Goal: Task Accomplishment & Management: Manage account settings

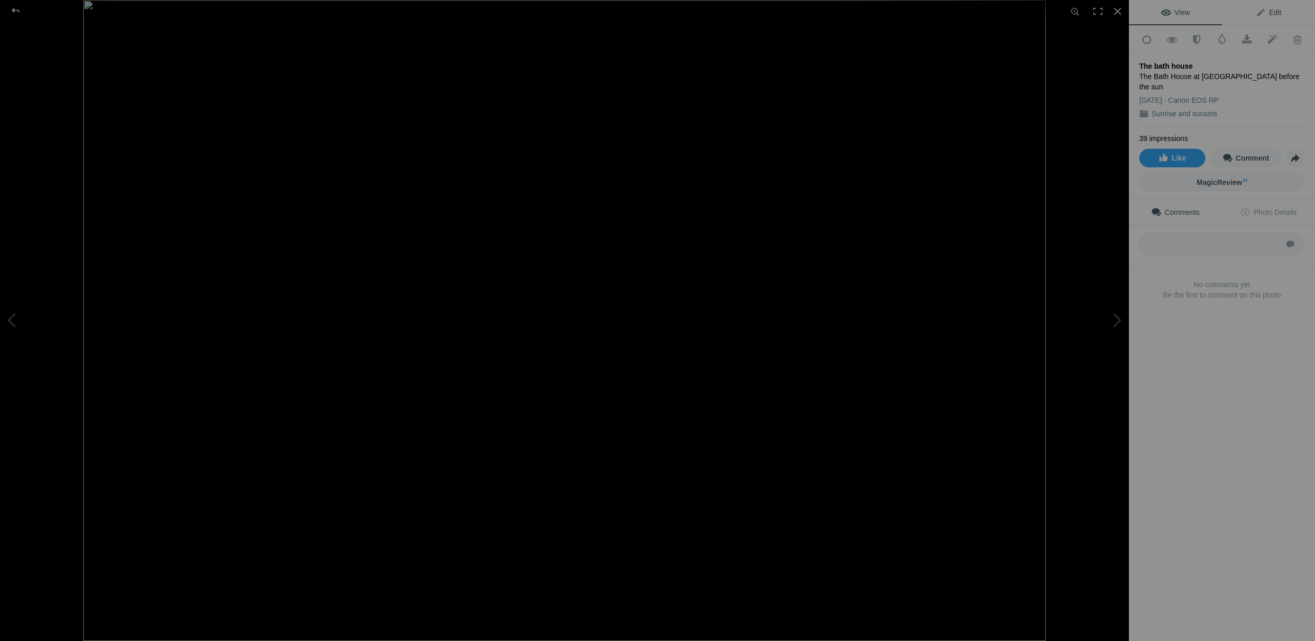
click at [1258, 12] on span "Edit" at bounding box center [1269, 12] width 26 height 8
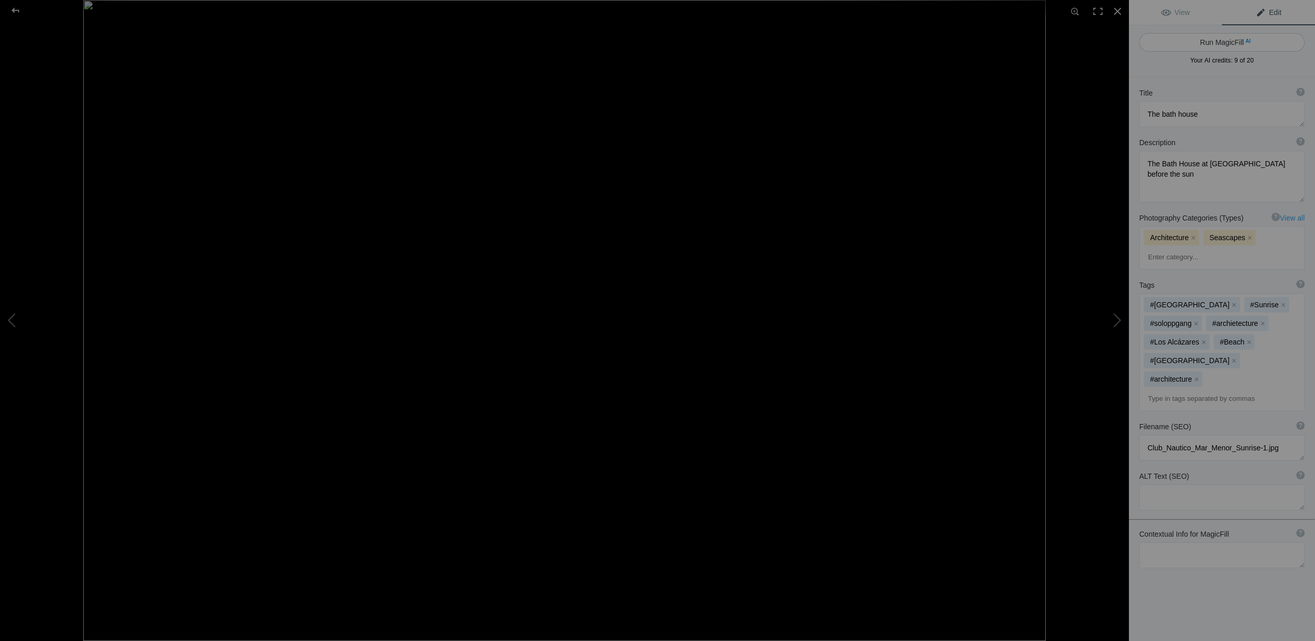
click at [1235, 41] on button "Run MagicFill AI" at bounding box center [1221, 42] width 165 height 19
type textarea "Stunning Bath House at Mar Menor During Sunset"
type textarea "Experience the serene beauty of the Bath House at Mar Menor, captured just befo…"
type textarea "bath-house-mar-monor-sunset.jpg"
type textarea "Bath House at Mar Menor during sunset, showcasing its blue and white architectu…"
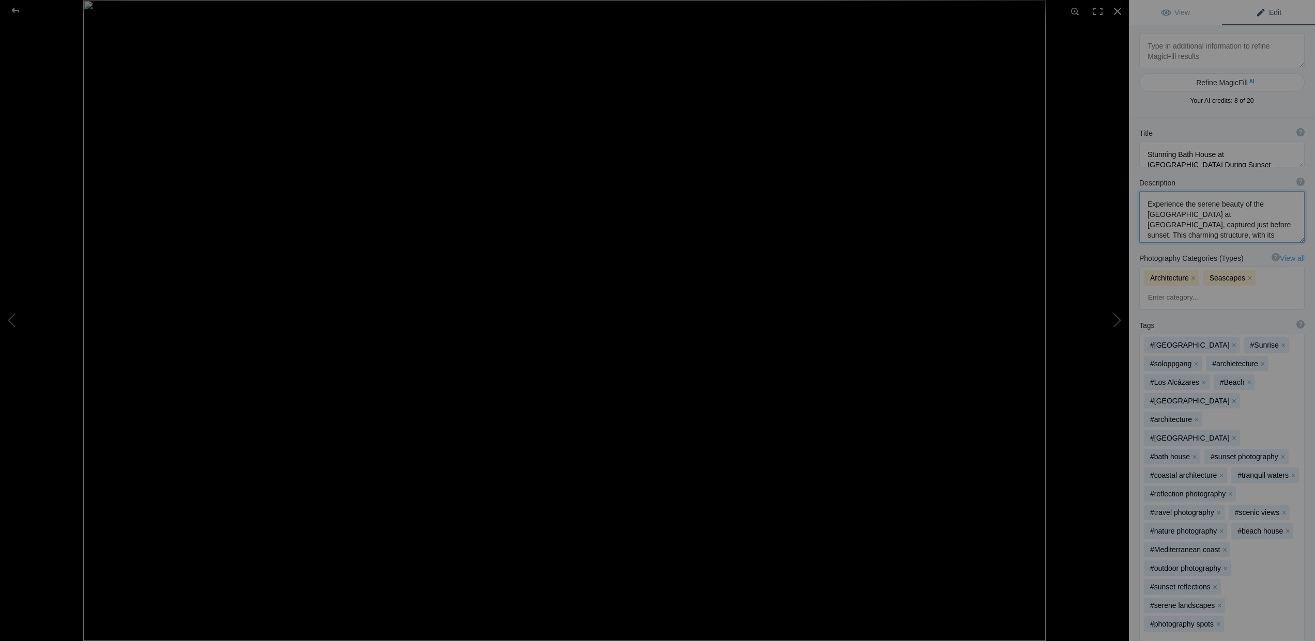
drag, startPoint x: 1169, startPoint y: 225, endPoint x: 1160, endPoint y: 224, distance: 8.3
click at [1160, 224] on textarea at bounding box center [1221, 217] width 165 height 52
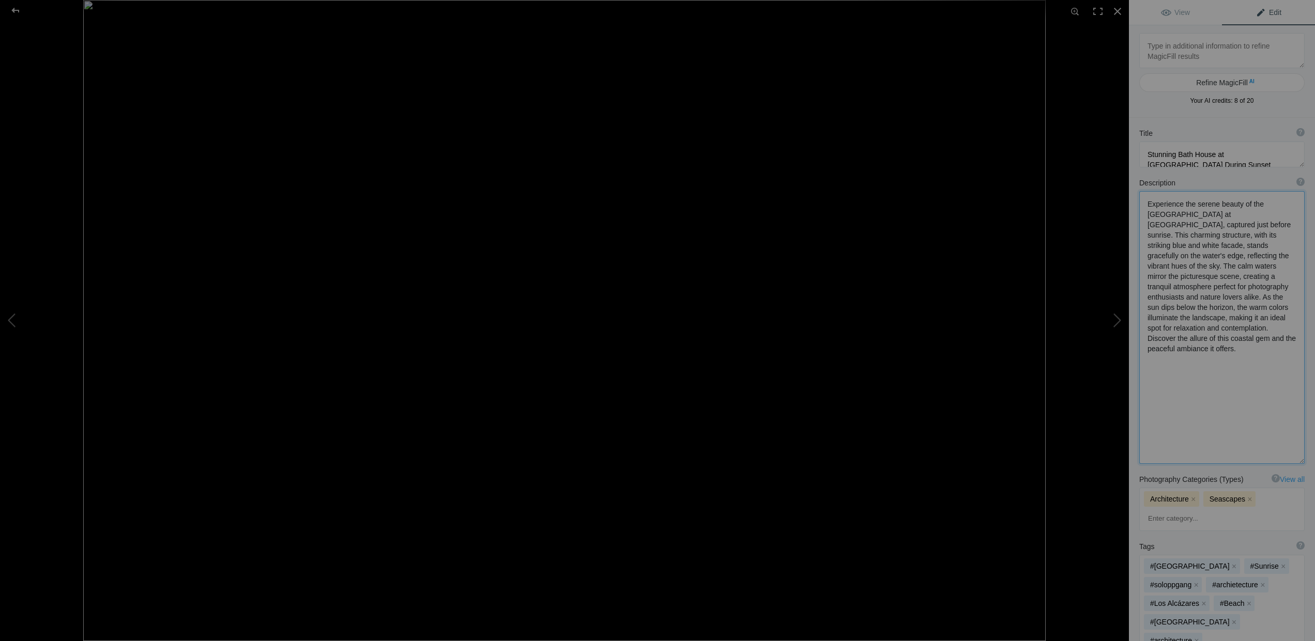
drag, startPoint x: 1181, startPoint y: 296, endPoint x: 1163, endPoint y: 296, distance: 18.6
click at [1163, 296] on textarea at bounding box center [1221, 327] width 165 height 273
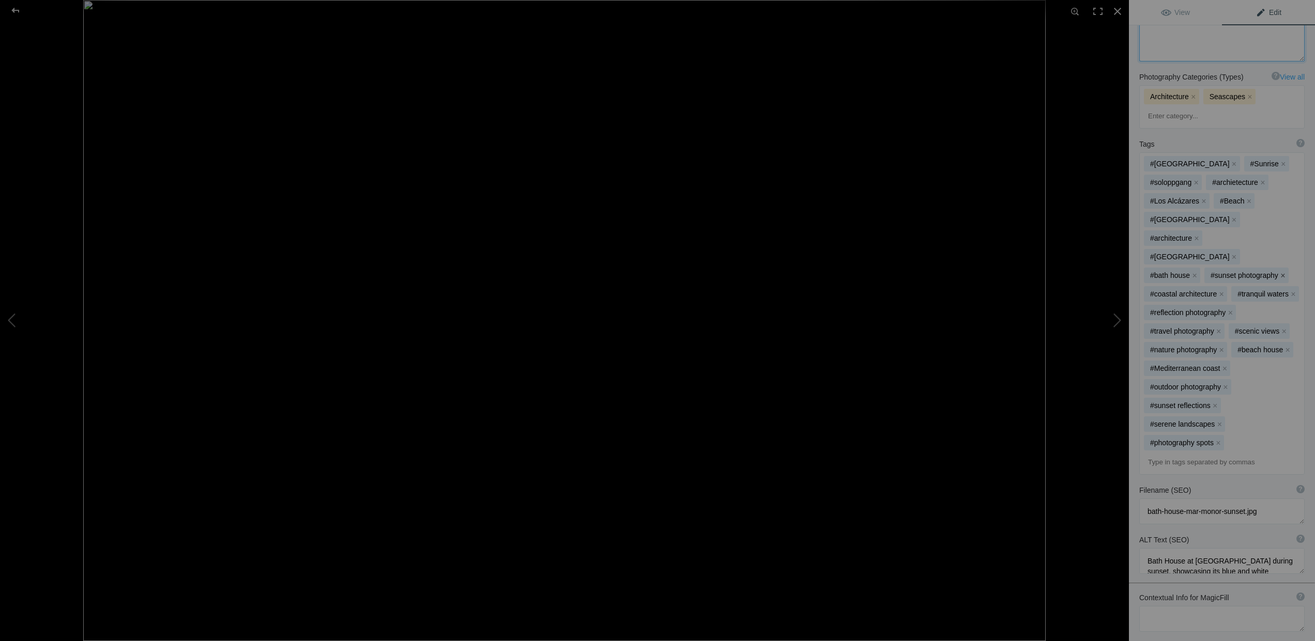
scroll to position [398, 0]
type textarea "Experience the serene beauty of the Bath House at Mar Menor, captured just befo…"
click at [1186, 454] on input at bounding box center [1222, 463] width 154 height 19
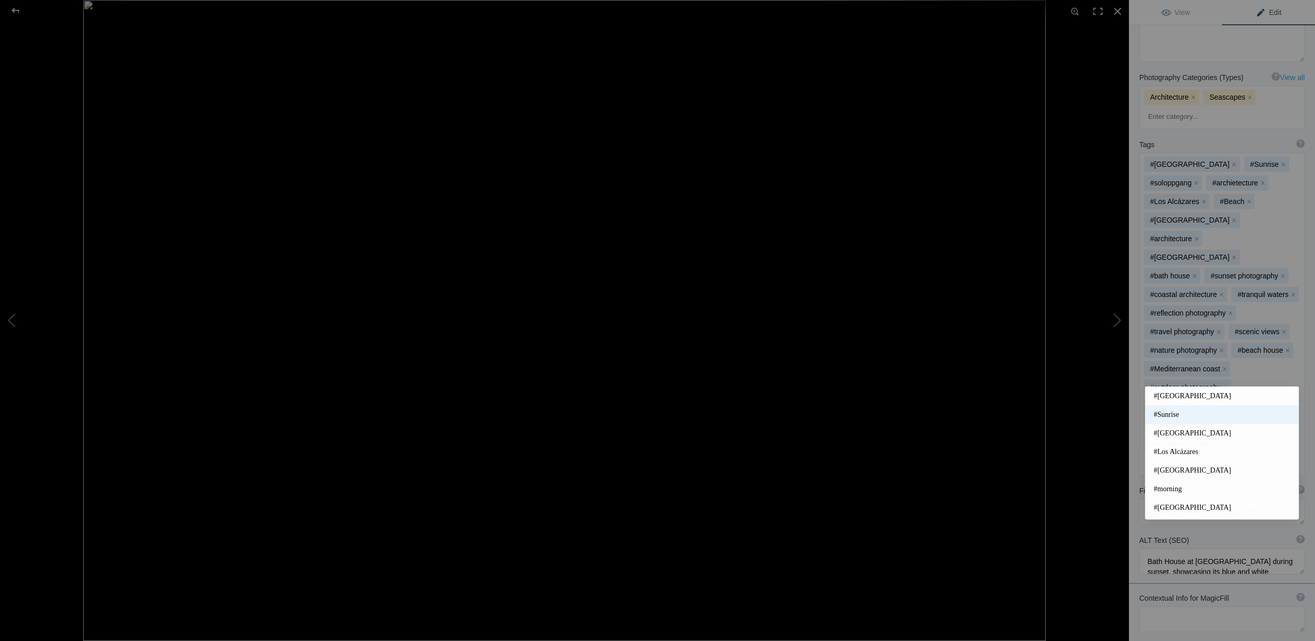
click at [1159, 417] on span "#Sunrise" at bounding box center [1222, 415] width 136 height 10
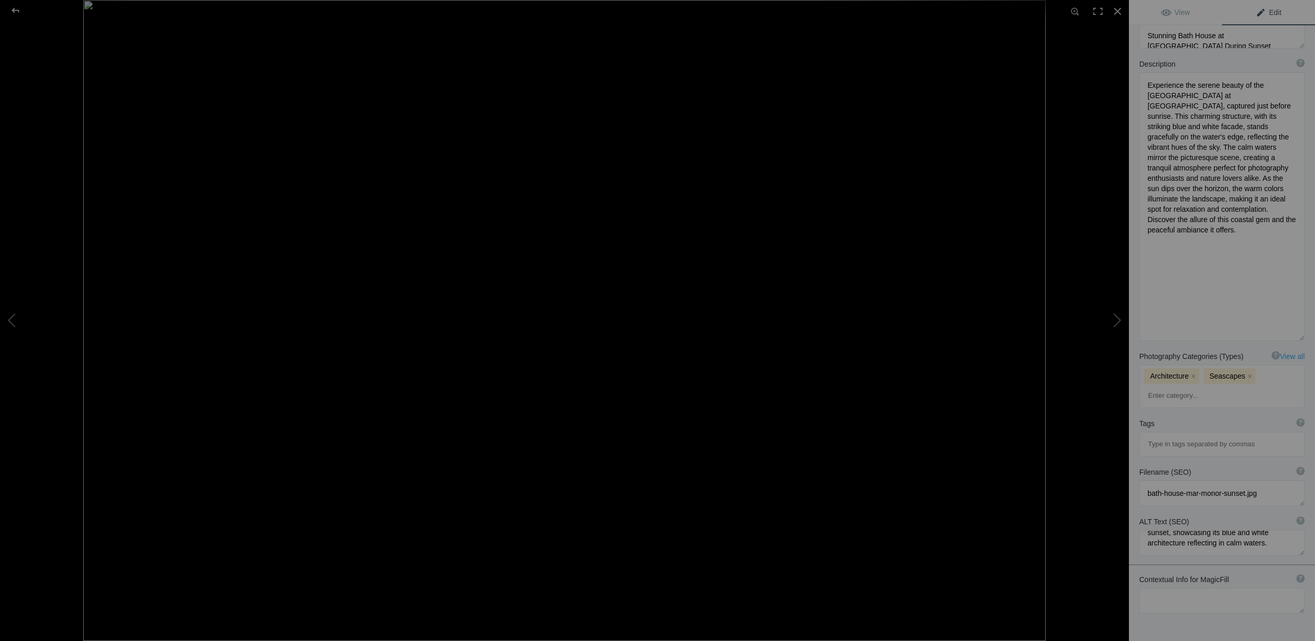
scroll to position [21, 0]
click at [1163, 588] on textarea at bounding box center [1221, 601] width 165 height 26
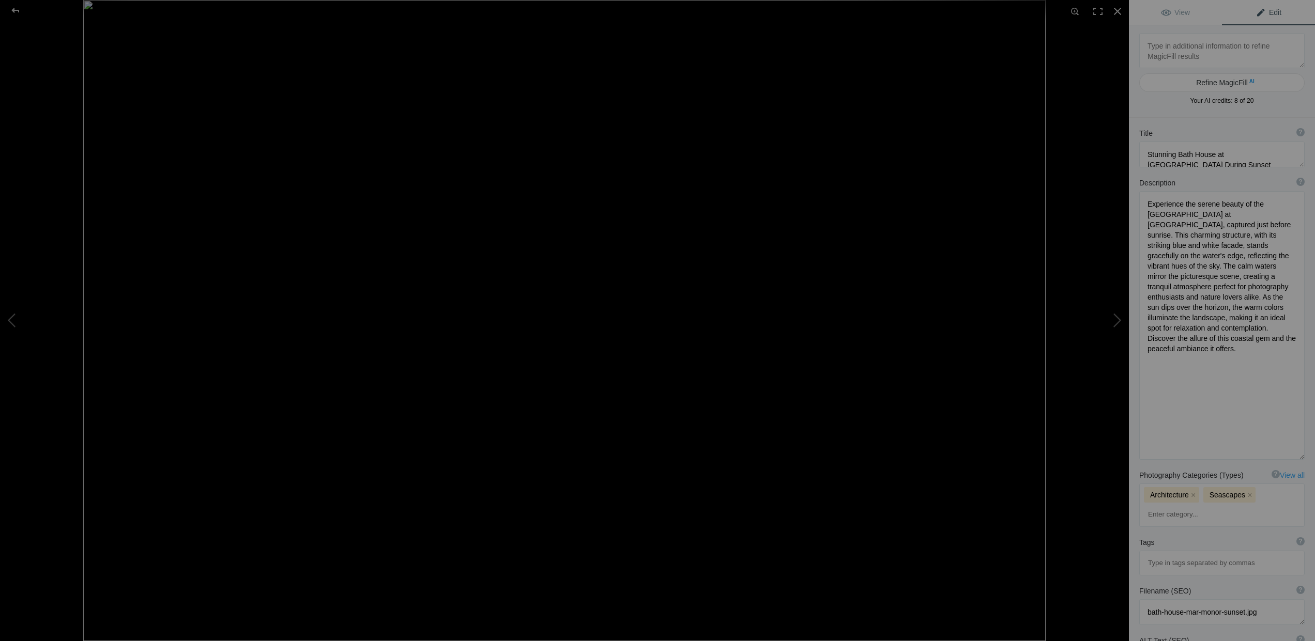
scroll to position [0, 0]
type textarea "Bathhouse-Mar-Menor-Morning-Spain"
click at [1171, 164] on textarea at bounding box center [1221, 155] width 165 height 26
type textarea "Stunning Bath House at [GEOGRAPHIC_DATA] During Sunrise"
click at [1208, 377] on textarea at bounding box center [1221, 335] width 165 height 269
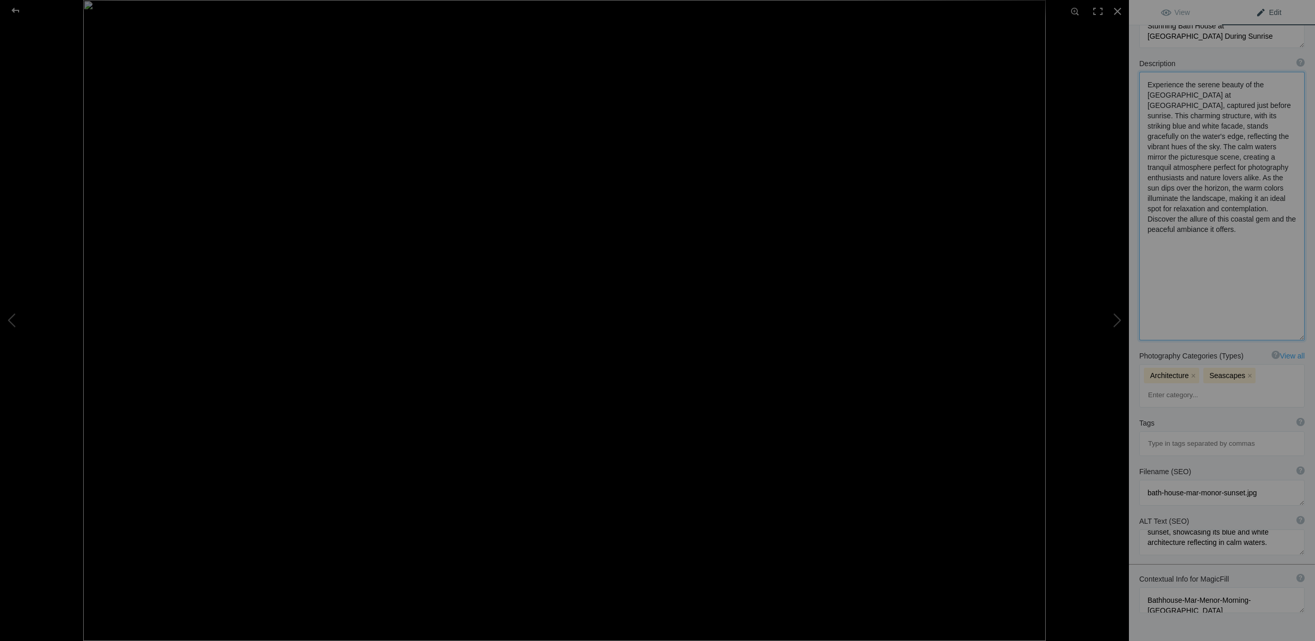
scroll to position [128, 0]
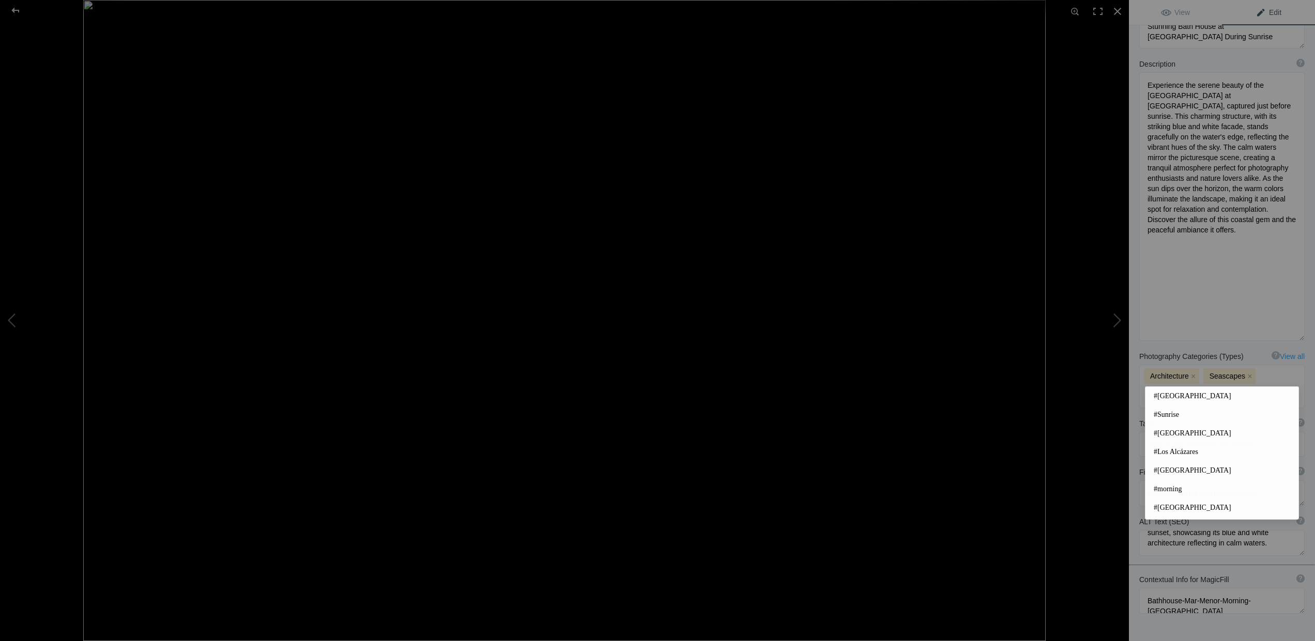
click at [1208, 435] on input at bounding box center [1222, 444] width 154 height 19
click at [1161, 396] on span "#Spain" at bounding box center [1222, 396] width 136 height 10
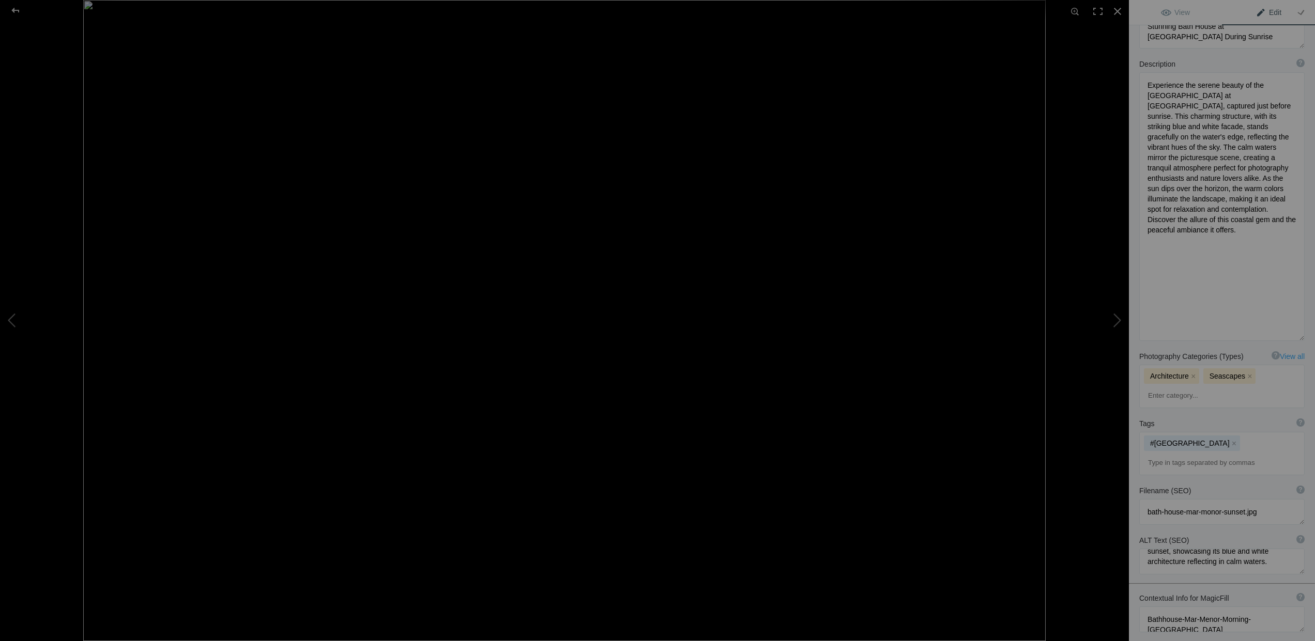
click at [1192, 454] on input at bounding box center [1222, 463] width 154 height 19
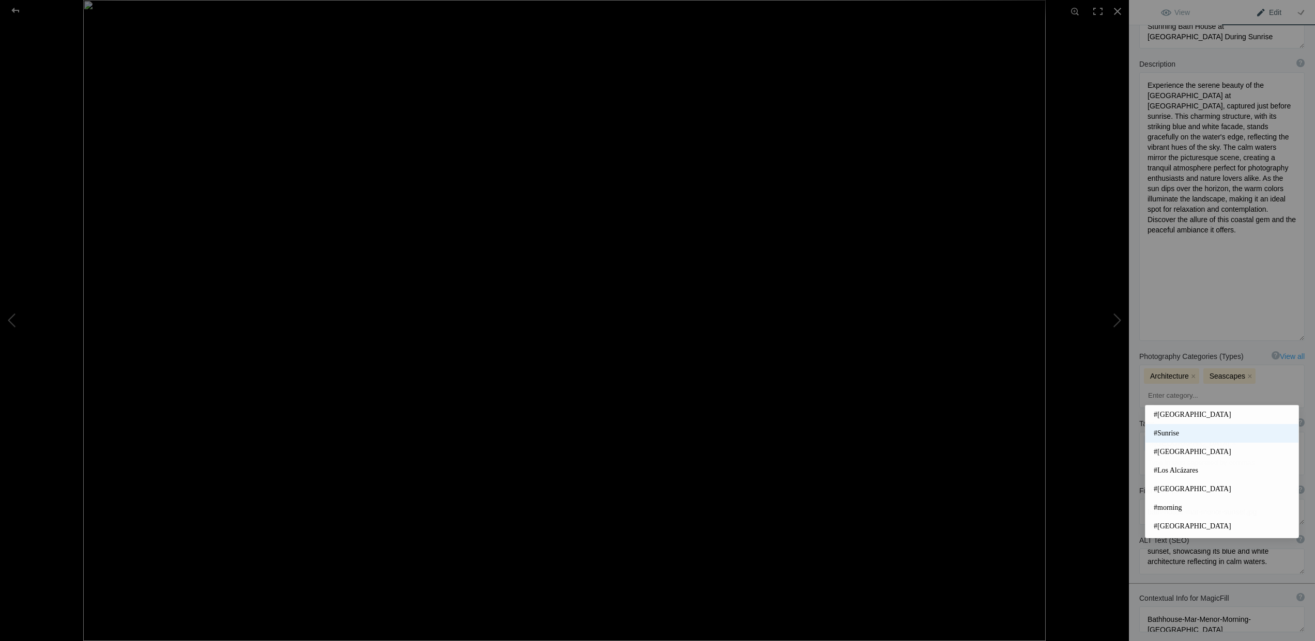
click at [1170, 432] on span "#Sunrise" at bounding box center [1222, 434] width 136 height 10
click at [1180, 454] on input at bounding box center [1222, 463] width 154 height 19
click at [1174, 451] on span "#Mar Menor" at bounding box center [1222, 452] width 136 height 10
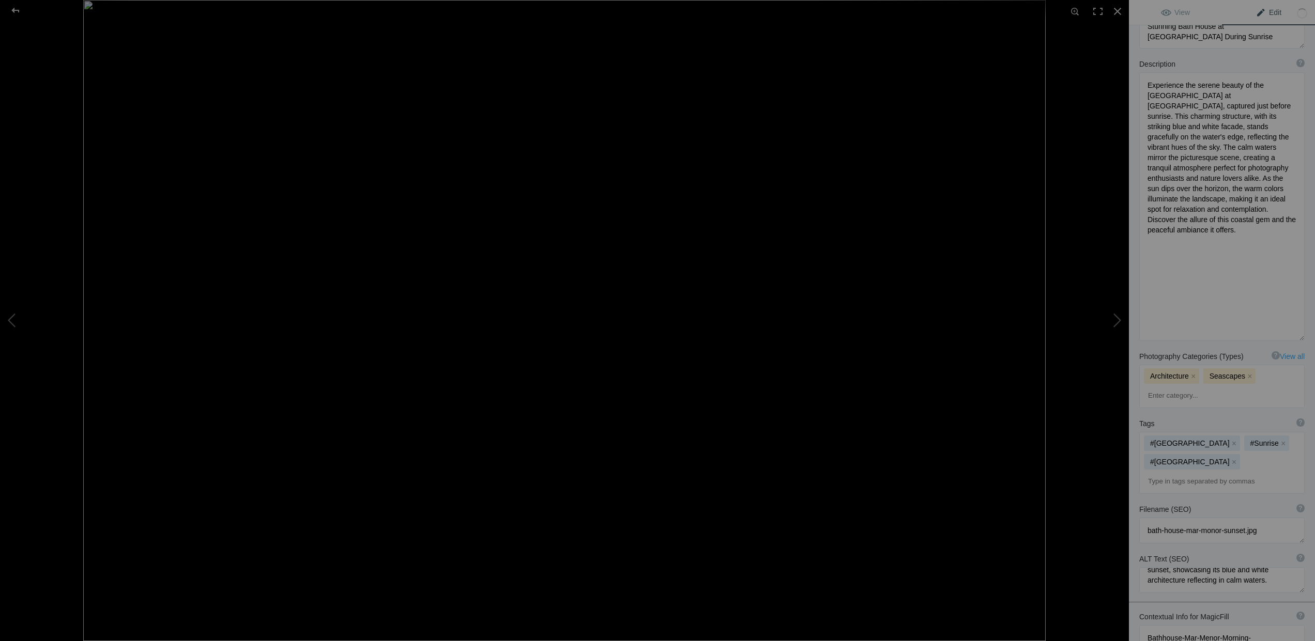
click at [1172, 472] on input at bounding box center [1222, 481] width 154 height 19
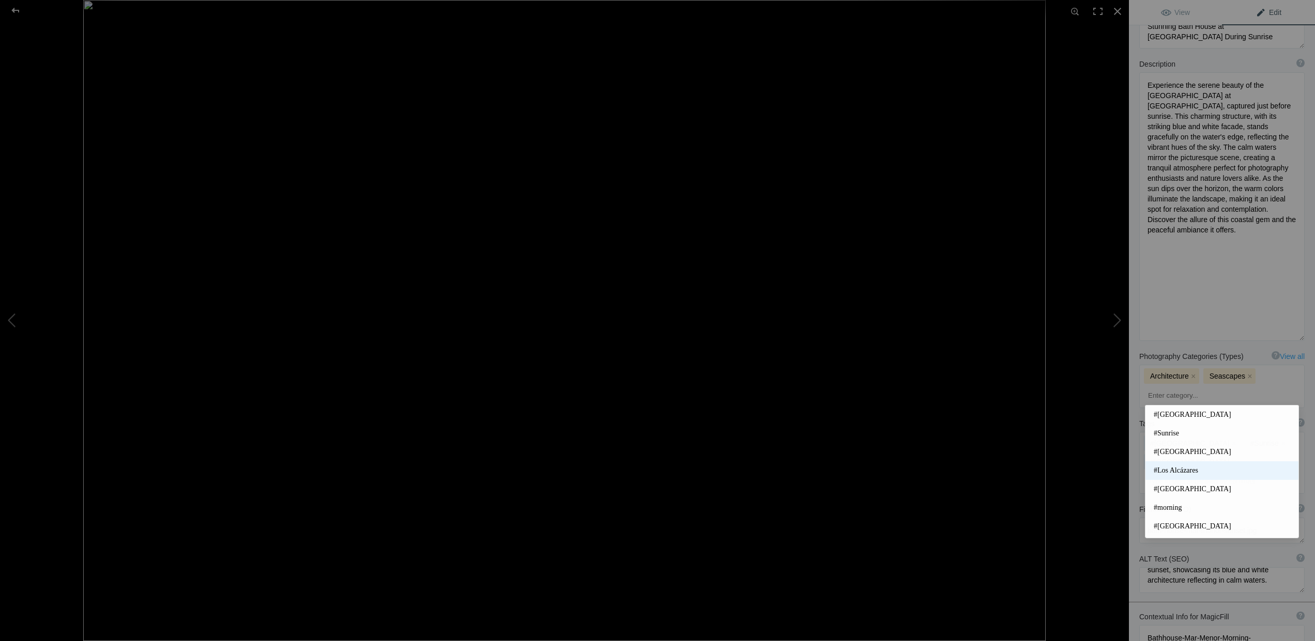
click at [1175, 469] on span "#Los Alcázares" at bounding box center [1222, 471] width 136 height 10
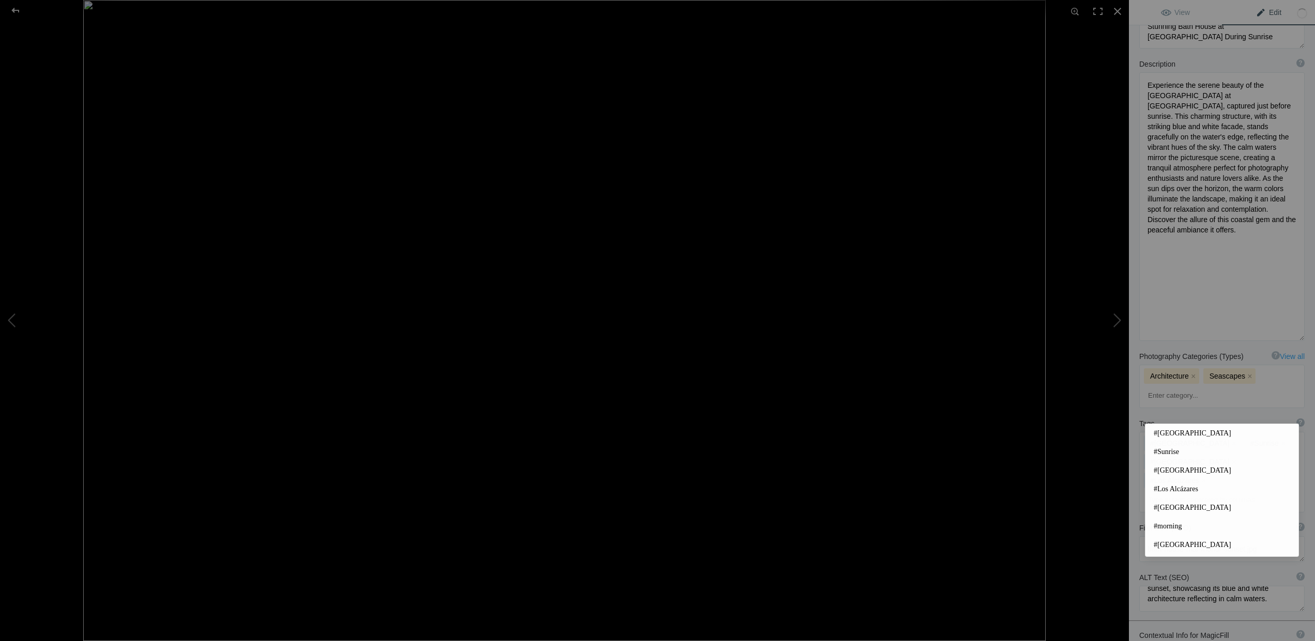
click at [1167, 491] on input at bounding box center [1222, 500] width 154 height 19
click at [1173, 508] on span "#Murcia" at bounding box center [1222, 508] width 136 height 10
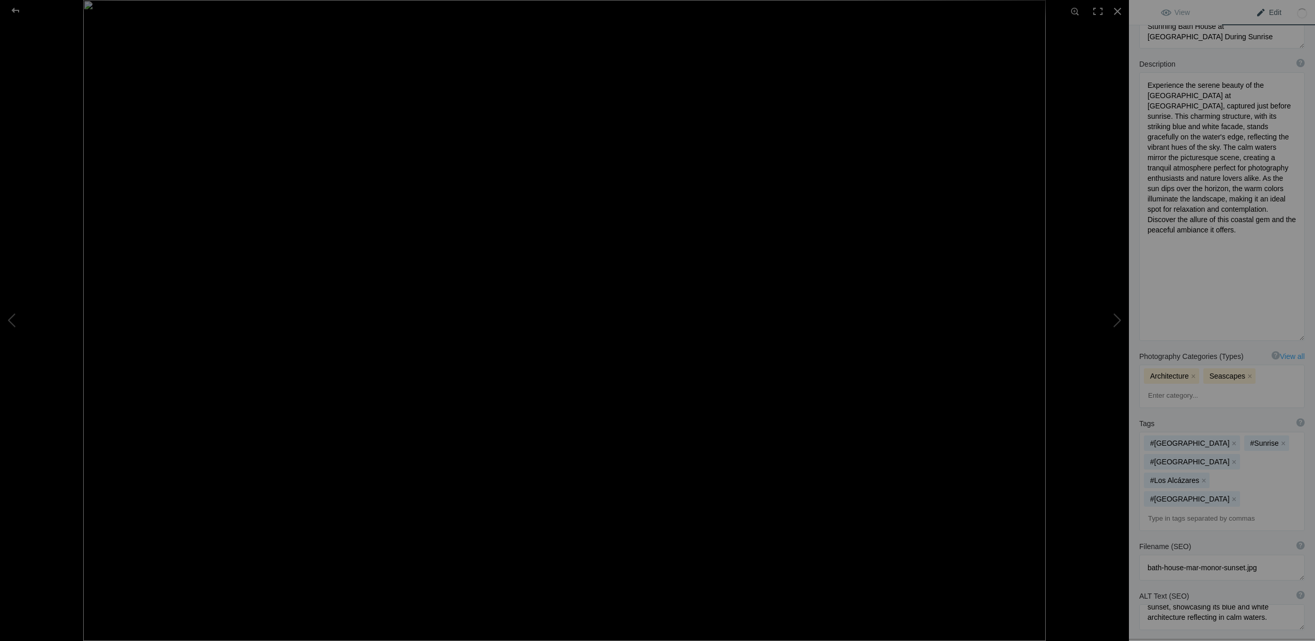
click at [1175, 510] on input at bounding box center [1222, 519] width 154 height 19
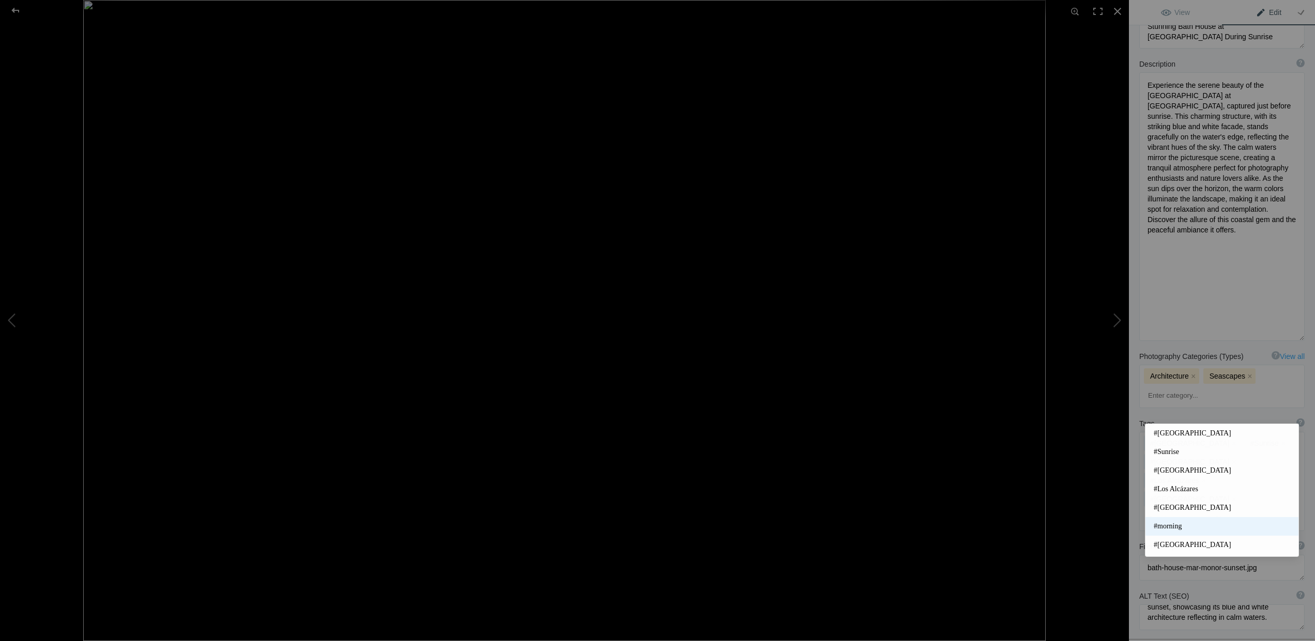
click at [1167, 529] on span "#morning" at bounding box center [1222, 527] width 136 height 10
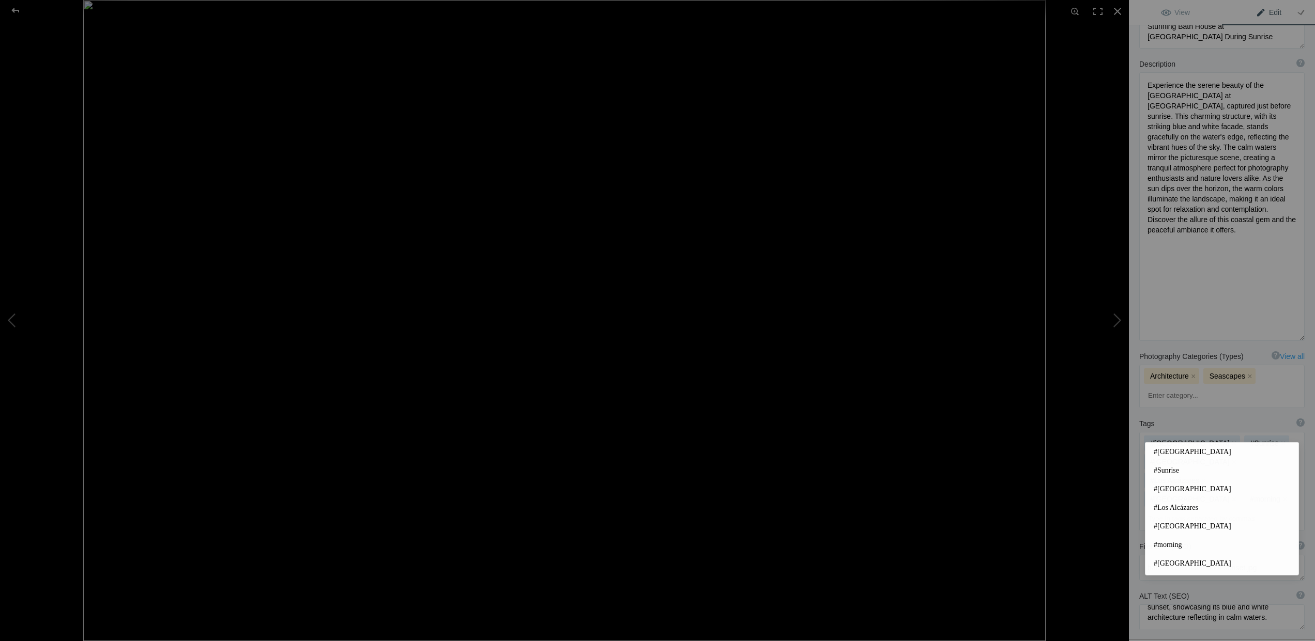
click at [1164, 510] on input at bounding box center [1222, 519] width 154 height 19
click at [1168, 512] on span "#Beach" at bounding box center [1222, 512] width 136 height 10
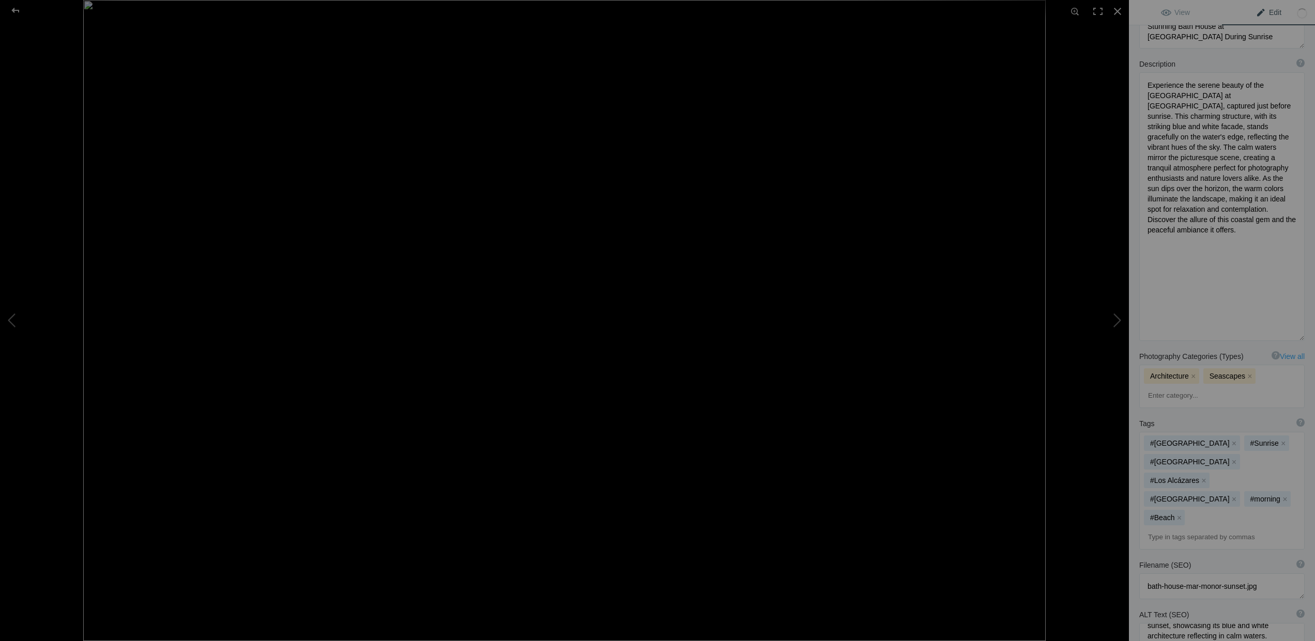
click at [1166, 528] on input at bounding box center [1222, 537] width 154 height 19
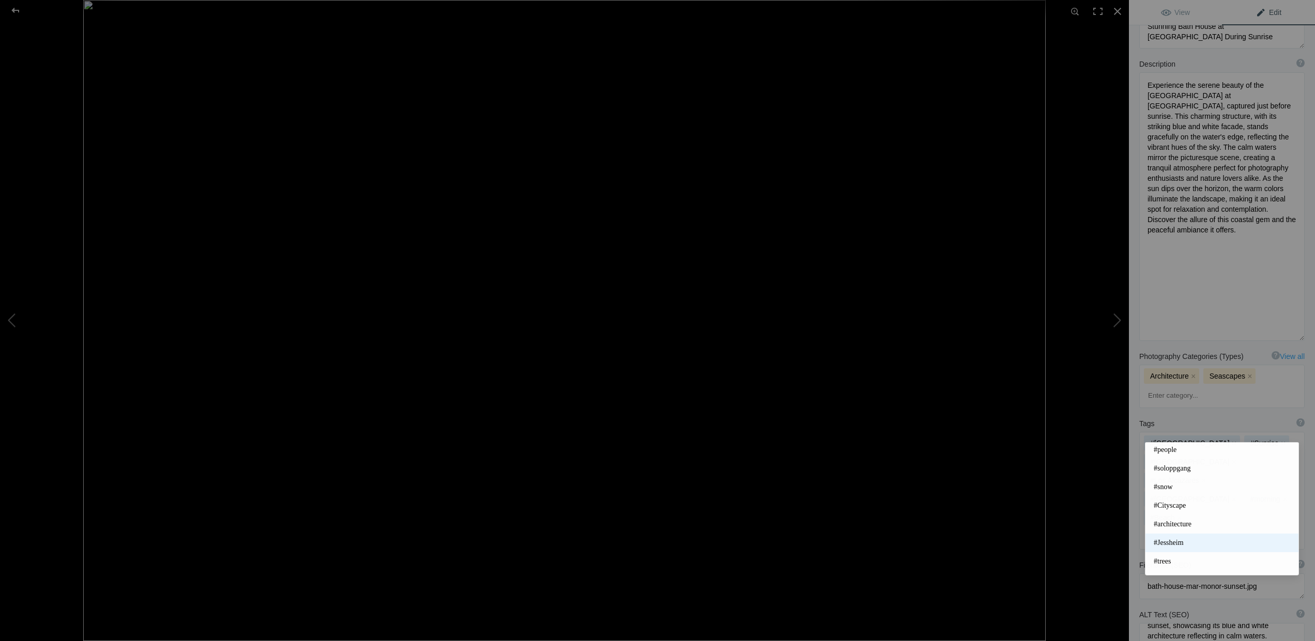
scroll to position [218, 0]
click at [1169, 513] on span "#architecture" at bounding box center [1222, 514] width 136 height 10
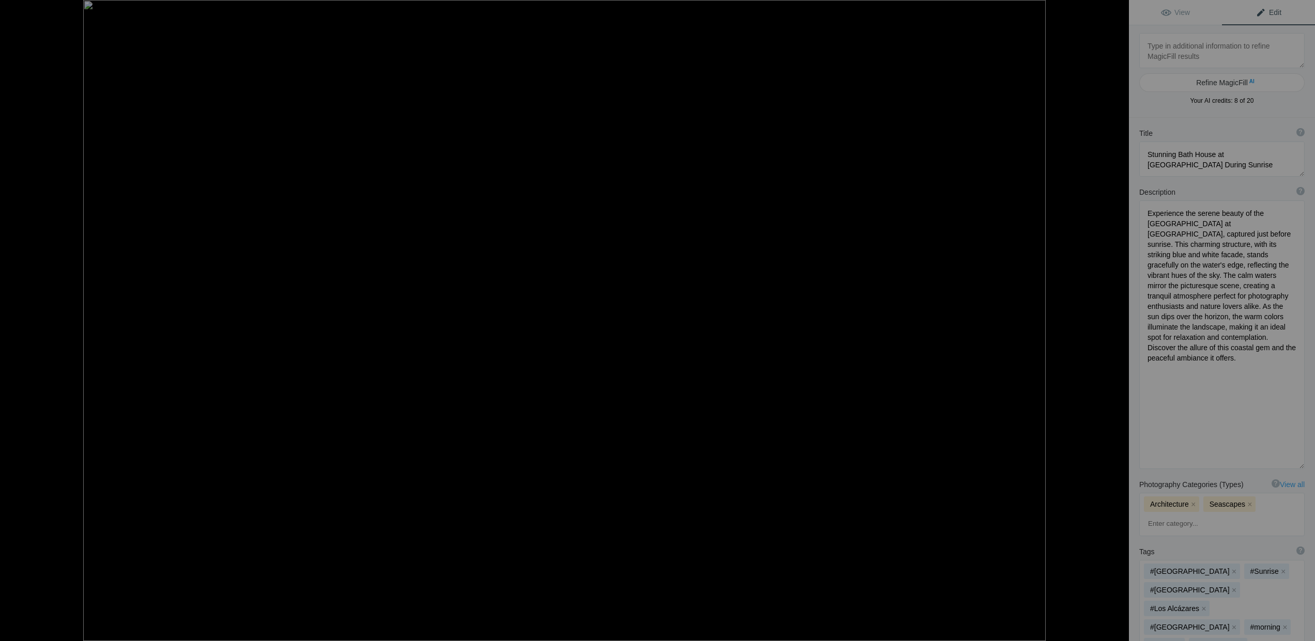
scroll to position [0, 0]
click at [16, 9] on div at bounding box center [15, 10] width 37 height 21
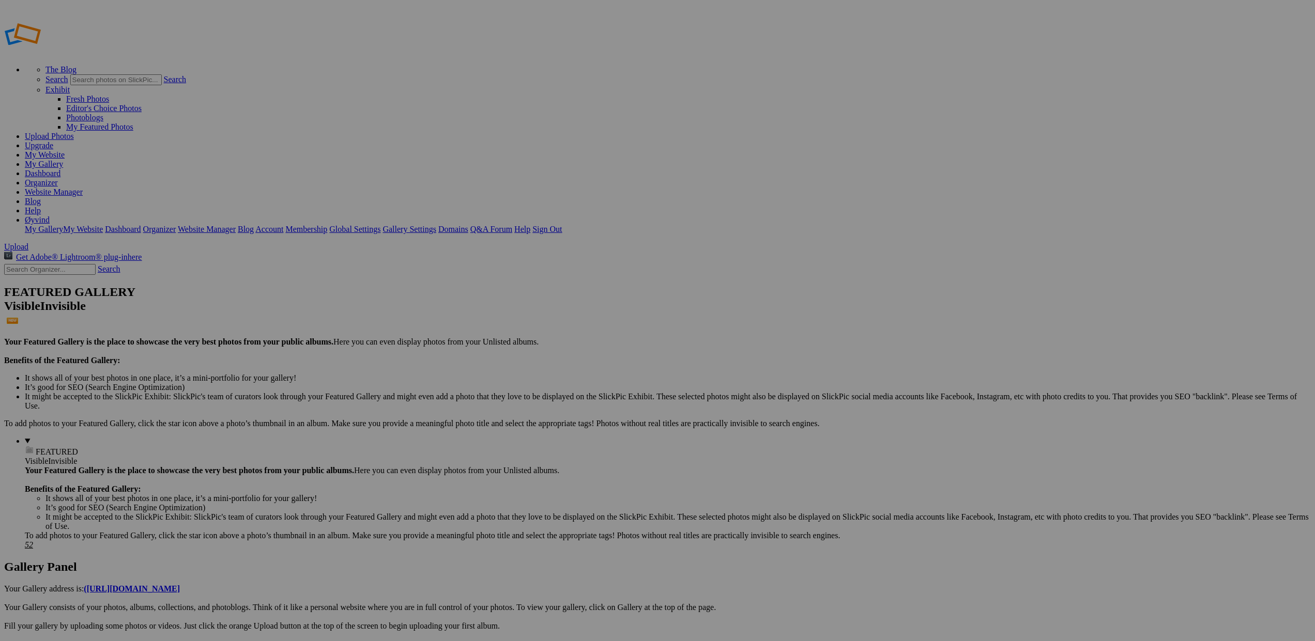
type input "Private"
click at [521, 355] on span at bounding box center [521, 359] width 0 height 9
click at [724, 388] on link "Sunrise and sunsets" at bounding box center [731, 383] width 65 height 9
click at [565, 373] on span "Create" at bounding box center [554, 377] width 22 height 9
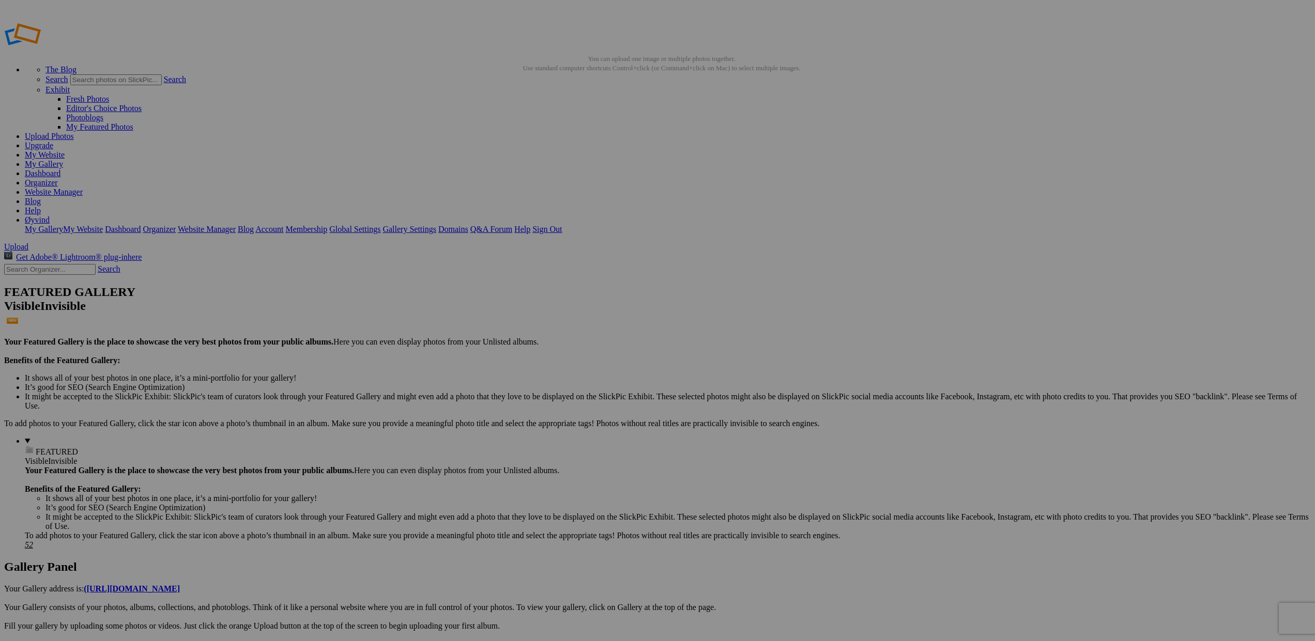
drag, startPoint x: 477, startPoint y: 539, endPoint x: 49, endPoint y: 172, distance: 563.8
drag, startPoint x: 479, startPoint y: 540, endPoint x: 47, endPoint y: 178, distance: 563.6
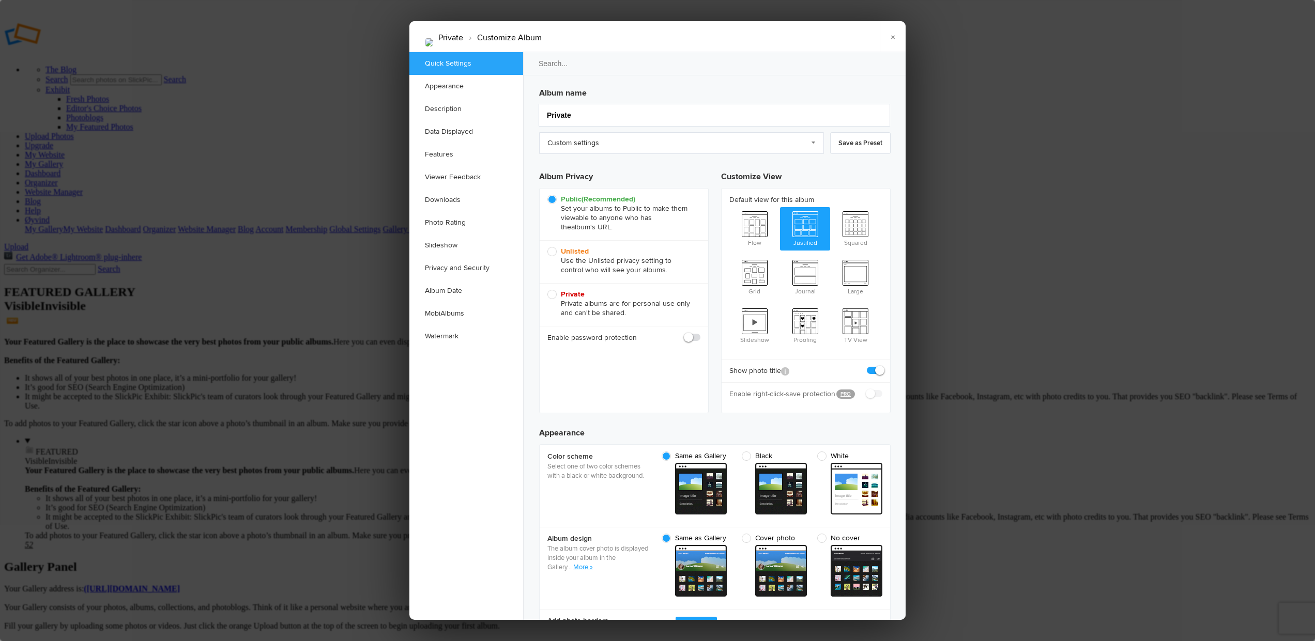
click at [554, 296] on span "Private Private albums are for personal use only and can't be shared." at bounding box center [621, 304] width 148 height 28
click at [547, 290] on input "Private Private albums are for personal use only and can't be shared." at bounding box center [547, 289] width 1 height 1
radio input "true"
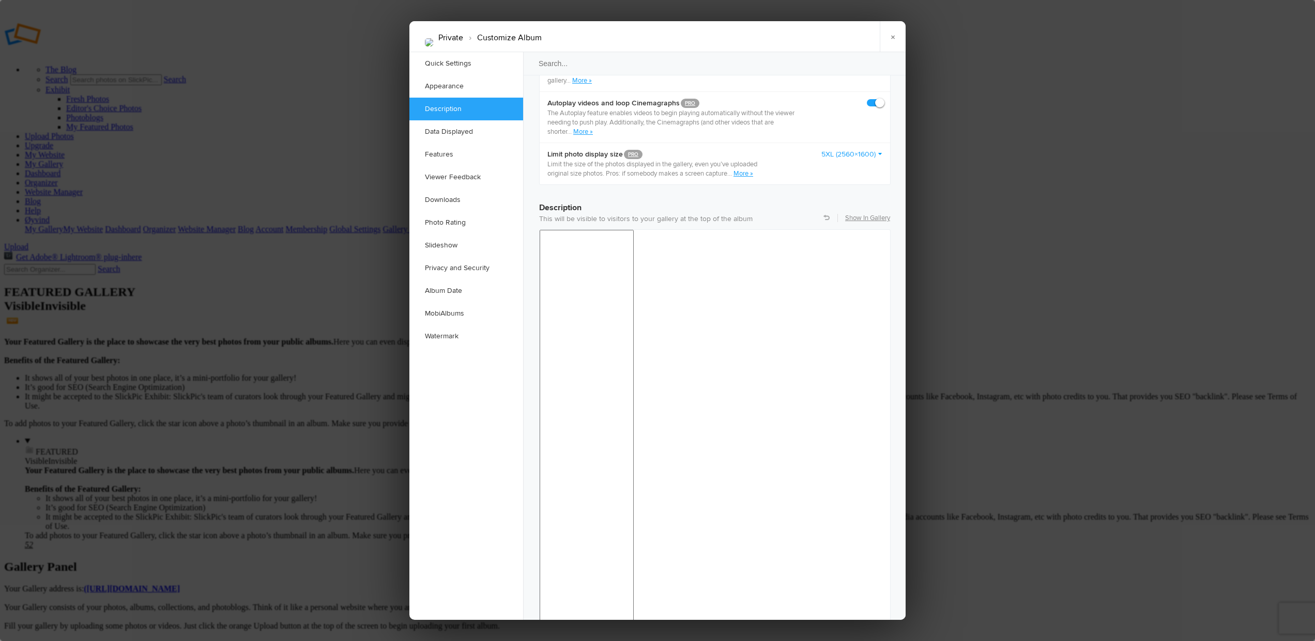
scroll to position [686, 0]
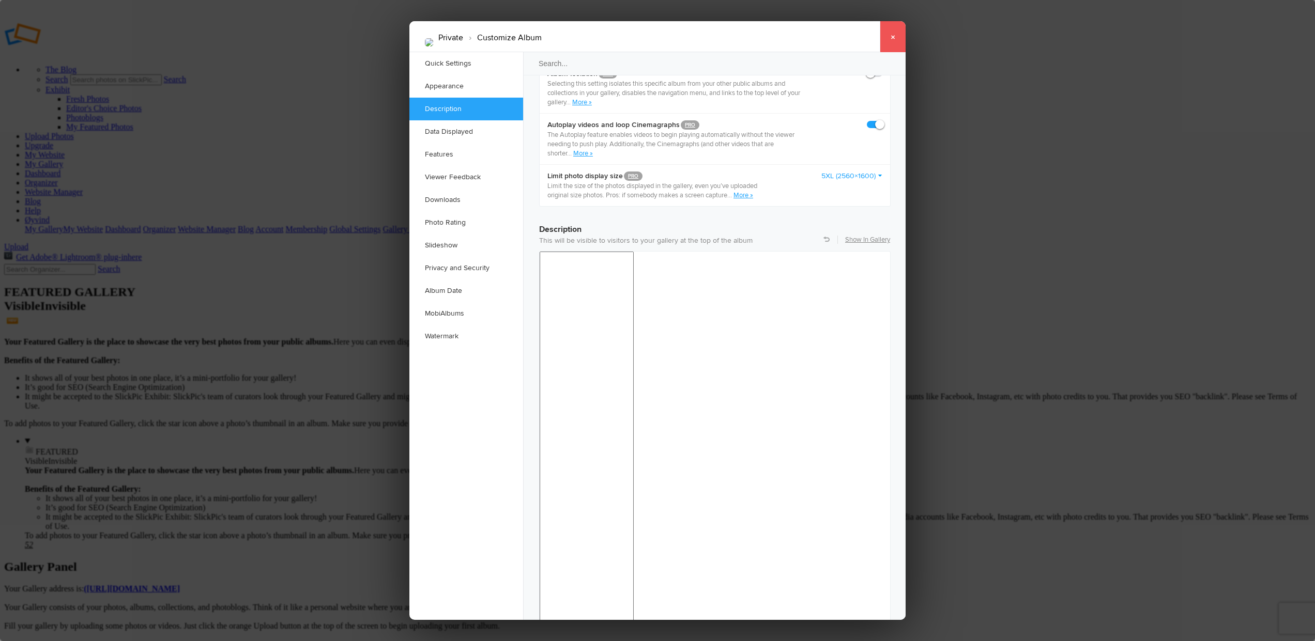
click at [888, 34] on link "×" at bounding box center [893, 36] width 26 height 31
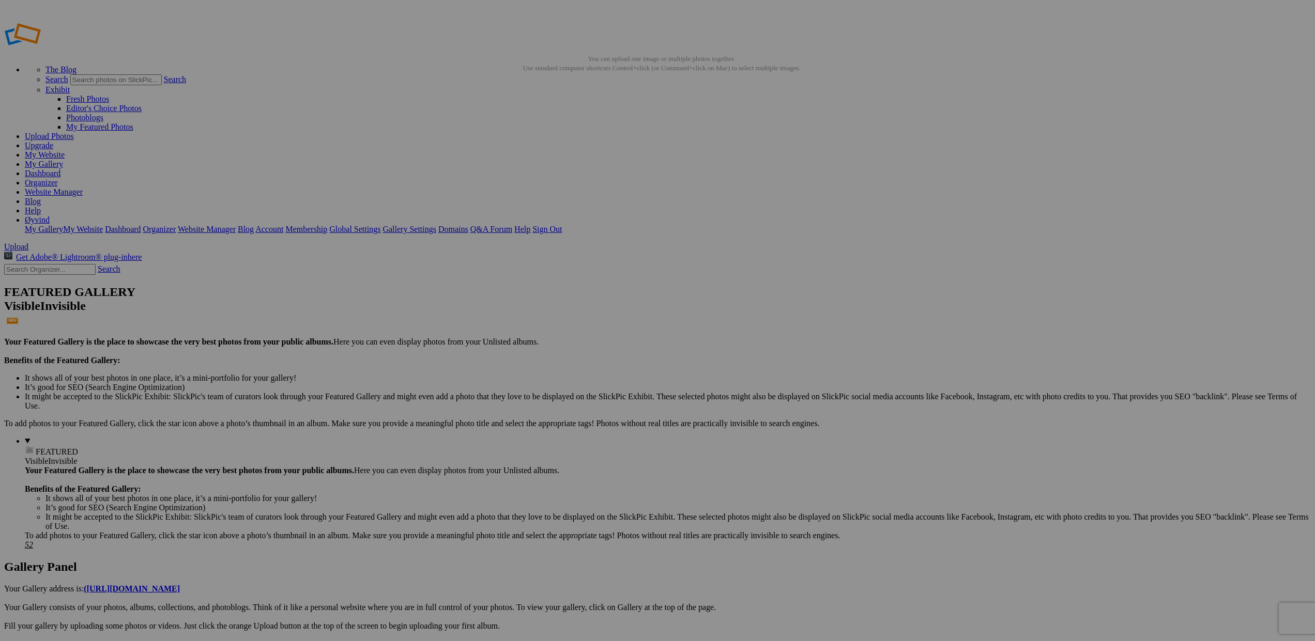
scroll to position [0, 0]
drag, startPoint x: 477, startPoint y: 564, endPoint x: 178, endPoint y: 121, distance: 534.3
drag, startPoint x: 395, startPoint y: 536, endPoint x: 170, endPoint y: 114, distance: 478.0
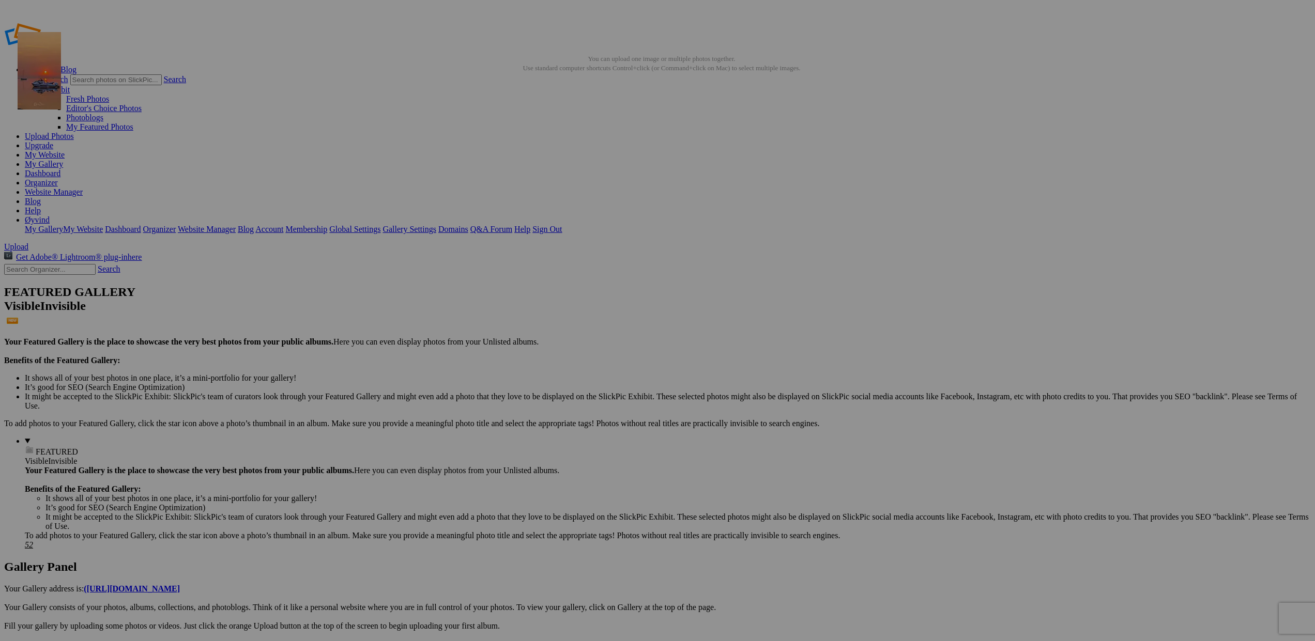
drag, startPoint x: 380, startPoint y: 287, endPoint x: 166, endPoint y: 106, distance: 279.8
drag, startPoint x: 303, startPoint y: 289, endPoint x: 161, endPoint y: 115, distance: 224.5
drag, startPoint x: 380, startPoint y: 300, endPoint x: 178, endPoint y: 123, distance: 268.9
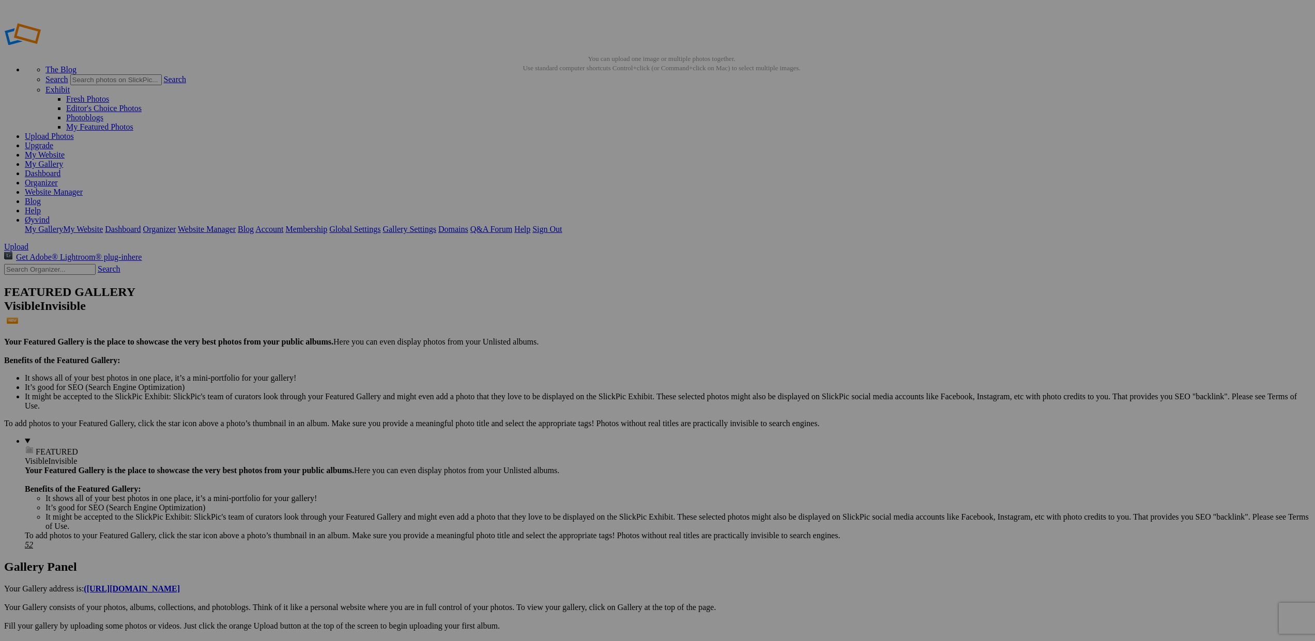
drag, startPoint x: 291, startPoint y: 298, endPoint x: 70, endPoint y: 179, distance: 250.7
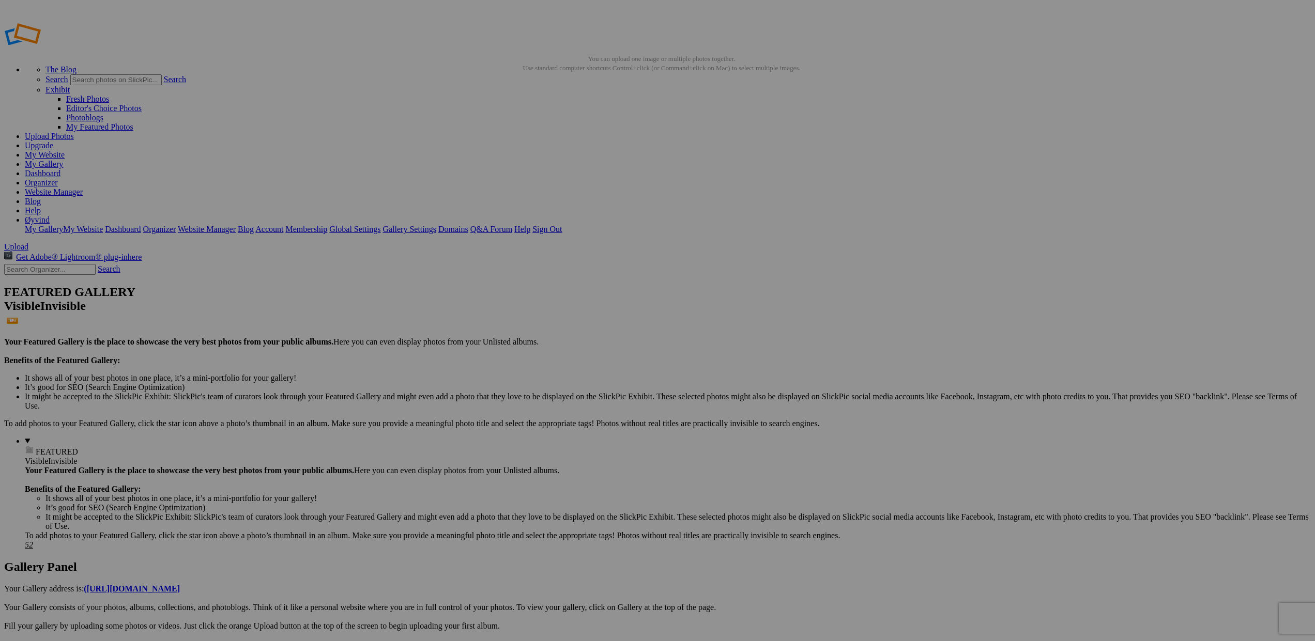
drag, startPoint x: 296, startPoint y: 281, endPoint x: 75, endPoint y: 171, distance: 246.7
drag, startPoint x: 674, startPoint y: 406, endPoint x: 50, endPoint y: 174, distance: 665.7
drag, startPoint x: 647, startPoint y: 545, endPoint x: 11, endPoint y: 220, distance: 714.3
drag, startPoint x: 919, startPoint y: 535, endPoint x: 62, endPoint y: 176, distance: 929.1
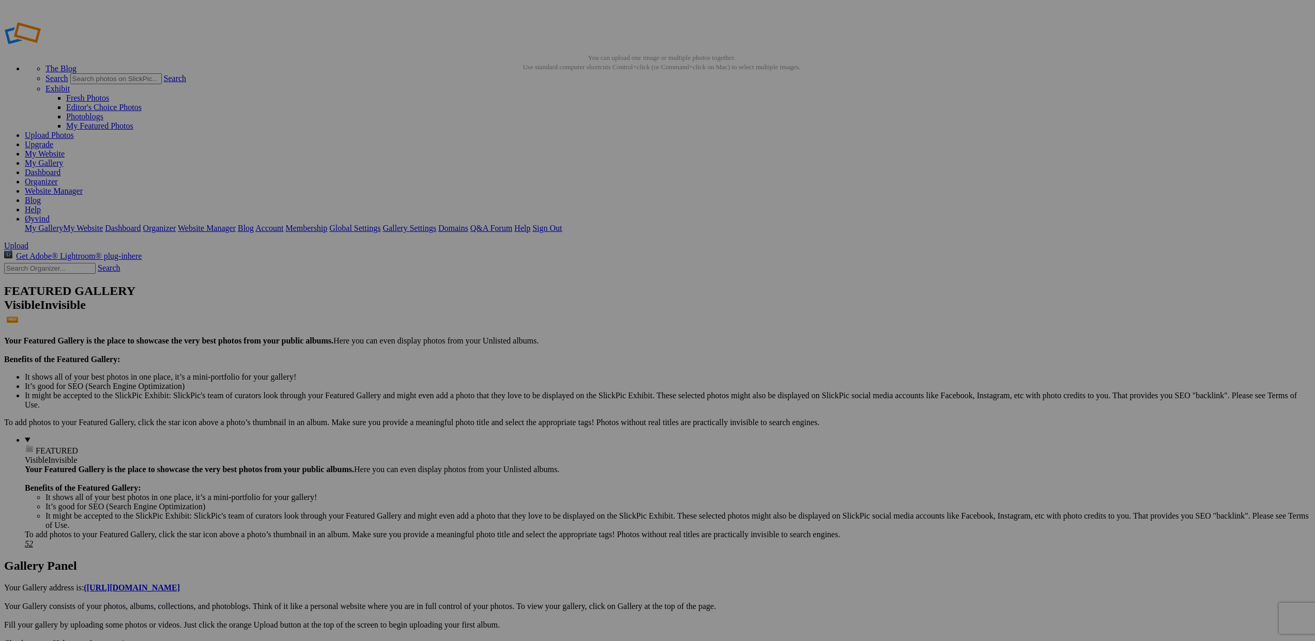
drag, startPoint x: 845, startPoint y: 552, endPoint x: 35, endPoint y: 222, distance: 875.0
drag, startPoint x: 730, startPoint y: 547, endPoint x: 29, endPoint y: 224, distance: 771.5
drag, startPoint x: 544, startPoint y: 555, endPoint x: 42, endPoint y: 190, distance: 620.6
drag, startPoint x: 573, startPoint y: 544, endPoint x: 62, endPoint y: 226, distance: 602.4
drag, startPoint x: 475, startPoint y: 540, endPoint x: 39, endPoint y: 173, distance: 569.4
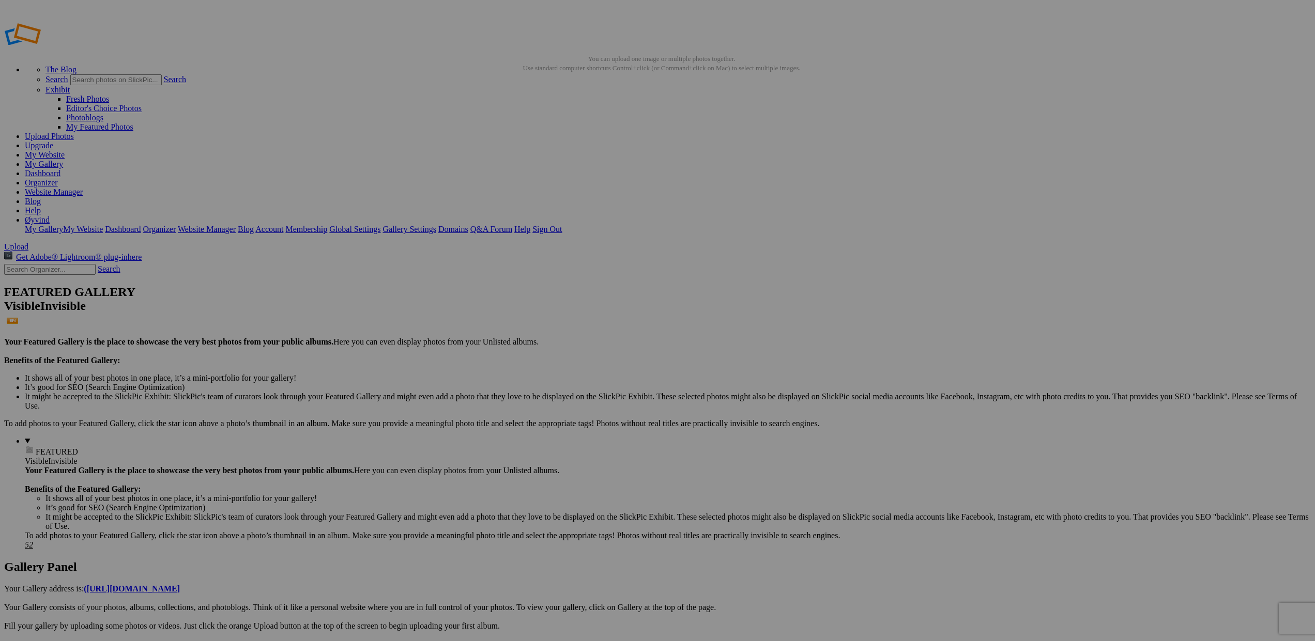
scroll to position [4, 0]
drag, startPoint x: 216, startPoint y: 541, endPoint x: 62, endPoint y: 167, distance: 404.2
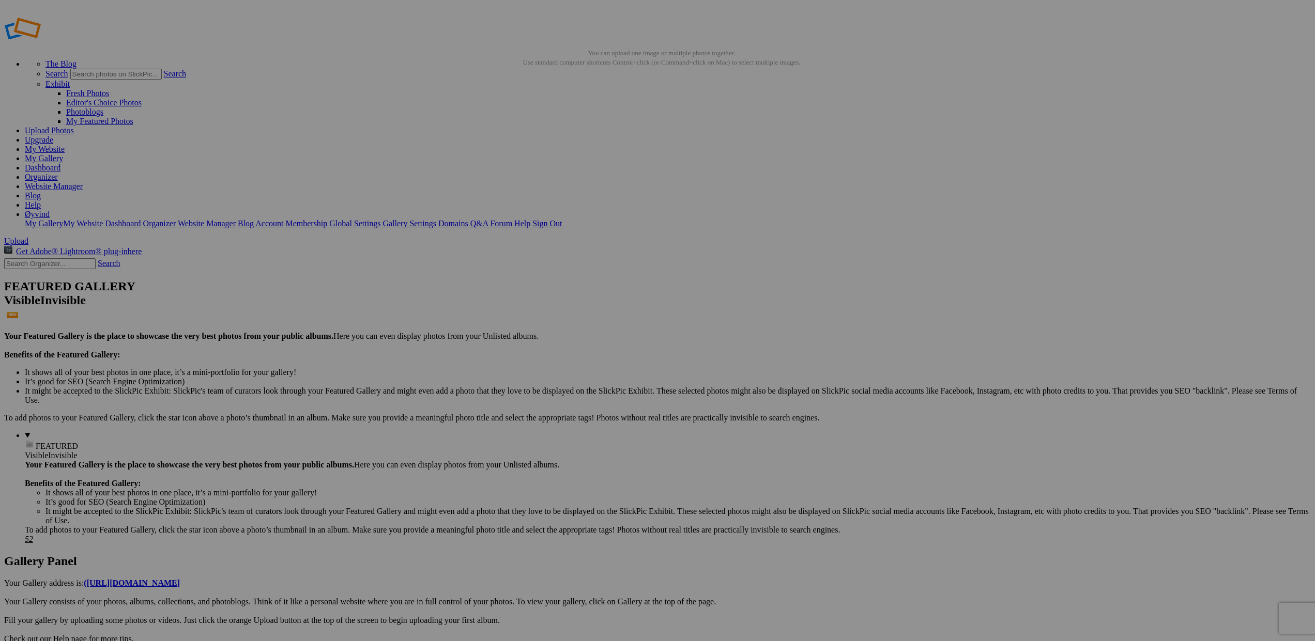
scroll to position [7, 0]
drag, startPoint x: 653, startPoint y: 408, endPoint x: 85, endPoint y: 174, distance: 614.4
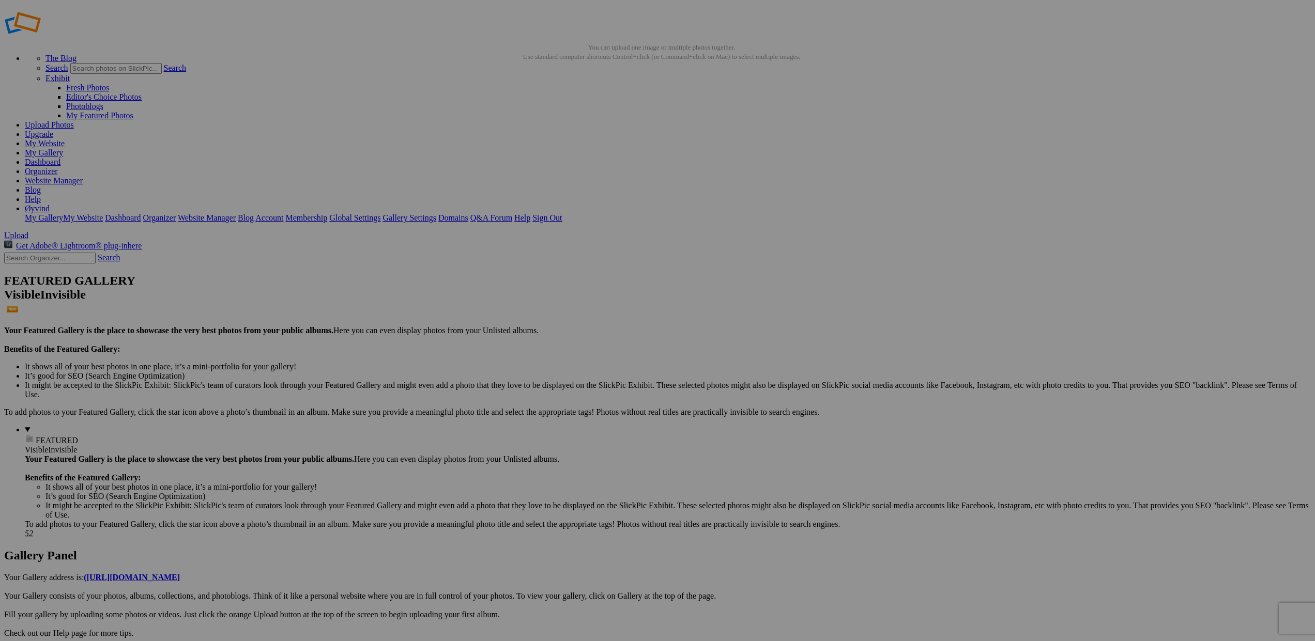
scroll to position [10, 0]
drag, startPoint x: 941, startPoint y: 400, endPoint x: 86, endPoint y: 166, distance: 886.3
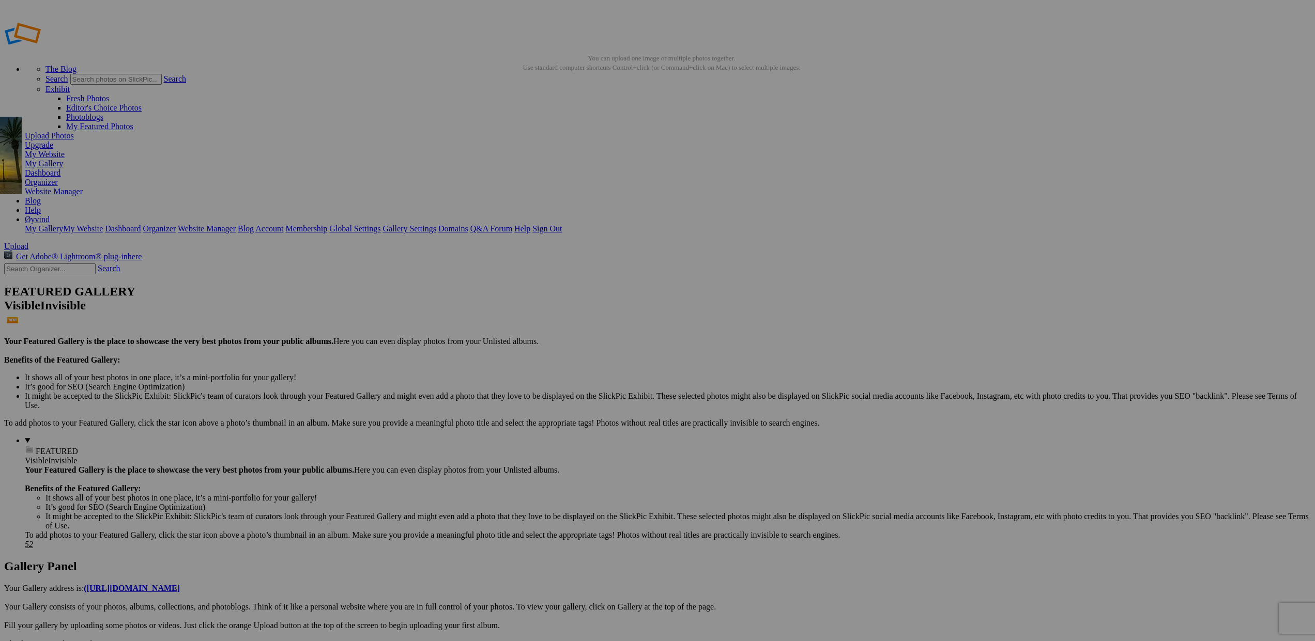
scroll to position [0, 0]
drag, startPoint x: 1028, startPoint y: 424, endPoint x: 64, endPoint y: 171, distance: 996.2
drag, startPoint x: 659, startPoint y: 414, endPoint x: 13, endPoint y: 174, distance: 688.2
drag, startPoint x: 935, startPoint y: 435, endPoint x: 38, endPoint y: 179, distance: 932.8
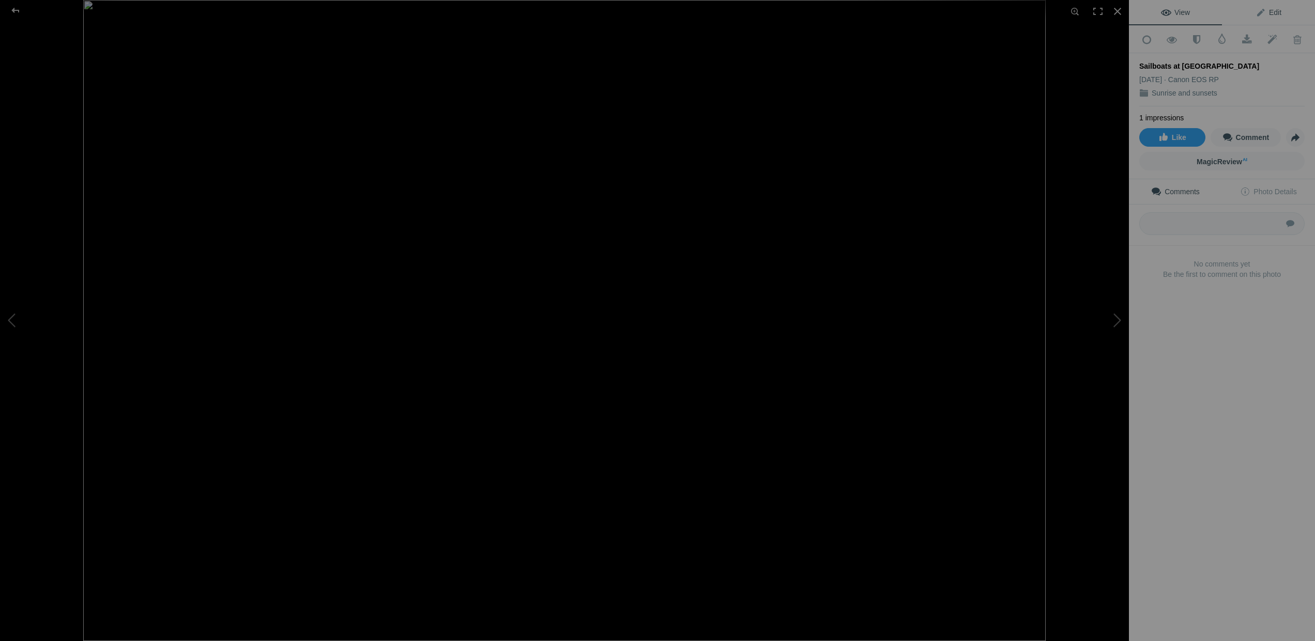
click at [1273, 12] on span "Edit" at bounding box center [1269, 12] width 26 height 8
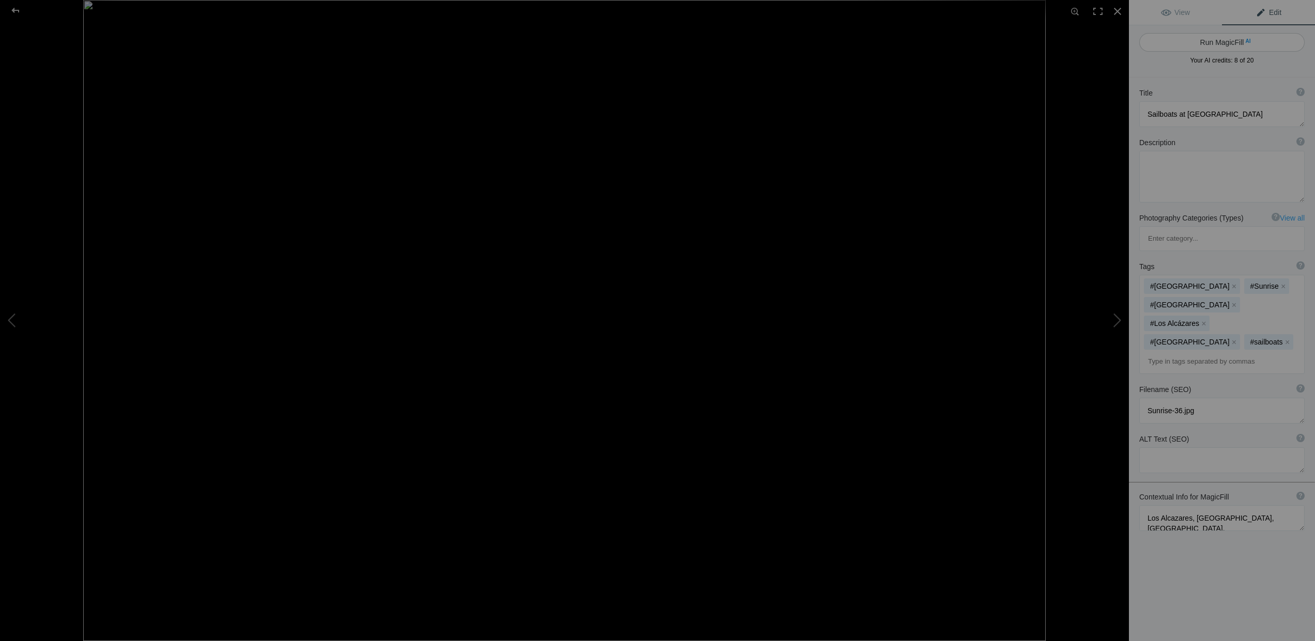
click at [1221, 41] on button "Run MagicFill AI" at bounding box center [1221, 42] width 165 height 19
type textarea "Sailboats at Sunrise Over Mar Menor, Los Alcazares"
type textarea "Experience the serene beauty of sunrise at Mar Menor in Los Alcazares, Spain. T…"
type textarea "sailboats-sunrise-mar-menor-los-alcazares.jpg"
type textarea "Three sailboats at sunrise on the calm waters of Mar Menor in Los Alcazares, Sp…"
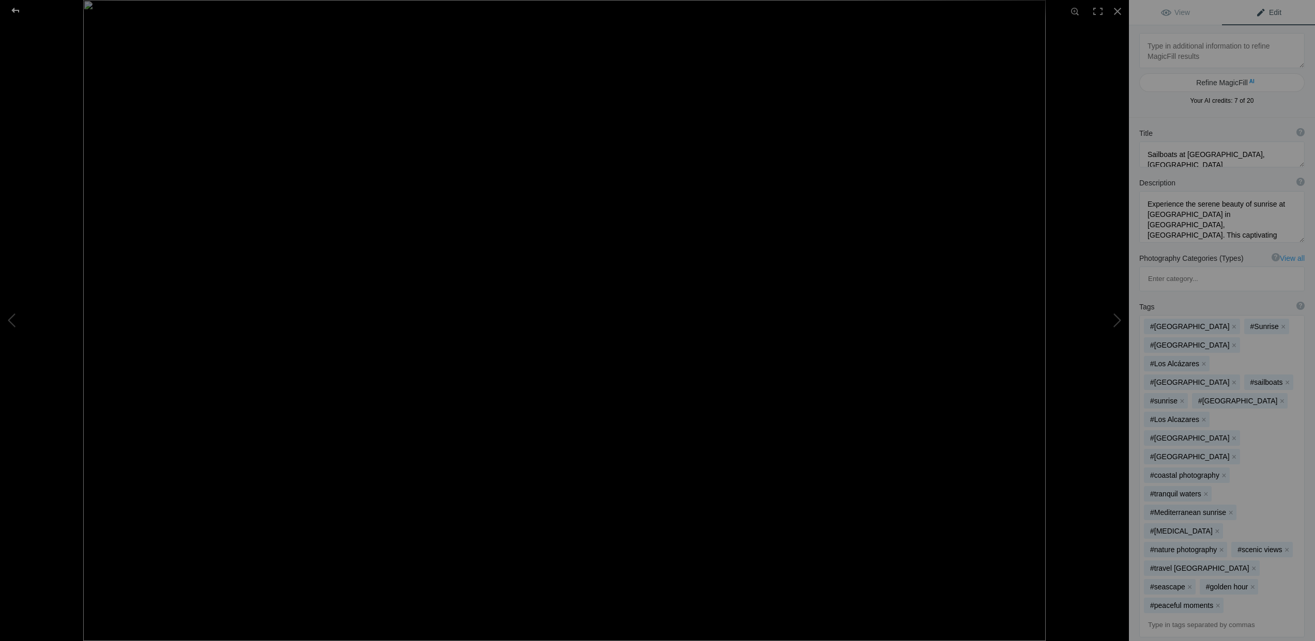
click at [19, 10] on div at bounding box center [15, 10] width 37 height 21
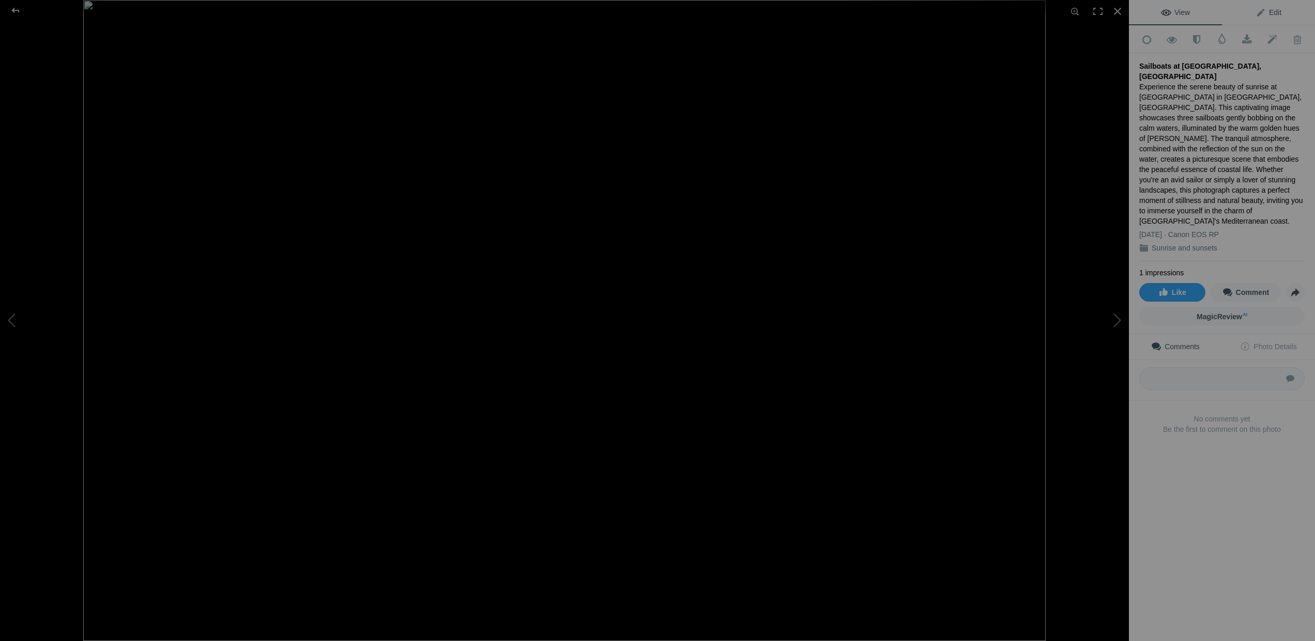
click at [1270, 11] on span "Edit" at bounding box center [1269, 12] width 26 height 8
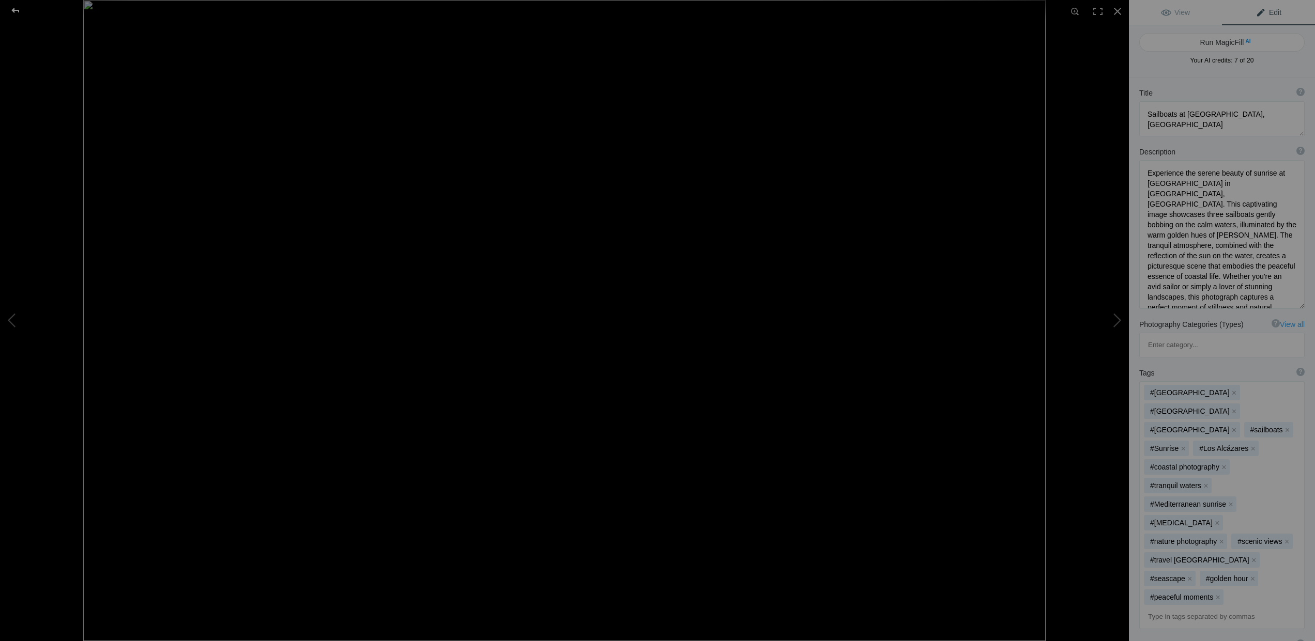
click at [18, 7] on div at bounding box center [15, 10] width 37 height 21
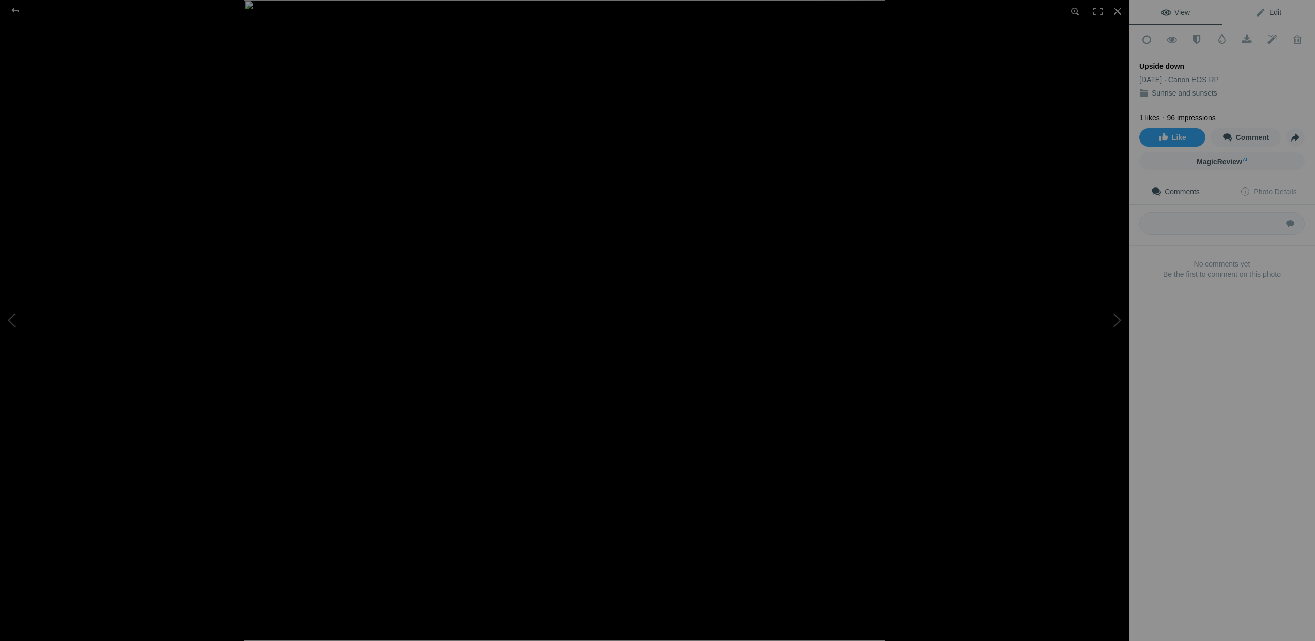
click at [1267, 11] on span "Edit" at bounding box center [1269, 12] width 26 height 8
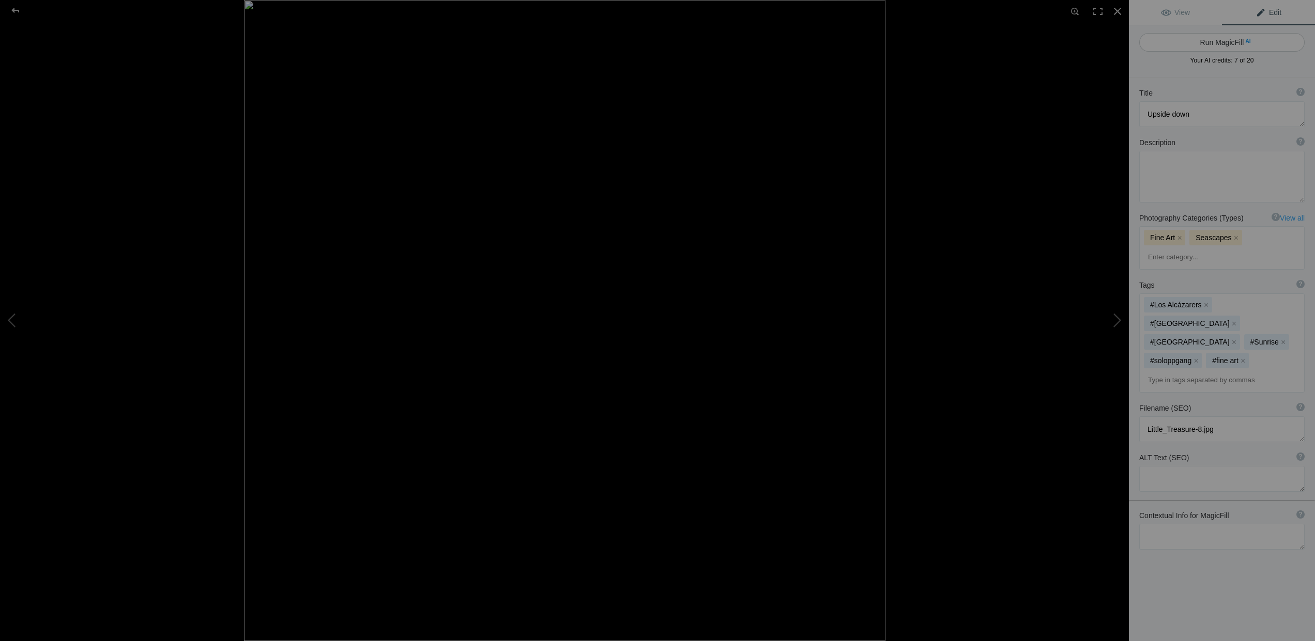
click at [1216, 41] on button "Run MagicFill AI" at bounding box center [1221, 42] width 165 height 19
type textarea "Serene Sunset Reflection Over Calm Waters"
type textarea "This stunning image captures a tranquil sunset reflected in still waters, creat…"
type textarea "serene-sunset-reflection-calm-waters.jpg"
type textarea "A serene sunset reflected in calm waters, showcasing a boat silhouette and warm…"
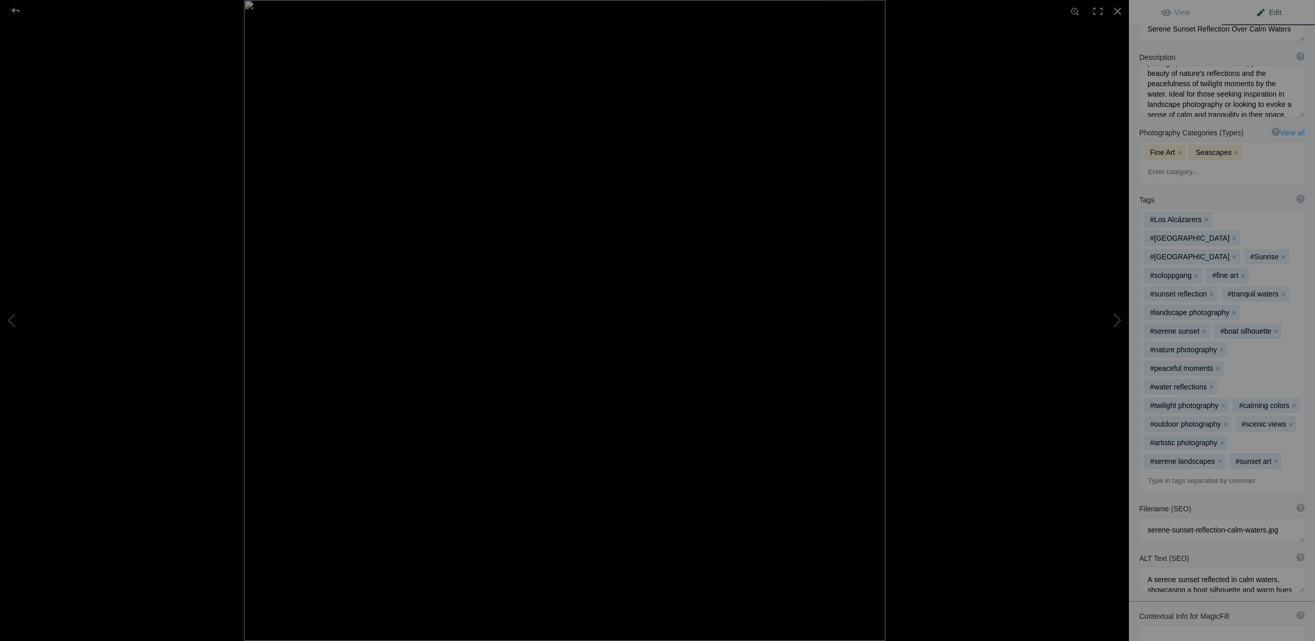
scroll to position [125, 0]
click at [1150, 625] on textarea at bounding box center [1221, 638] width 165 height 26
click at [1233, 625] on textarea at bounding box center [1221, 642] width 165 height 35
type textarea "upside-down, mar-manor, Spain, sailboats"
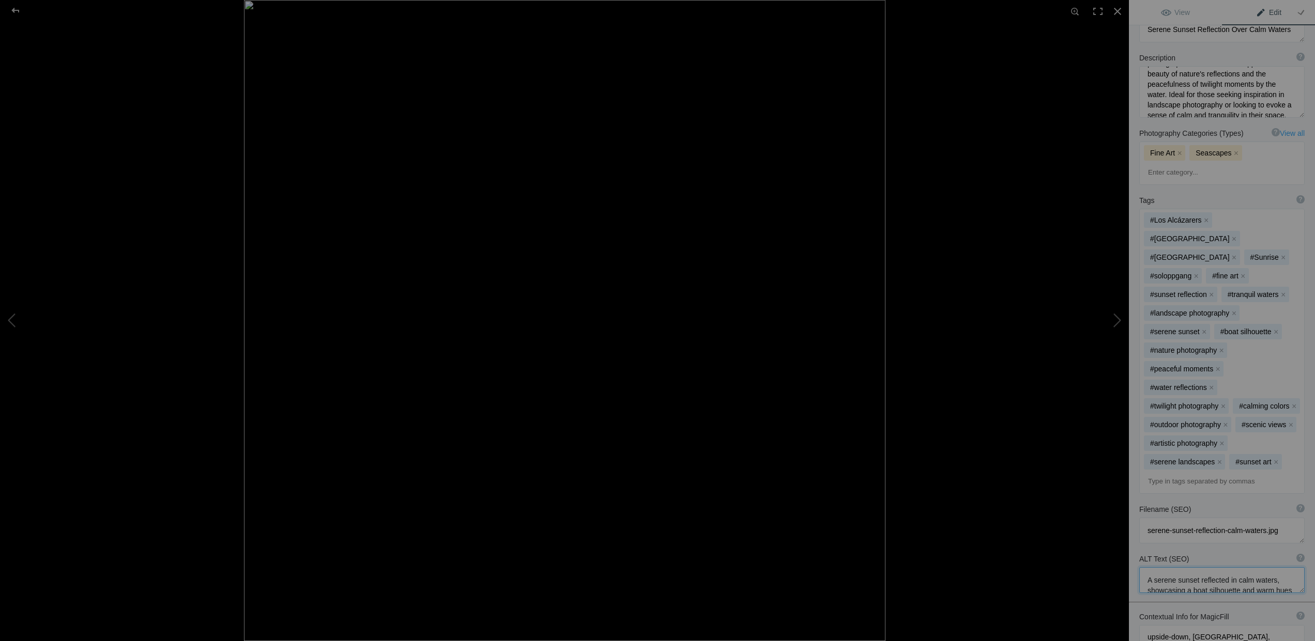
click at [1243, 568] on textarea at bounding box center [1221, 581] width 165 height 26
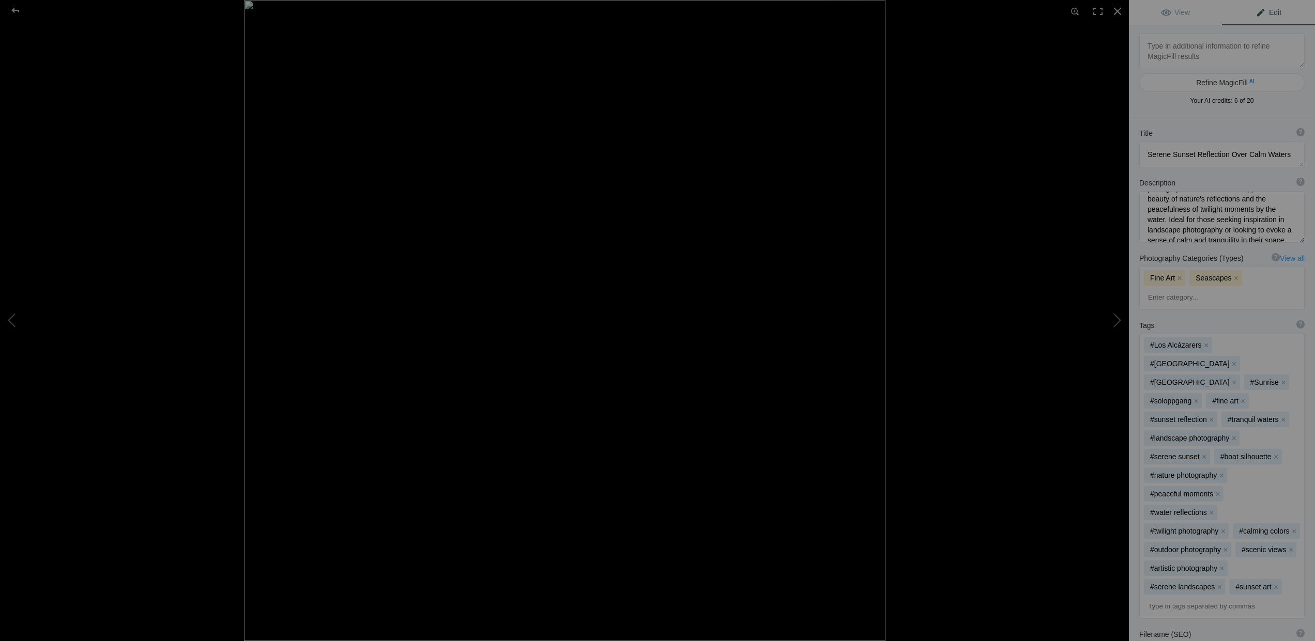
scroll to position [0, 0]
click at [1192, 154] on textarea at bounding box center [1221, 155] width 165 height 26
type textarea "Serene Sunrise Reflection Over Calm Waters"
type textarea "A serene sunrise reflected in calm waters, showcasing a boat silhouette and war…"
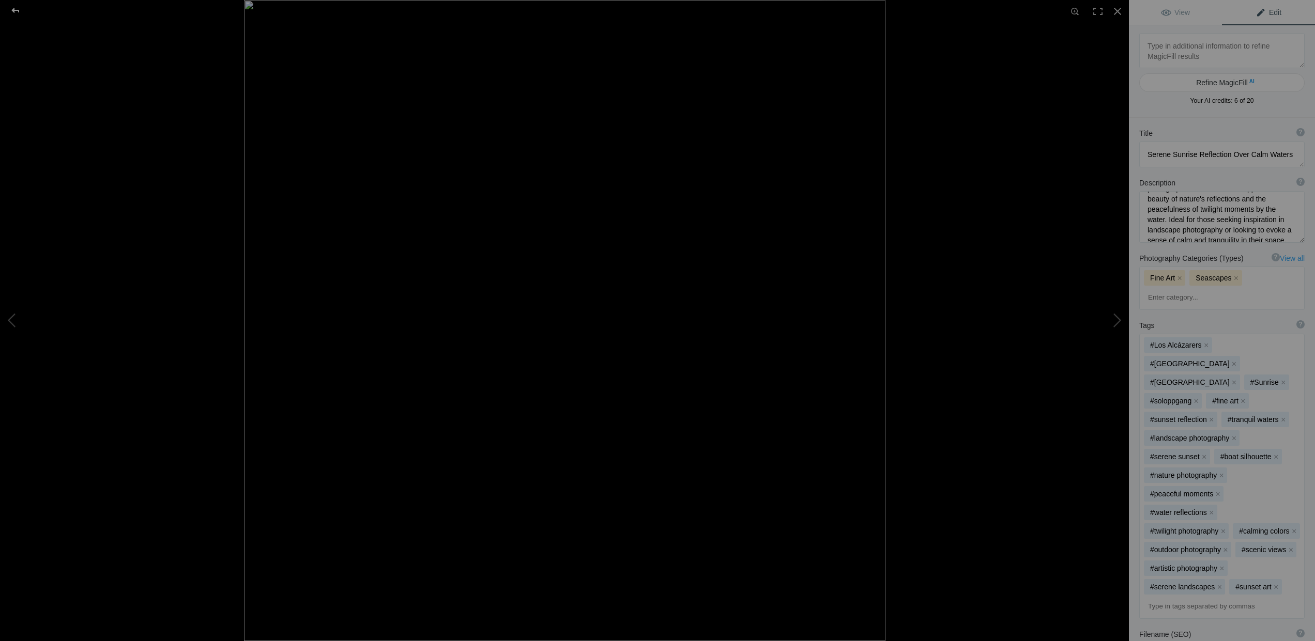
click at [13, 8] on div at bounding box center [15, 10] width 37 height 21
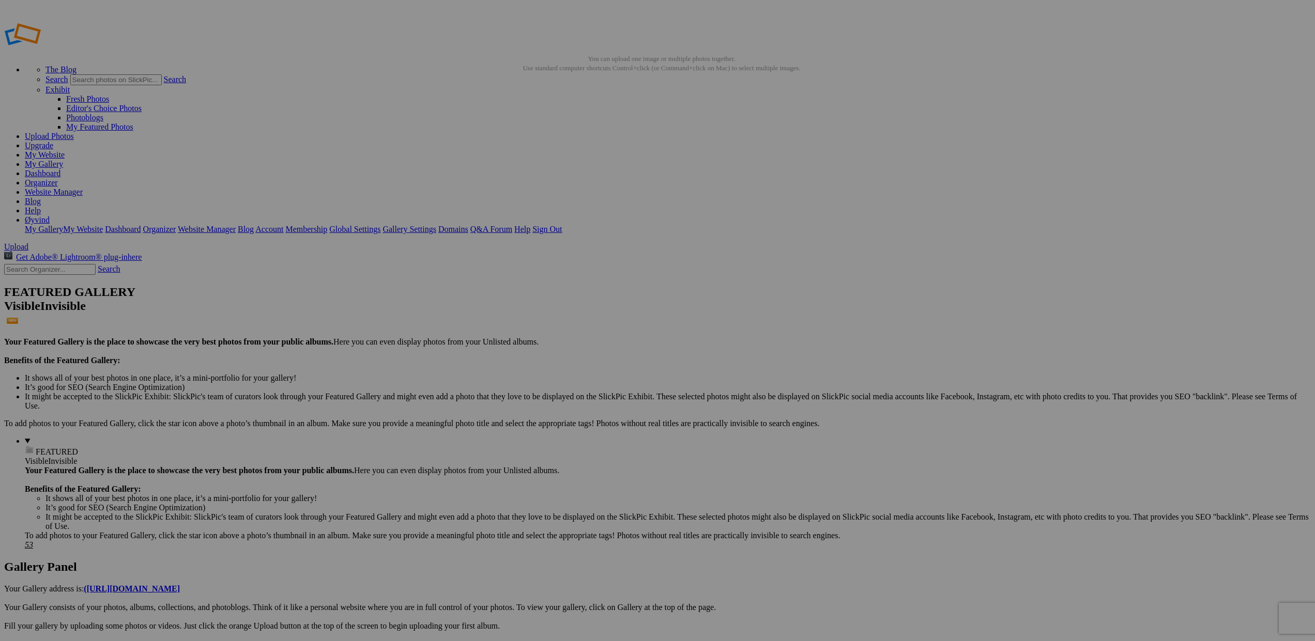
click at [589, 391] on span "Yes" at bounding box center [583, 388] width 12 height 9
click at [589, 387] on span "Yes" at bounding box center [583, 388] width 12 height 9
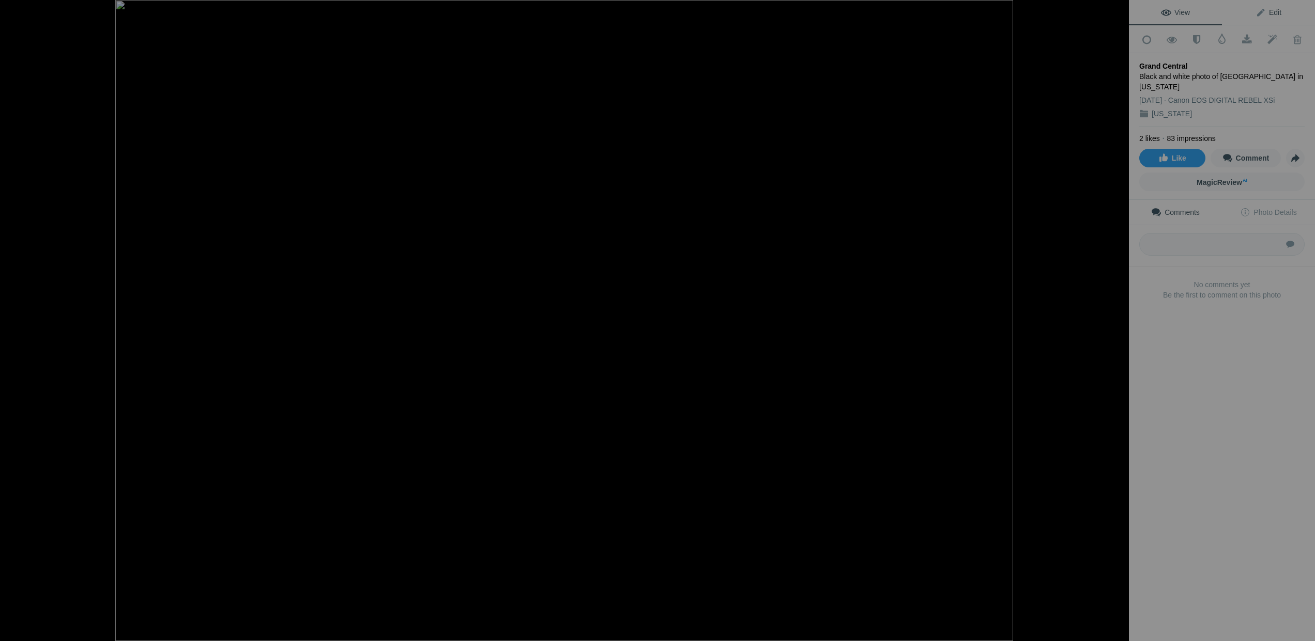
click at [1260, 13] on span "Edit" at bounding box center [1269, 12] width 26 height 8
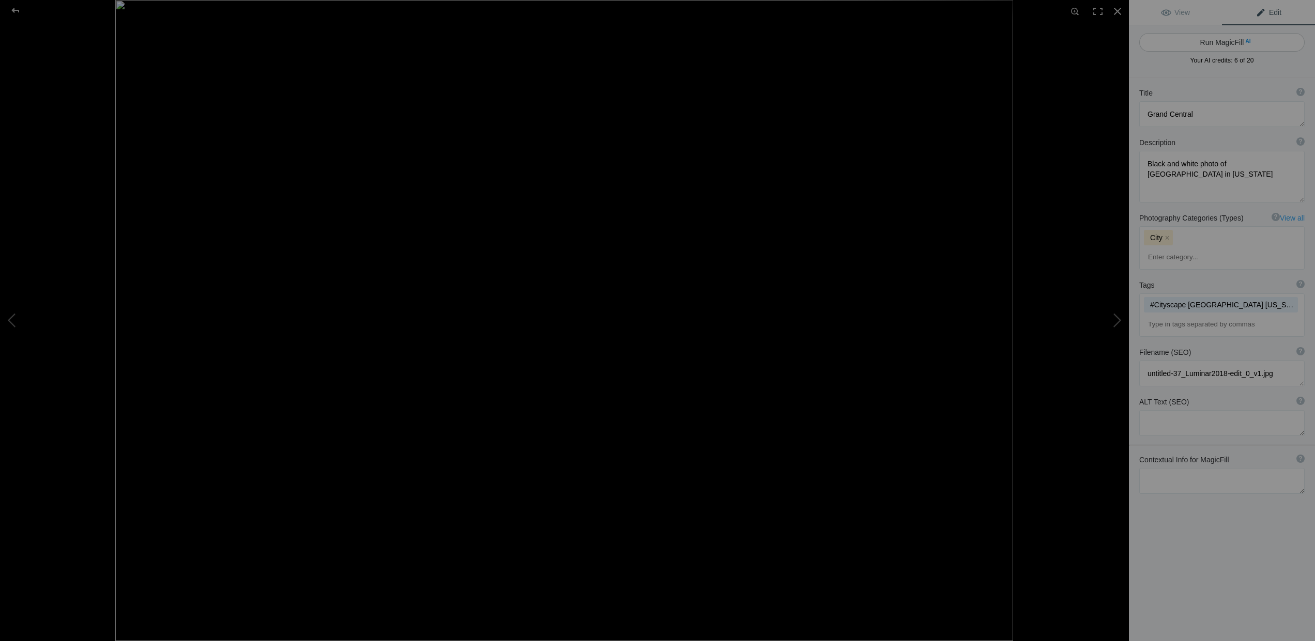
click at [1226, 41] on button "Run MagicFill AI" at bounding box center [1221, 42] width 165 height 19
type textarea "Stunning Black and White Capture of [GEOGRAPHIC_DATA], [US_STATE]"
type textarea "This striking black and white photograph showcases the iconic Grand Central Sta…"
type textarea "grand-central-station-black-and-white.jpg"
type textarea "Black and white photo of Grand Central Station in New York City, showcasing its…"
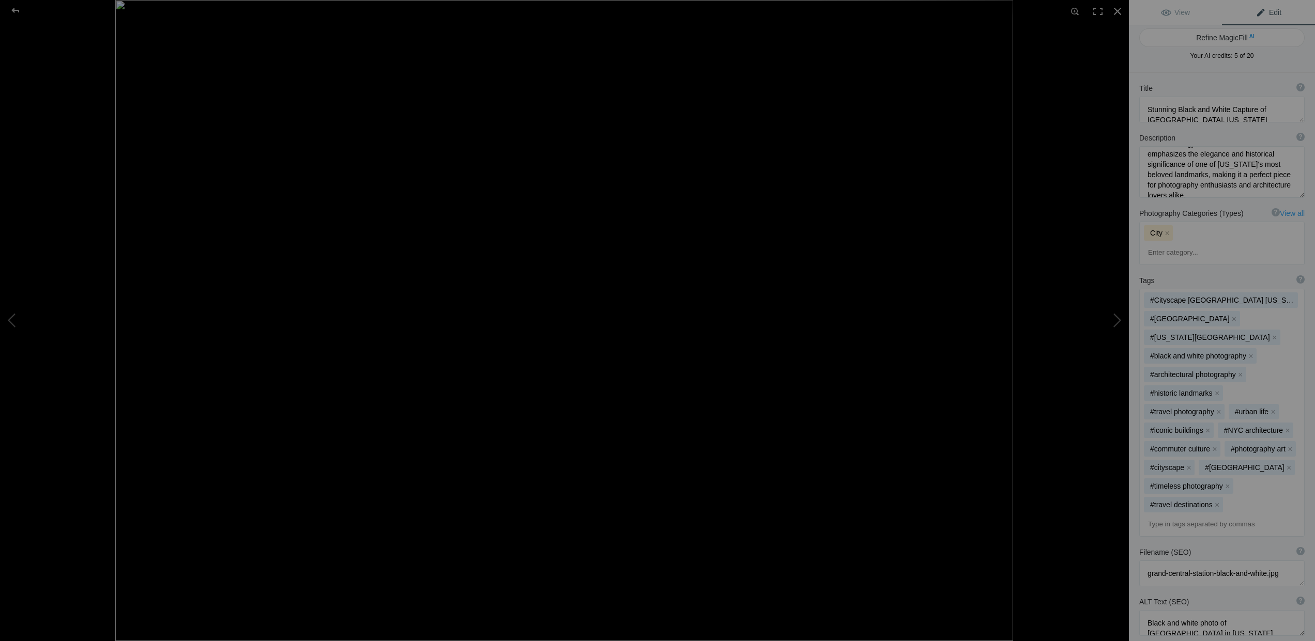
scroll to position [46, 0]
click at [15, 10] on div at bounding box center [15, 10] width 37 height 21
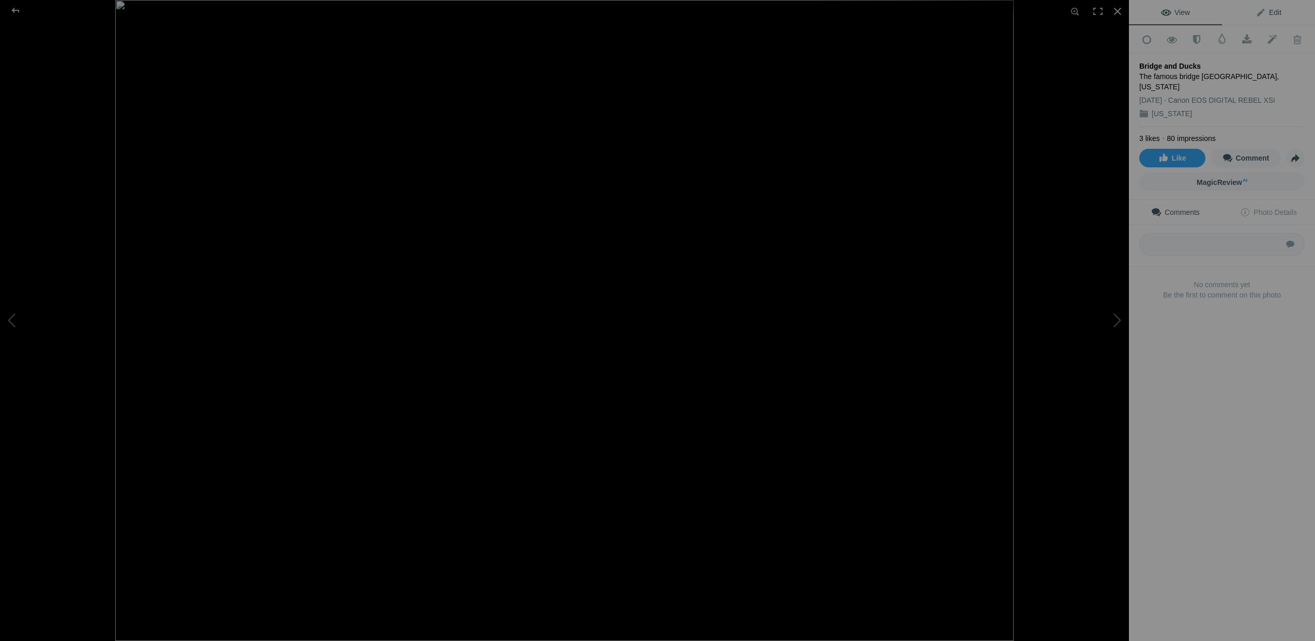
click at [1273, 11] on span "Edit" at bounding box center [1269, 12] width 26 height 8
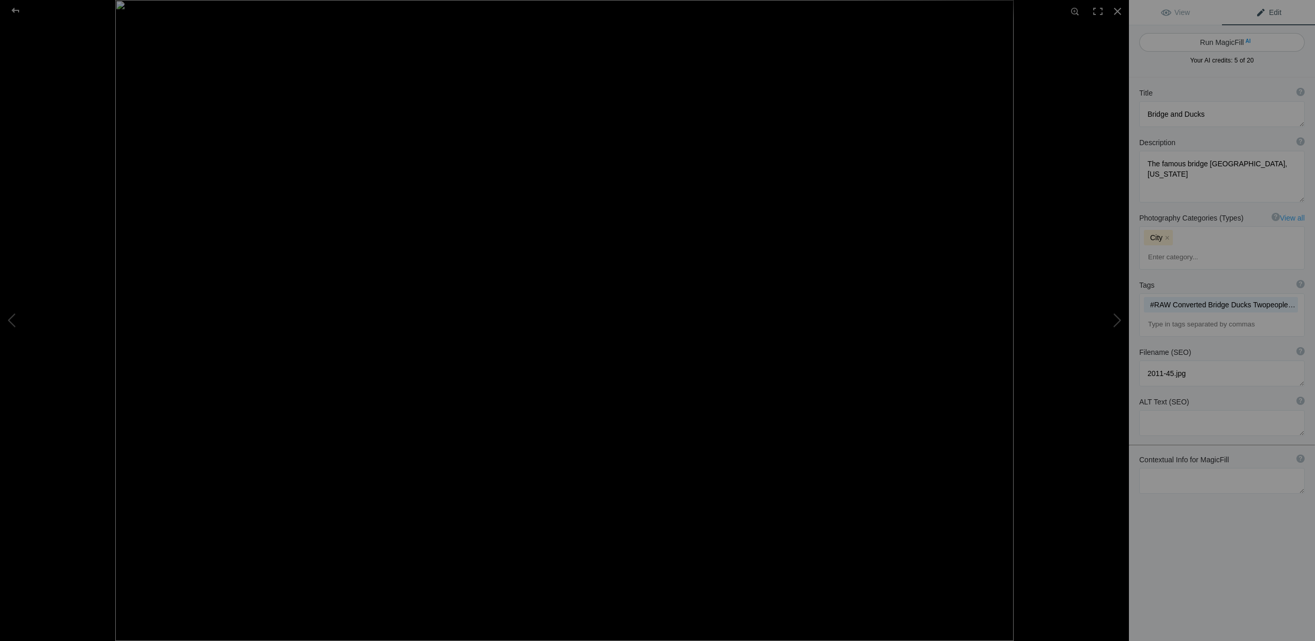
click at [1221, 42] on button "Run MagicFill AI" at bounding box center [1221, 42] width 165 height 19
type textarea "Snowy Bridge with Ducks in [GEOGRAPHIC_DATA], [US_STATE]"
type textarea "This captivating image showcases a picturesque bridge in Central Park, New York…"
type textarea "snowy-bridge-ducks-central-park.jpg"
type textarea "A snowy bridge in Central Park, New York, with ducks floating on the water, sur…"
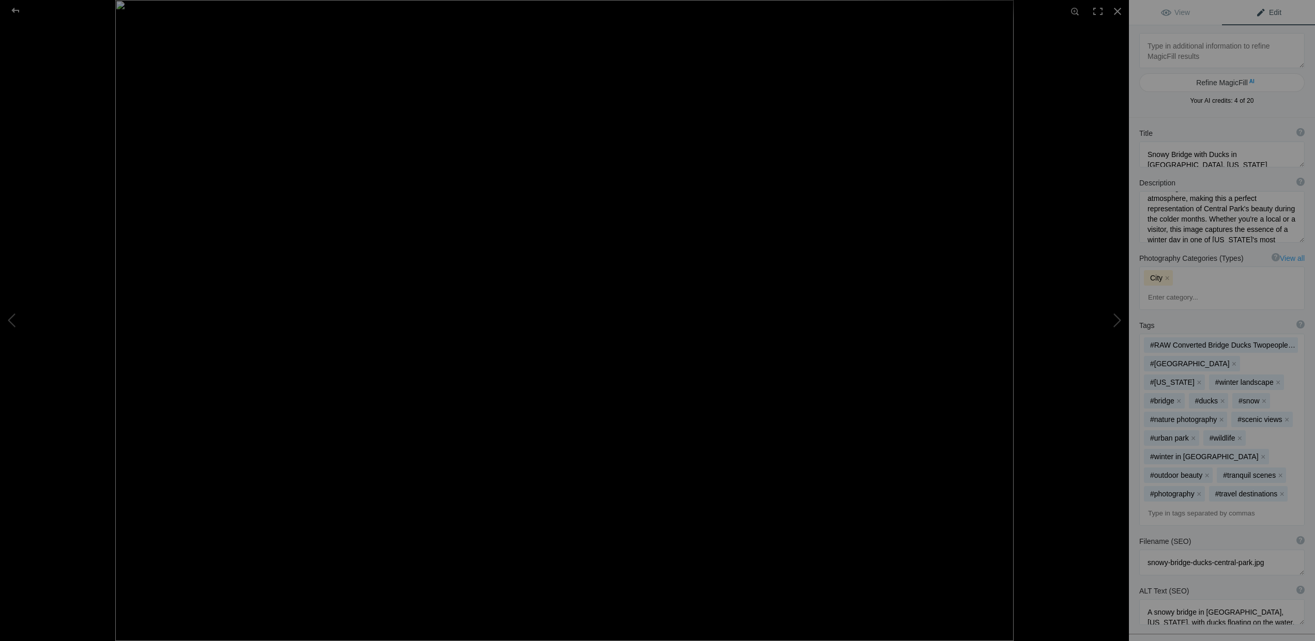
scroll to position [119, 0]
click at [18, 9] on div at bounding box center [15, 10] width 37 height 21
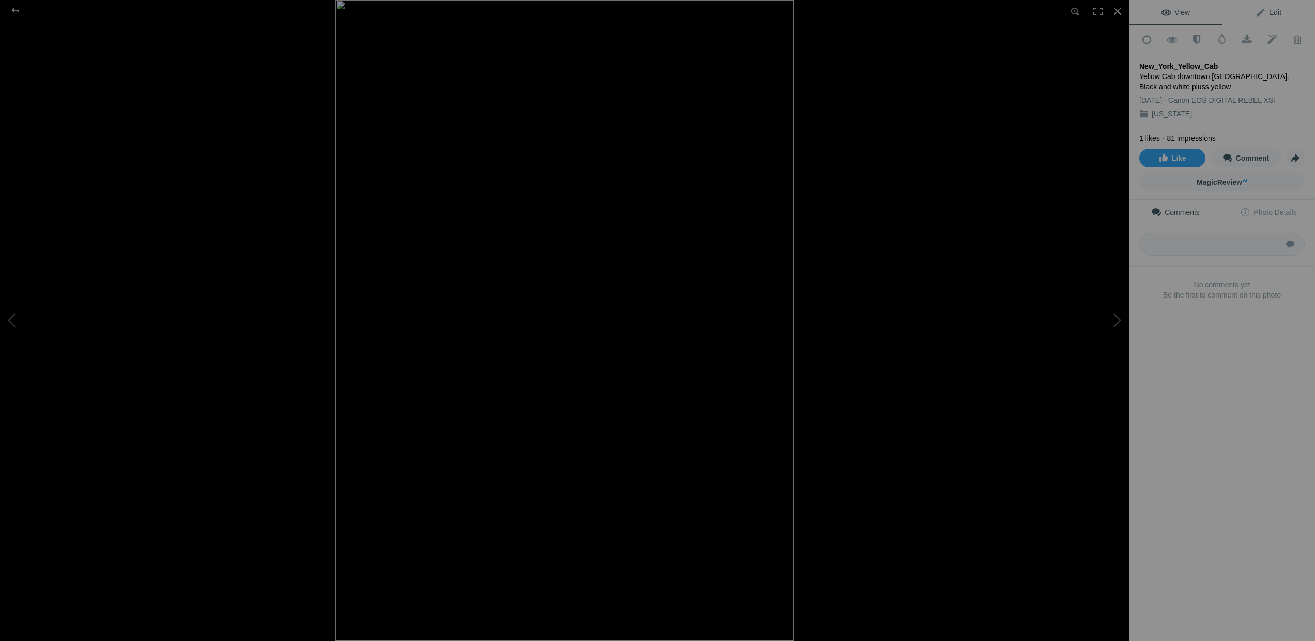
click at [1260, 10] on span "Edit" at bounding box center [1269, 12] width 26 height 8
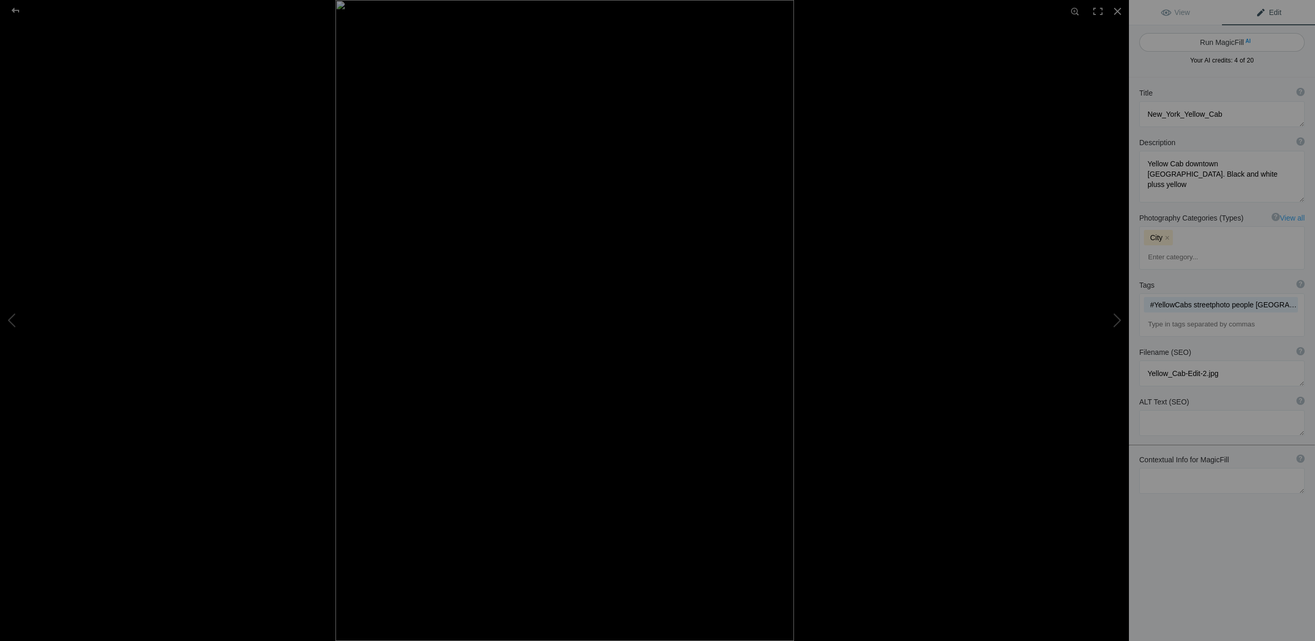
click at [1217, 39] on button "Run MagicFill AI" at bounding box center [1221, 42] width 165 height 19
type textarea "Iconic Yellow Cab in Downtown NYC"
type textarea "This striking image captures the essence of New York City with its iconic yello…"
type textarea "iconic-yellow-cab-downtown-nyc.jpg"
type textarea "A yellow cab parked on a downtown New York City street, surrounded by black-and…"
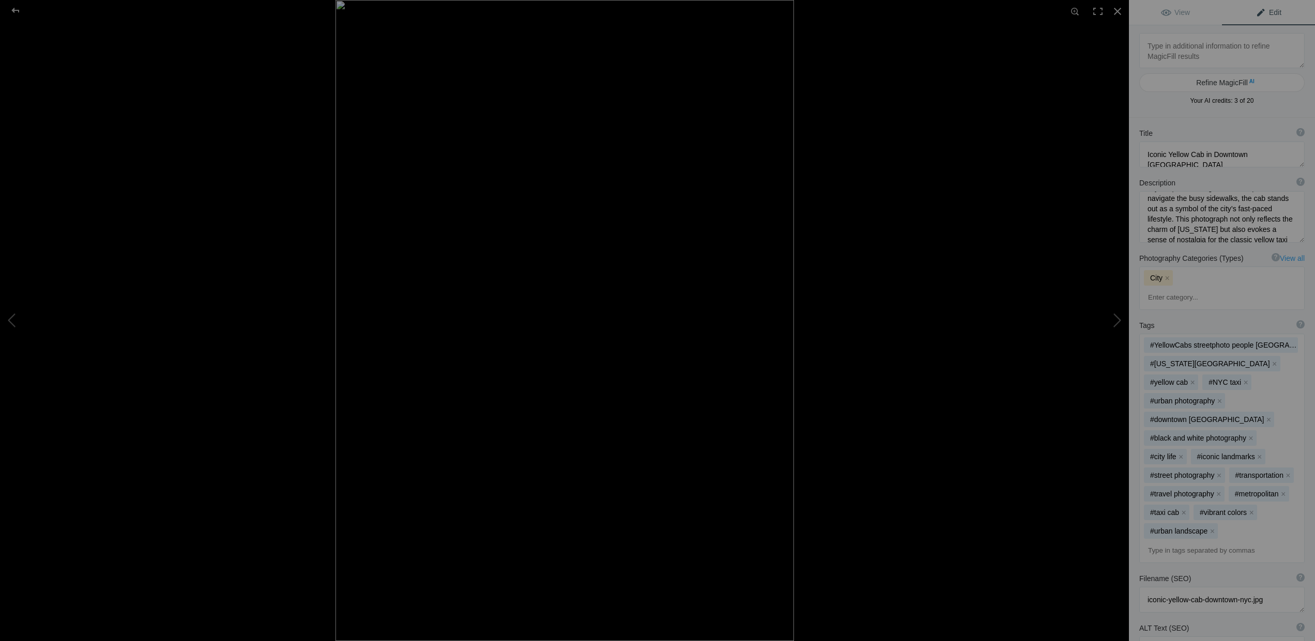
scroll to position [98, 0]
click at [14, 9] on div at bounding box center [15, 10] width 37 height 21
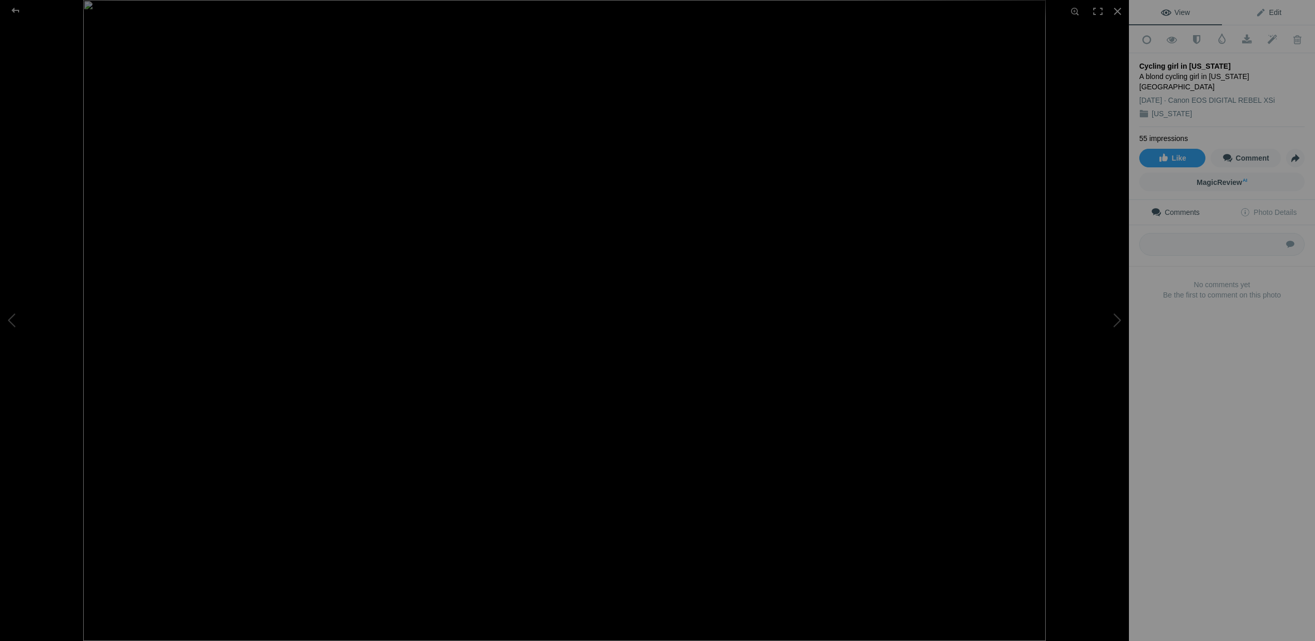
click at [1260, 14] on span "Edit" at bounding box center [1269, 12] width 26 height 8
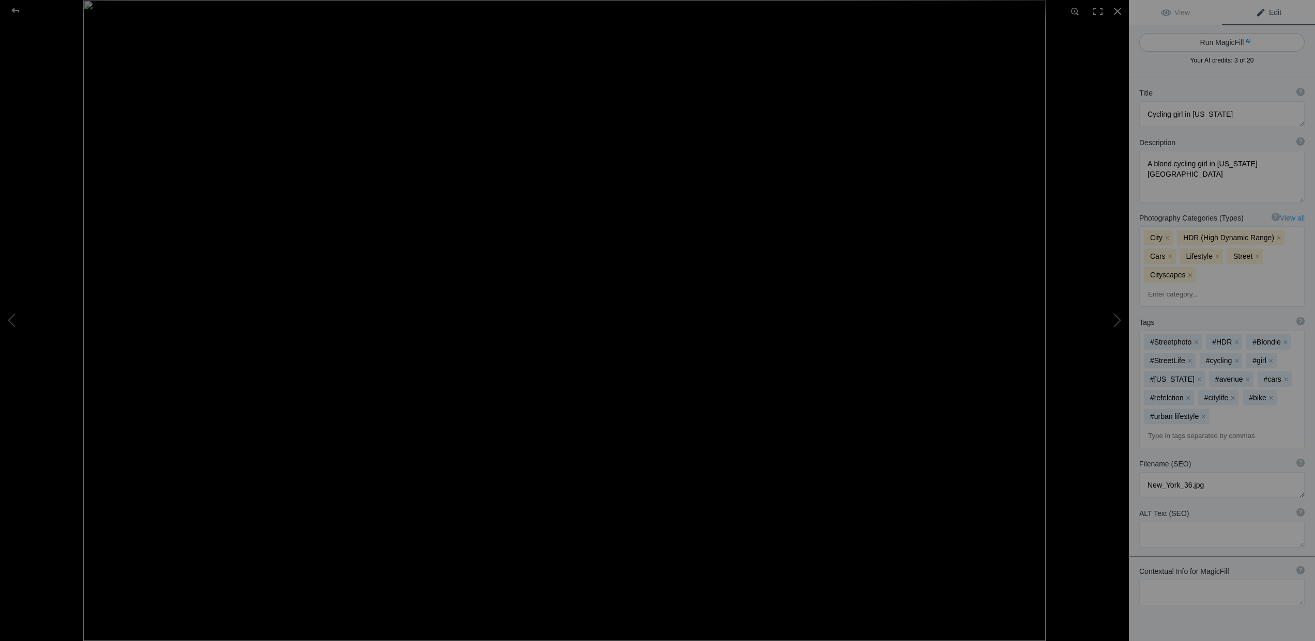
click at [1226, 43] on button "Run MagicFill AI" at bounding box center [1221, 42] width 165 height 19
type textarea "Young Woman Cycling on [GEOGRAPHIC_DATA] in [US_STATE][GEOGRAPHIC_DATA]"
type textarea "This vibrant image captures a young woman with long blond hair riding her bicyc…"
type textarea "young-woman-cycling-[GEOGRAPHIC_DATA]-[GEOGRAPHIC_DATA]jpg"
type textarea "A young woman with long blond hair cycling on [GEOGRAPHIC_DATA] in [US_STATE][G…"
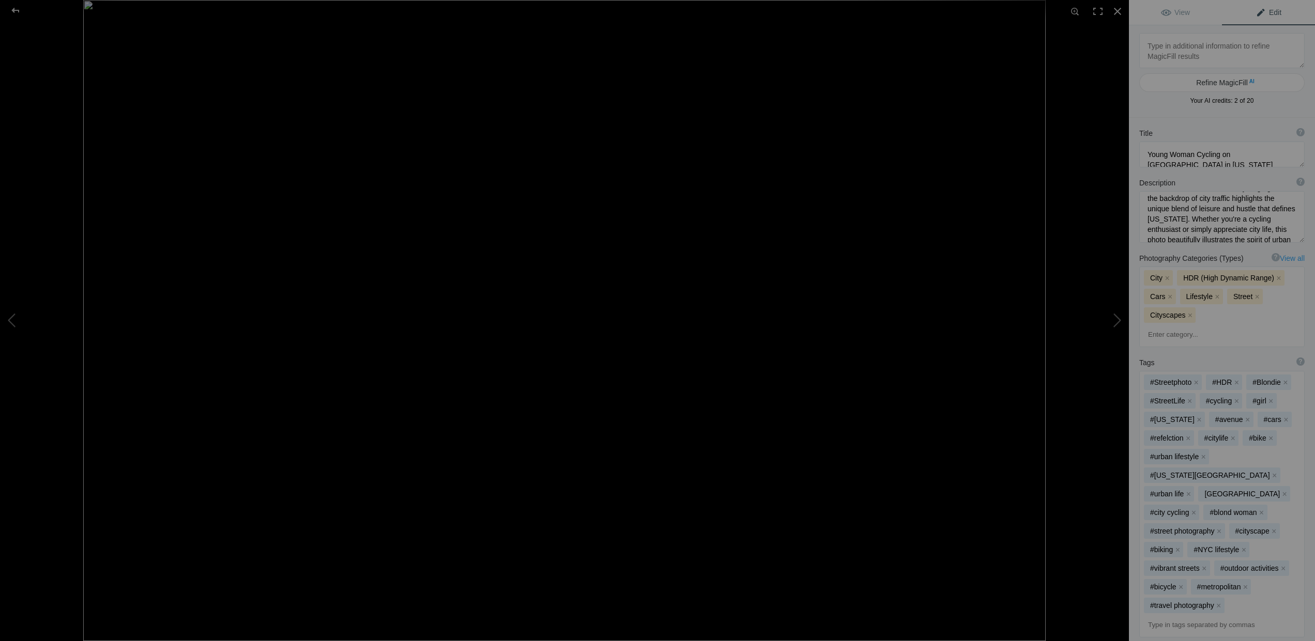
scroll to position [78, 0]
click at [15, 10] on div at bounding box center [15, 10] width 37 height 21
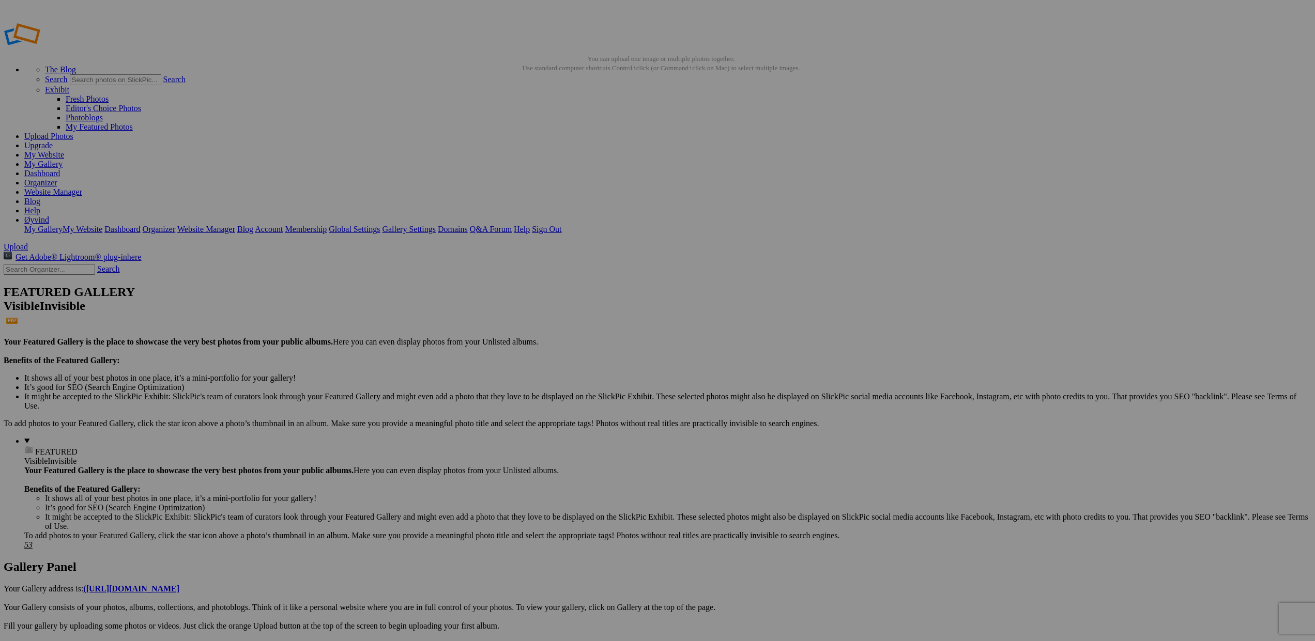
scroll to position [0, 0]
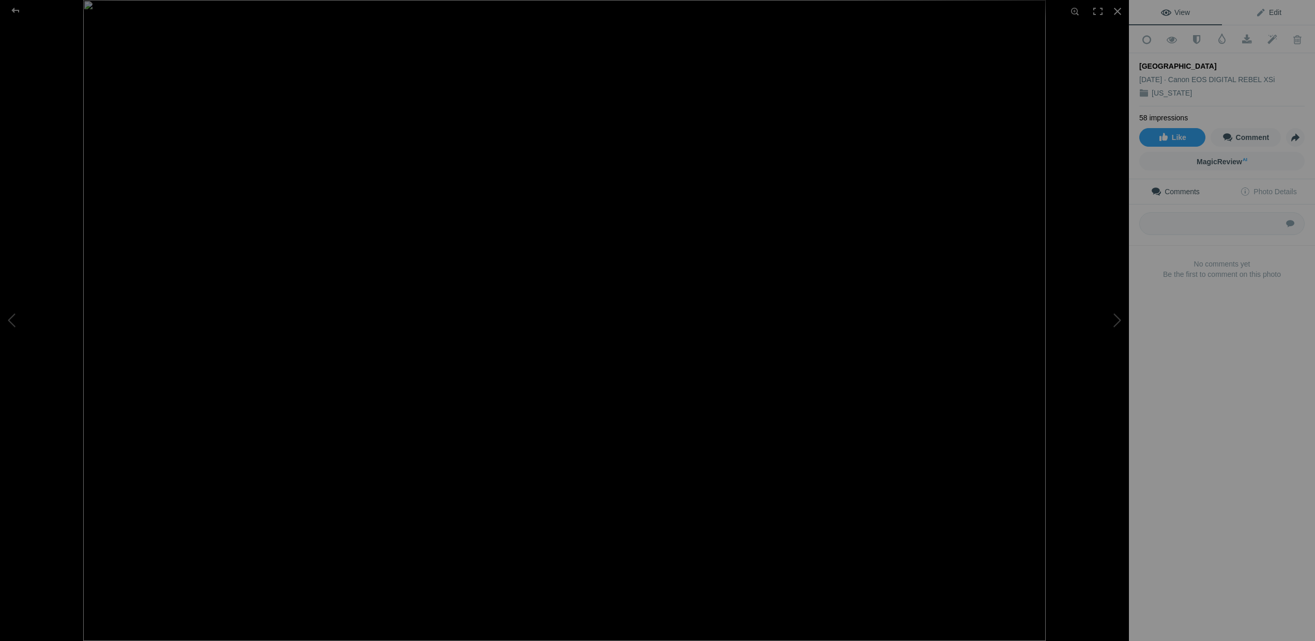
click at [1271, 9] on span "Edit" at bounding box center [1269, 12] width 26 height 8
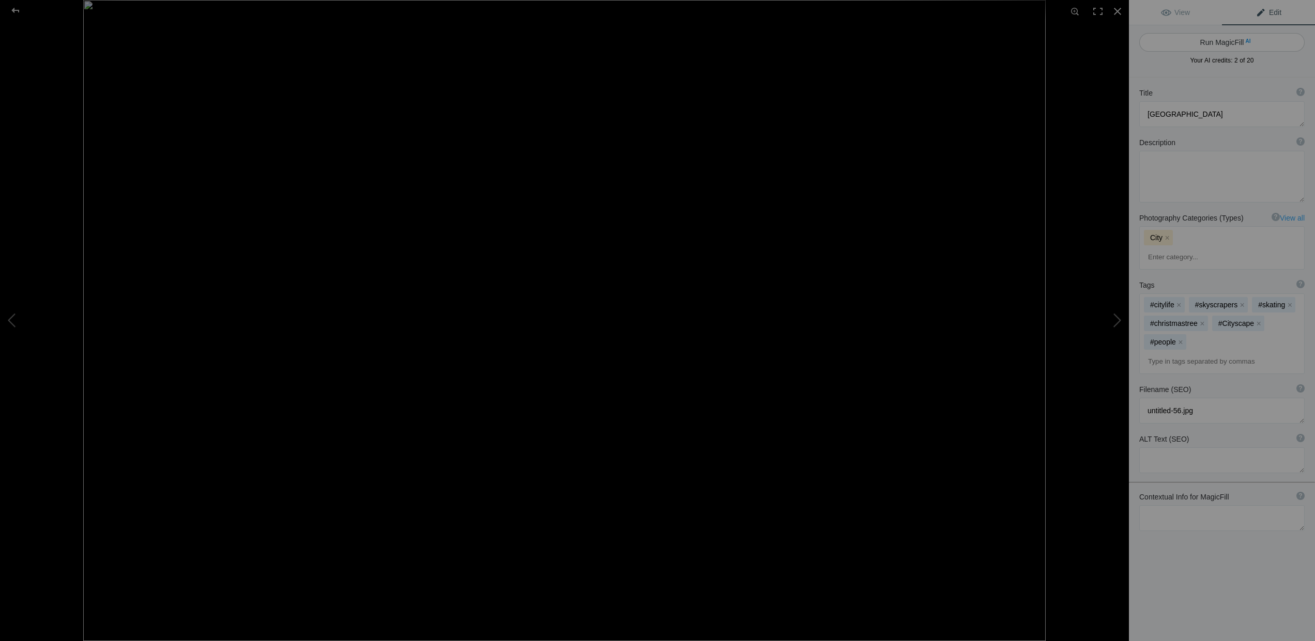
click at [1228, 40] on button "Run MagicFill AI" at bounding box center [1221, 42] width 165 height 19
type textarea "Ice Skating at Bryant Park: A Winter Wonderland in NYC"
type textarea "Experience the magic of winter at Bryant Park, where the iconic ice skating rin…"
type textarea "bryant-park-ice-skating-winter.jpg"
type textarea "A bustling ice skating rink at Bryant Park in New York City, surrounded by skys…"
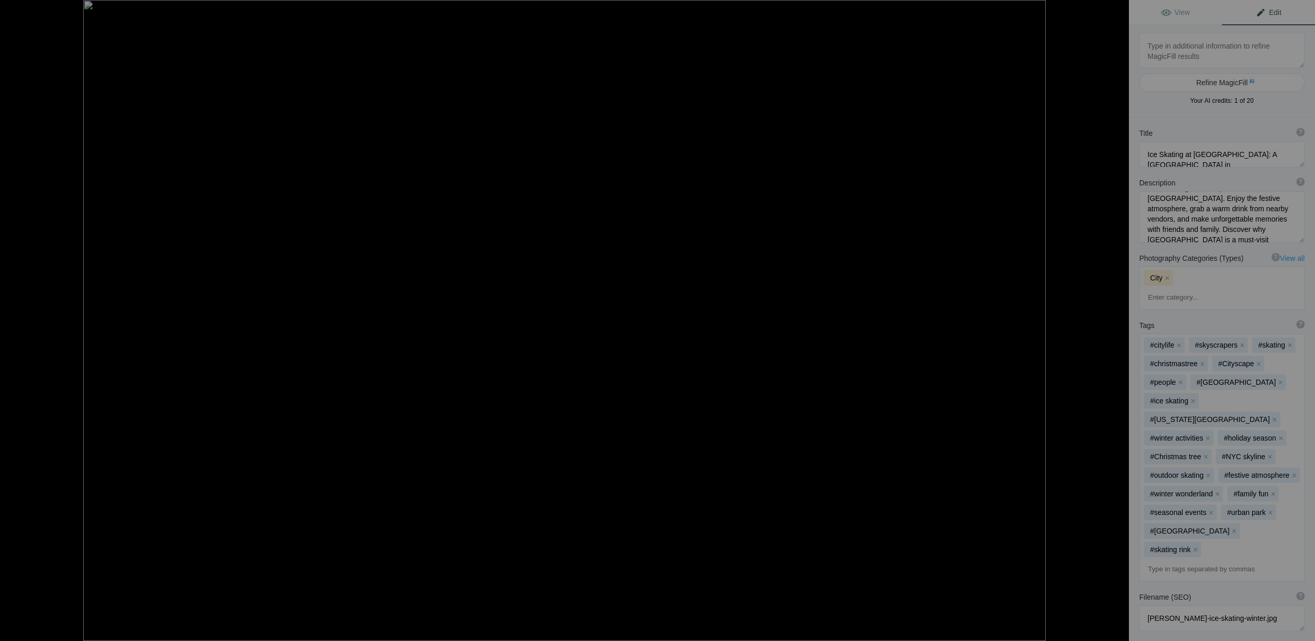
scroll to position [119, 0]
click at [14, 9] on div at bounding box center [15, 10] width 37 height 21
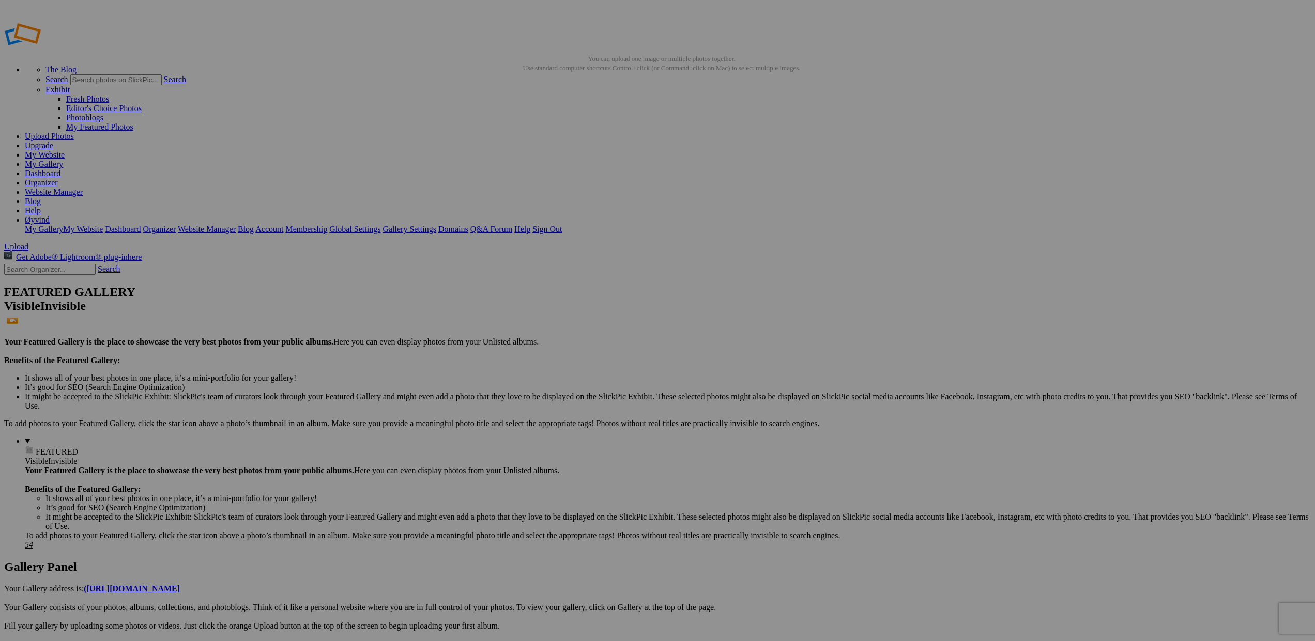
click at [589, 389] on span "Yes" at bounding box center [583, 388] width 12 height 9
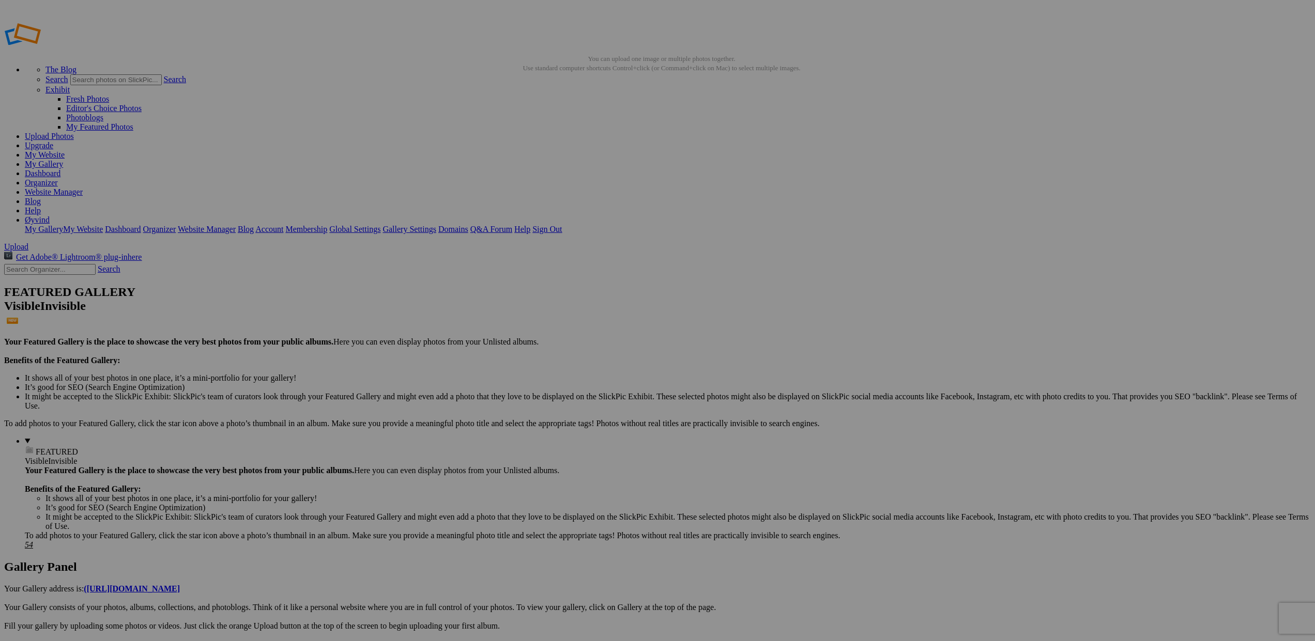
click at [589, 389] on span "Yes" at bounding box center [583, 388] width 12 height 9
click at [589, 388] on span "Yes" at bounding box center [583, 388] width 12 height 9
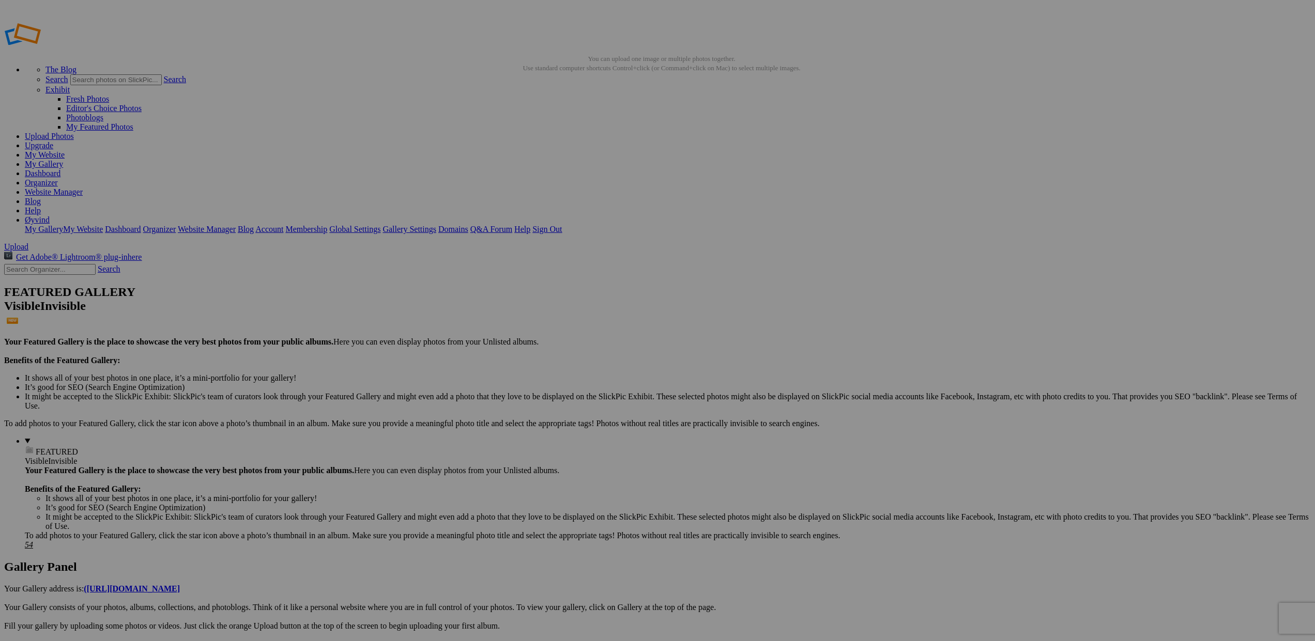
click at [589, 389] on span "Yes" at bounding box center [583, 388] width 12 height 9
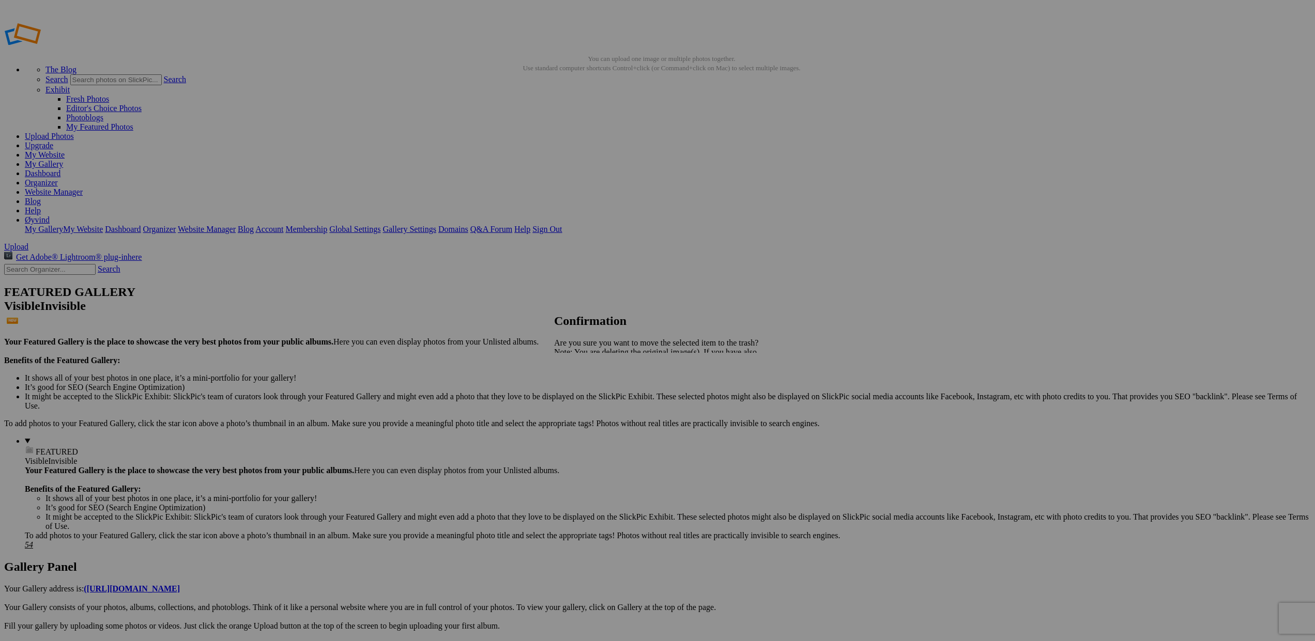
click at [589, 391] on span "Yes" at bounding box center [583, 388] width 12 height 9
drag, startPoint x: 654, startPoint y: 292, endPoint x: 62, endPoint y: 186, distance: 602.2
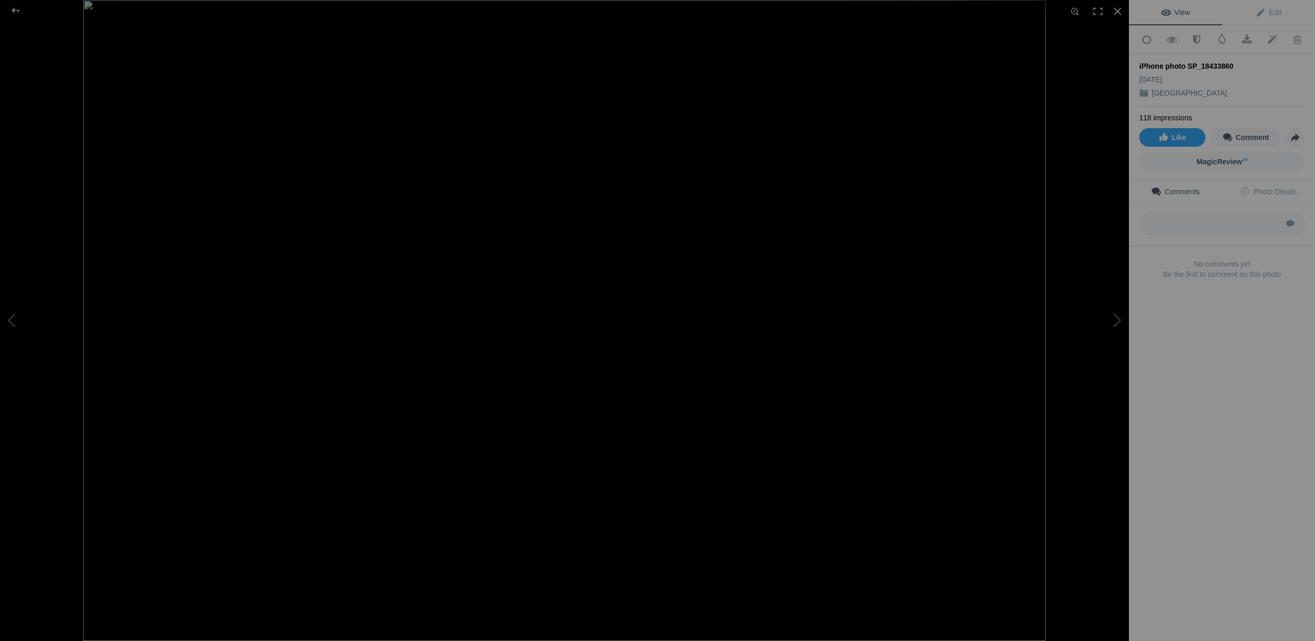
click at [387, 328] on img at bounding box center [564, 320] width 962 height 641
click at [387, 328] on img at bounding box center [643, 318] width 1386 height 924
click at [19, 8] on div at bounding box center [15, 10] width 37 height 21
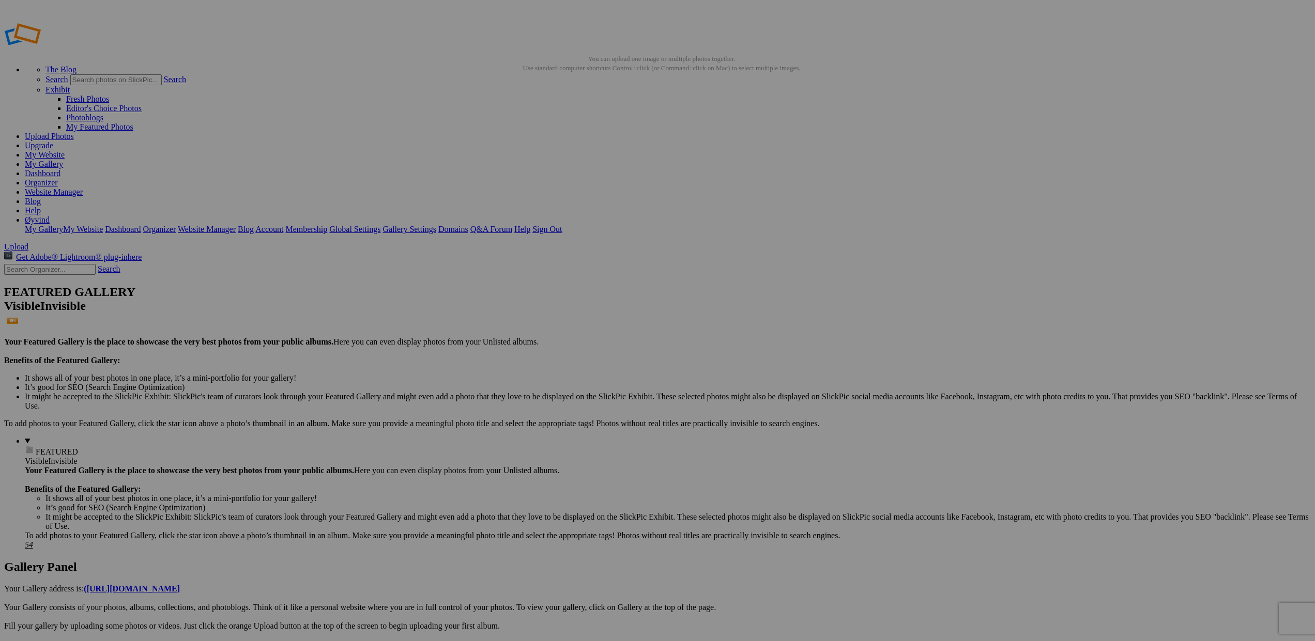
click at [589, 392] on span "Yes" at bounding box center [583, 388] width 12 height 9
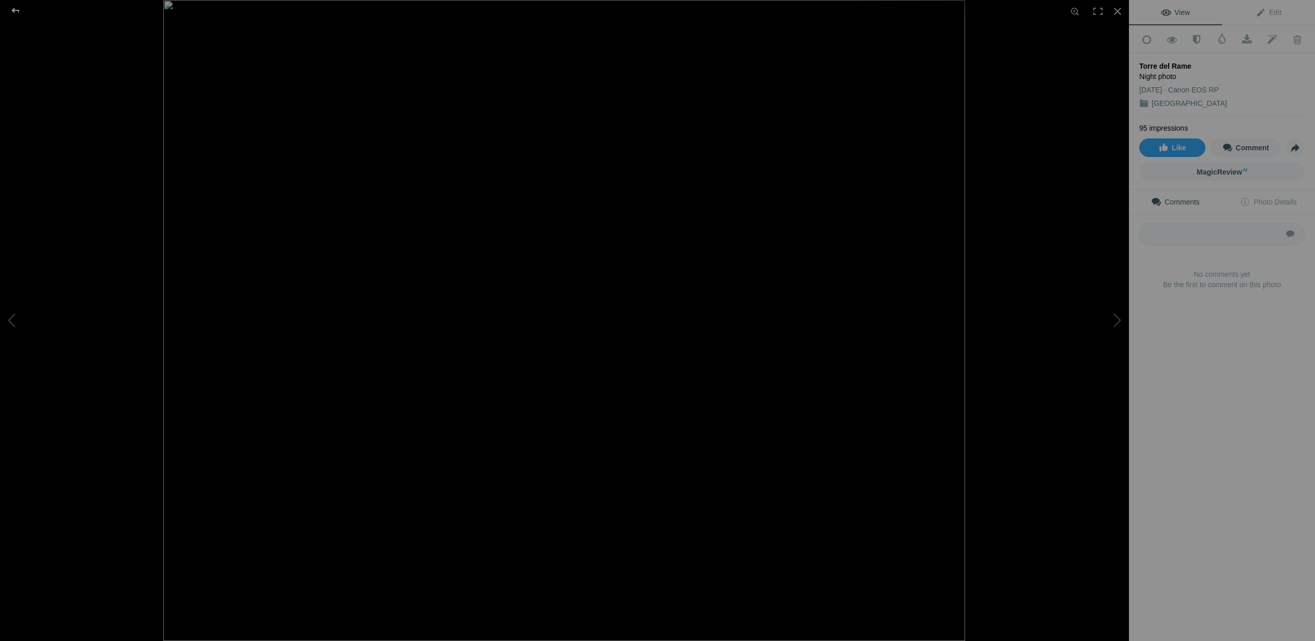
click at [16, 12] on div at bounding box center [15, 10] width 37 height 21
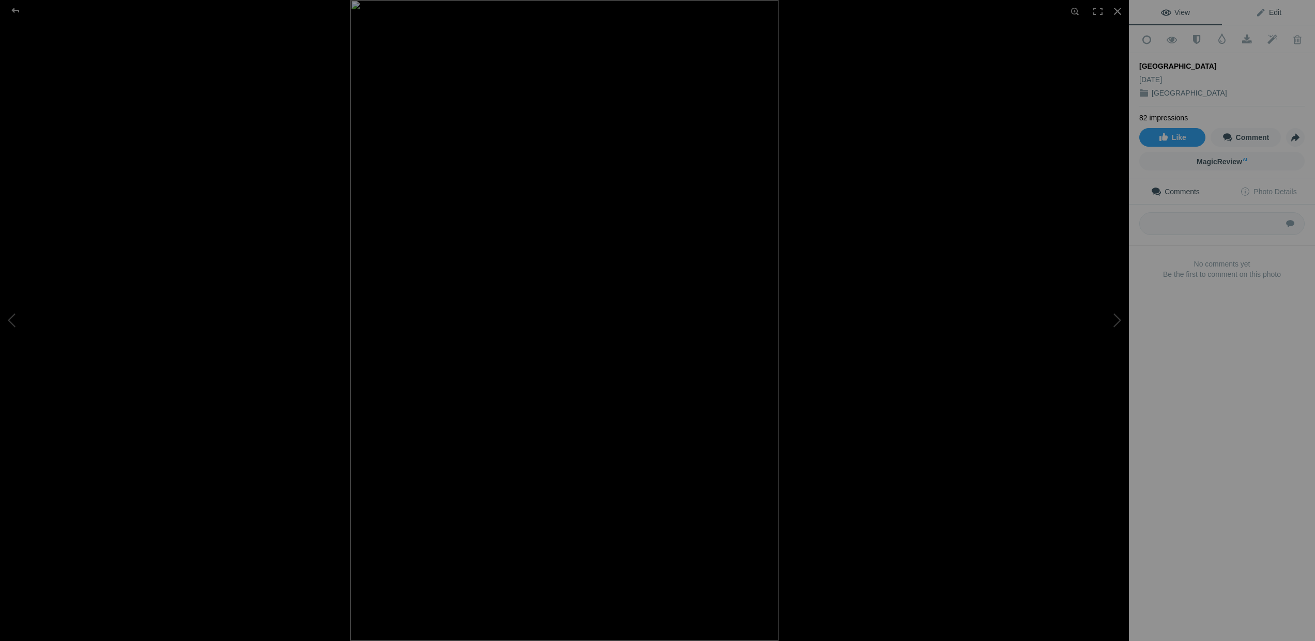
click at [1278, 12] on span "Edit" at bounding box center [1269, 12] width 26 height 8
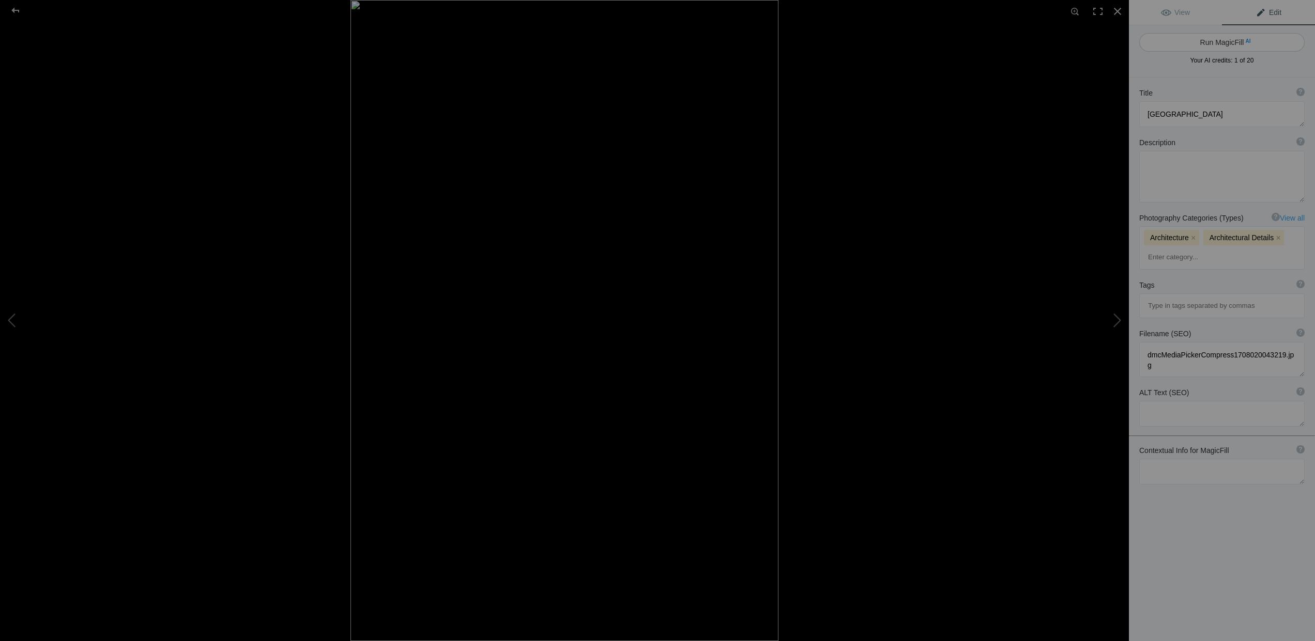
click at [1214, 42] on button "Run MagicFill AI" at bounding box center [1221, 42] width 165 height 19
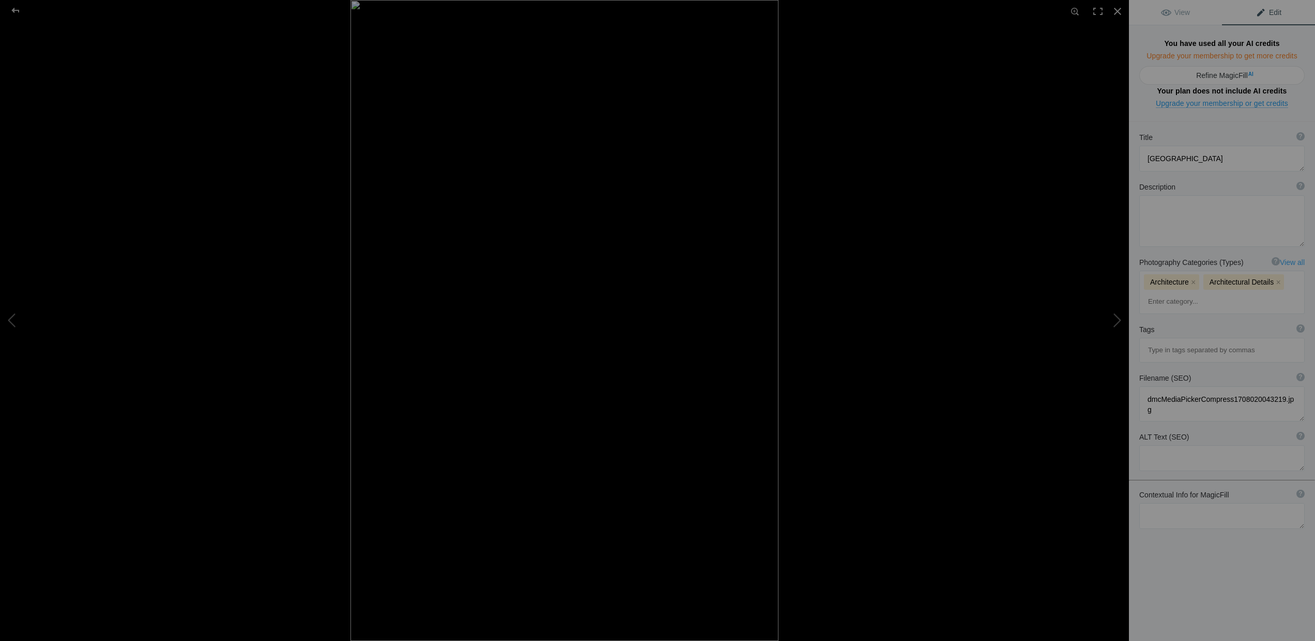
click at [1211, 55] on link "Upgrade your membership to get more credits" at bounding box center [1221, 56] width 151 height 9
click at [16, 8] on div at bounding box center [15, 10] width 37 height 21
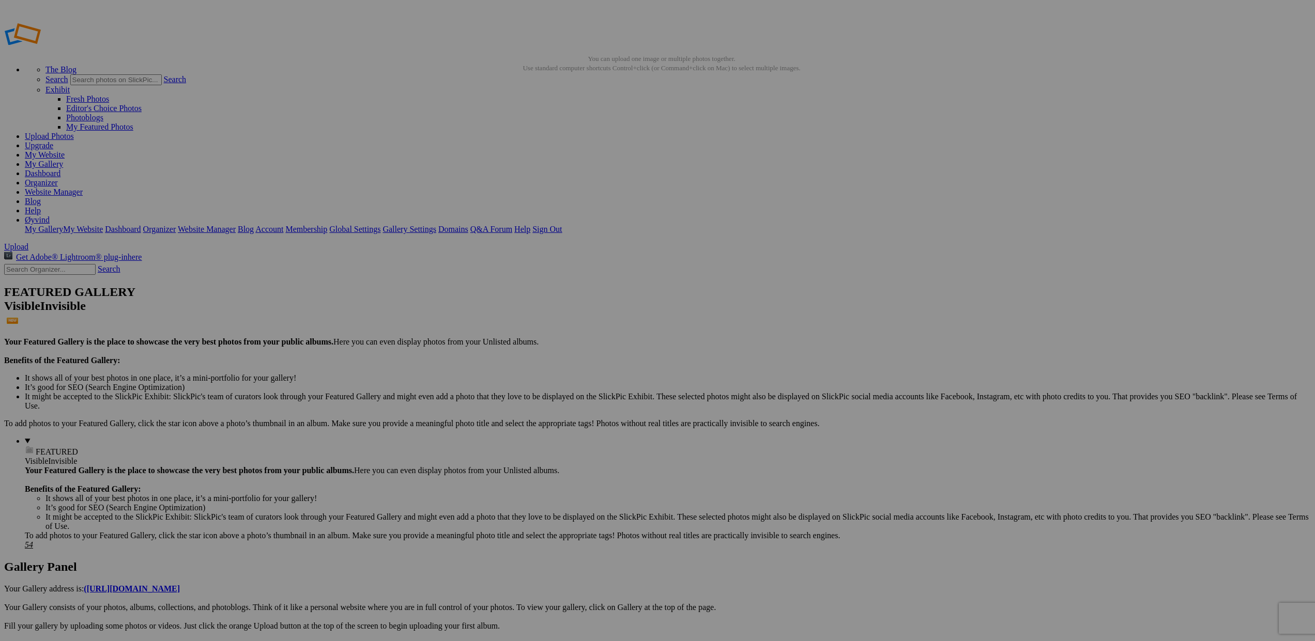
drag, startPoint x: 278, startPoint y: 163, endPoint x: 49, endPoint y: 154, distance: 229.2
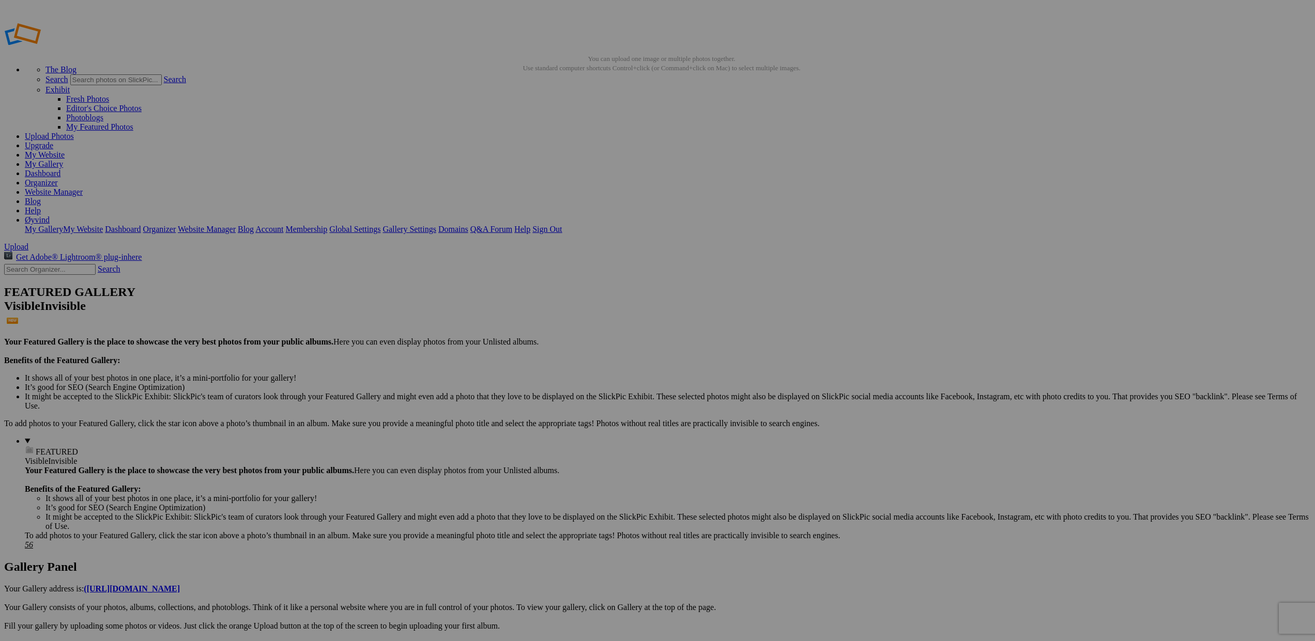
click at [58, 178] on link "Organizer" at bounding box center [41, 182] width 33 height 9
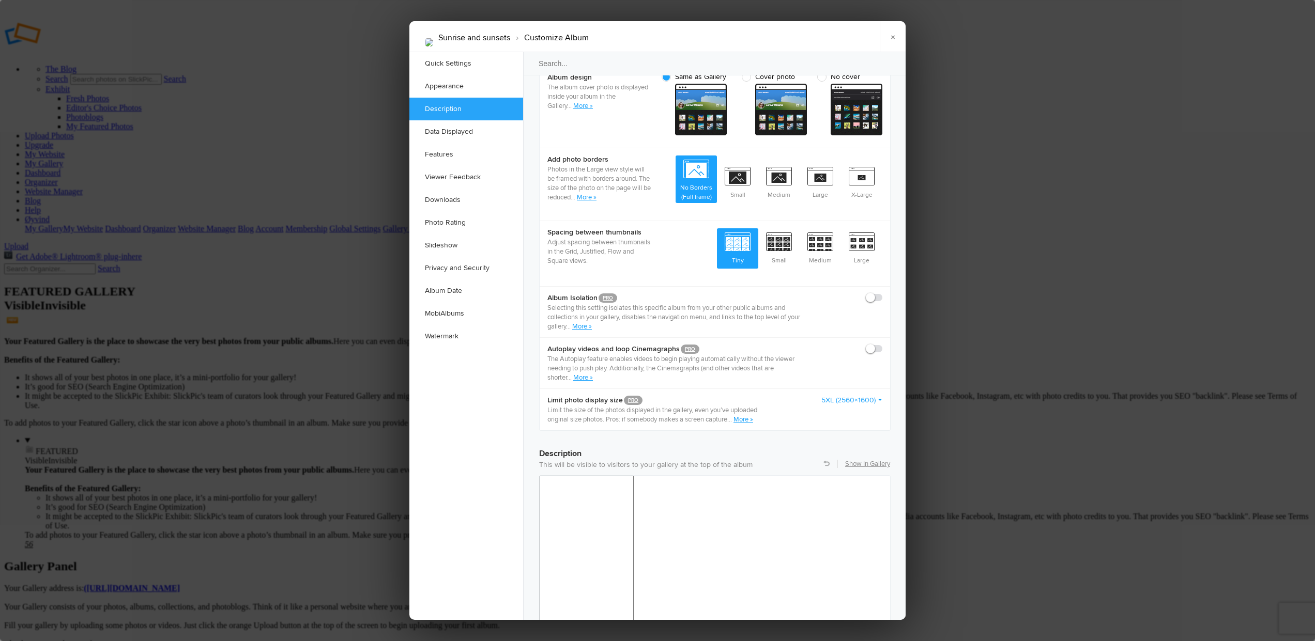
scroll to position [459, 0]
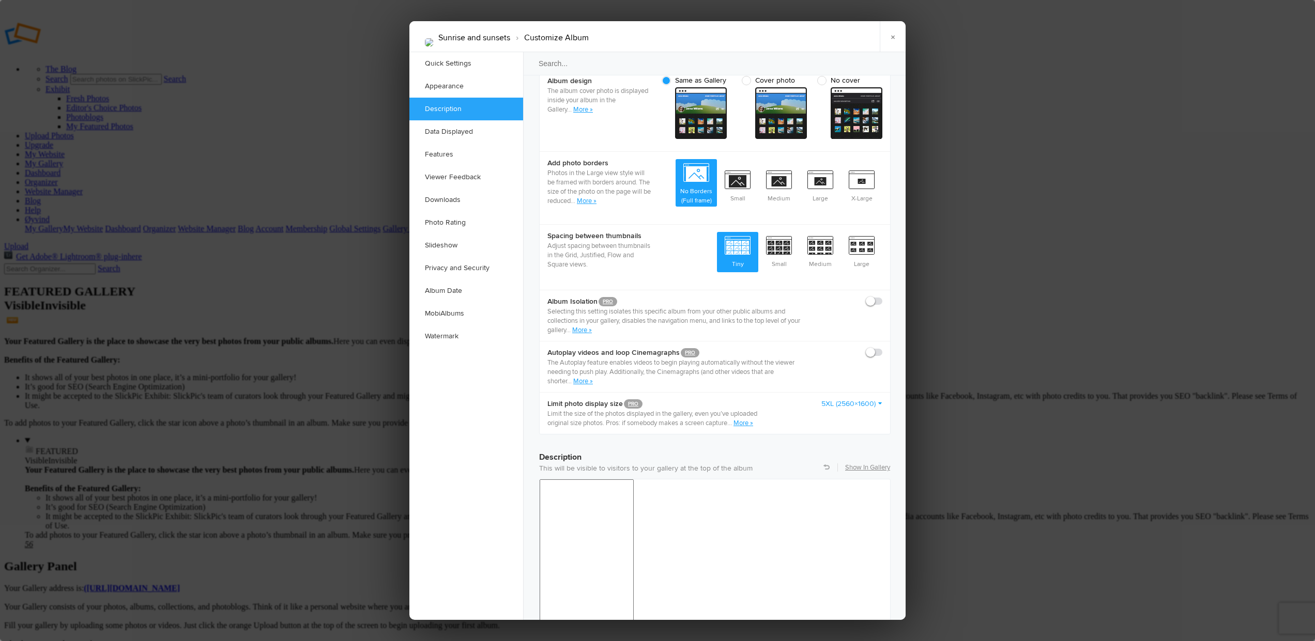
click at [882, 297] on span at bounding box center [882, 297] width 0 height 0
click at [882, 296] on input "checkbox" at bounding box center [882, 296] width 1 height 1
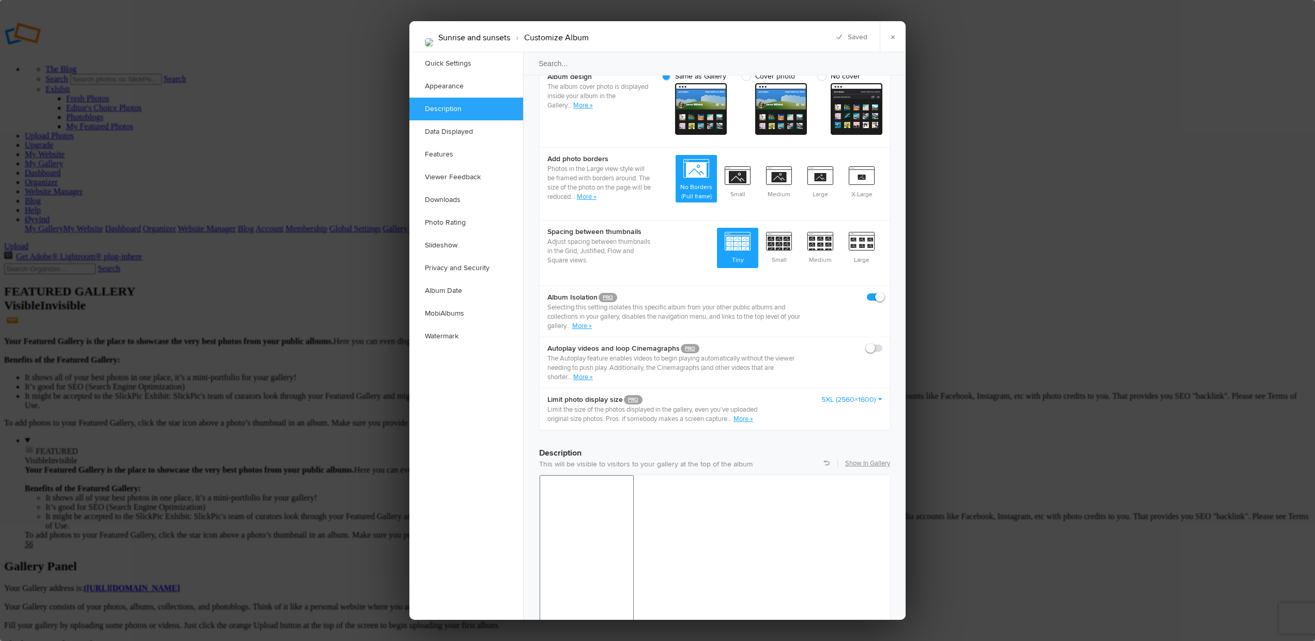
click at [882, 293] on span at bounding box center [882, 293] width 0 height 0
click at [882, 292] on input "checkbox" at bounding box center [882, 292] width 1 height 1
checkbox input "false"
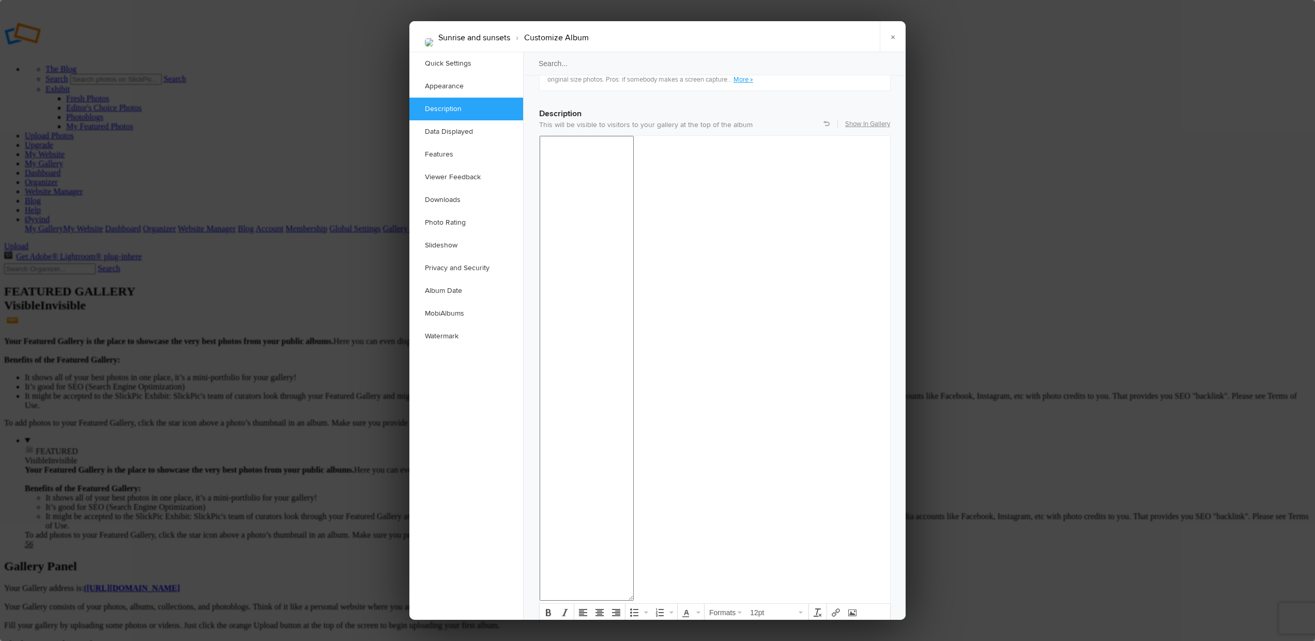
scroll to position [807, 0]
checkbox input "false"
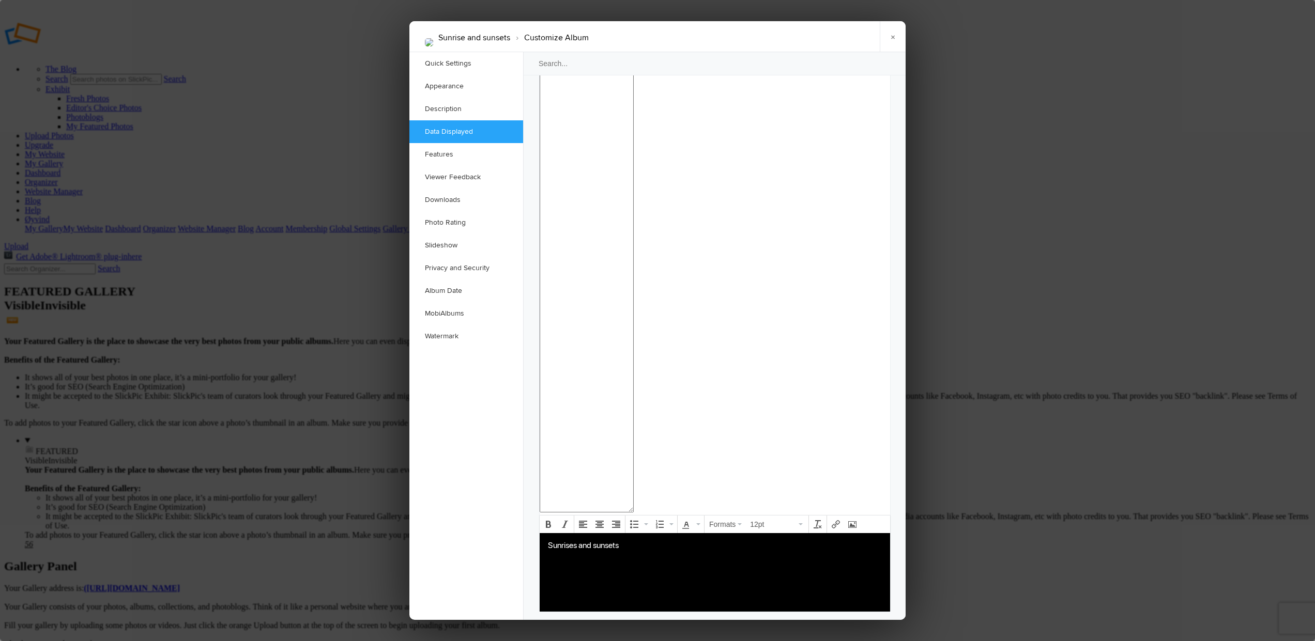
scroll to position [891, 0]
checkbox input "false"
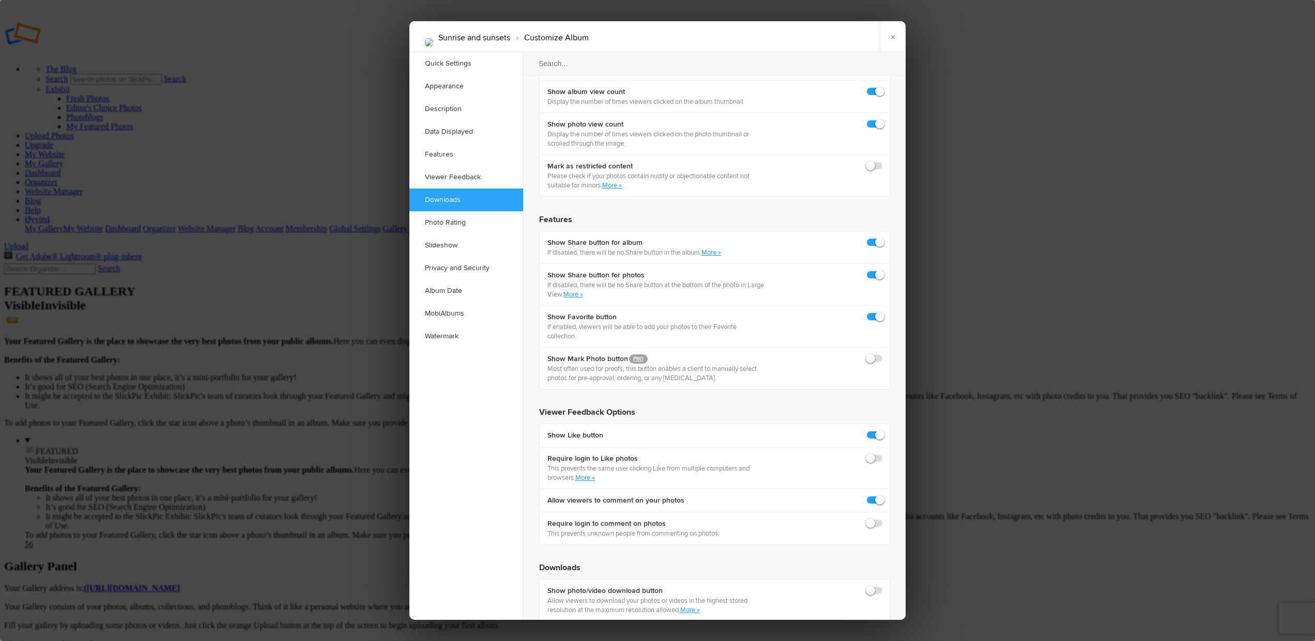
scroll to position [1614, 0]
checkbox input "true"
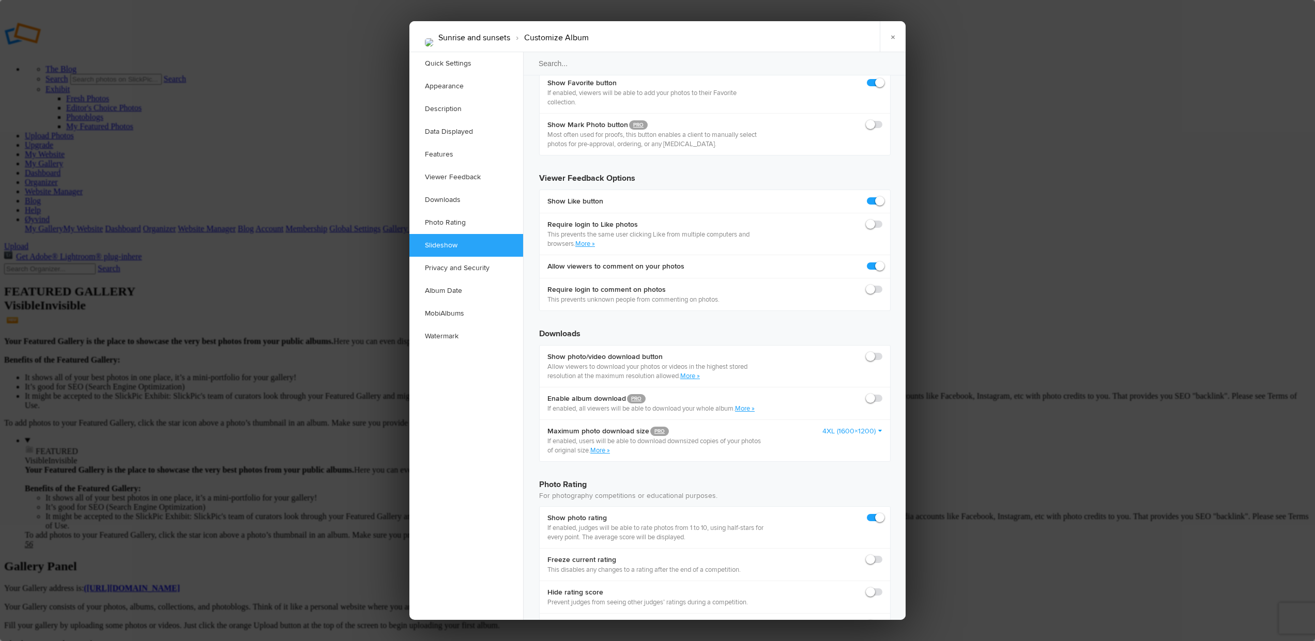
scroll to position [1846, 0]
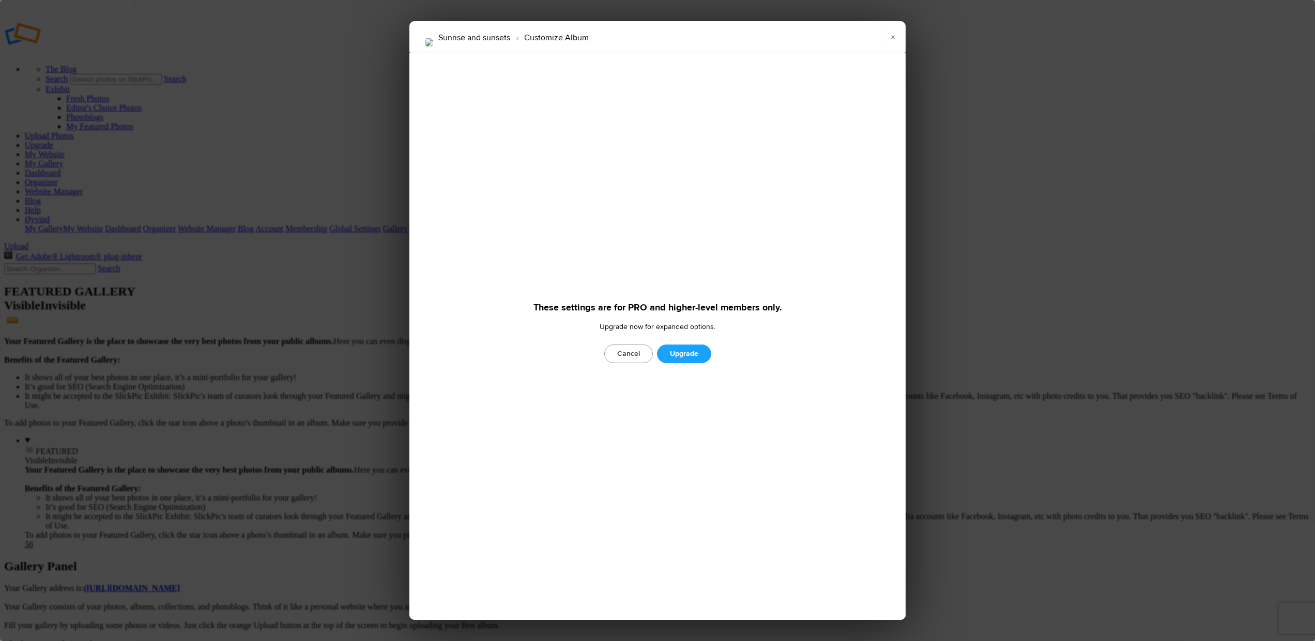
click at [625, 354] on link "Cancel" at bounding box center [628, 354] width 49 height 19
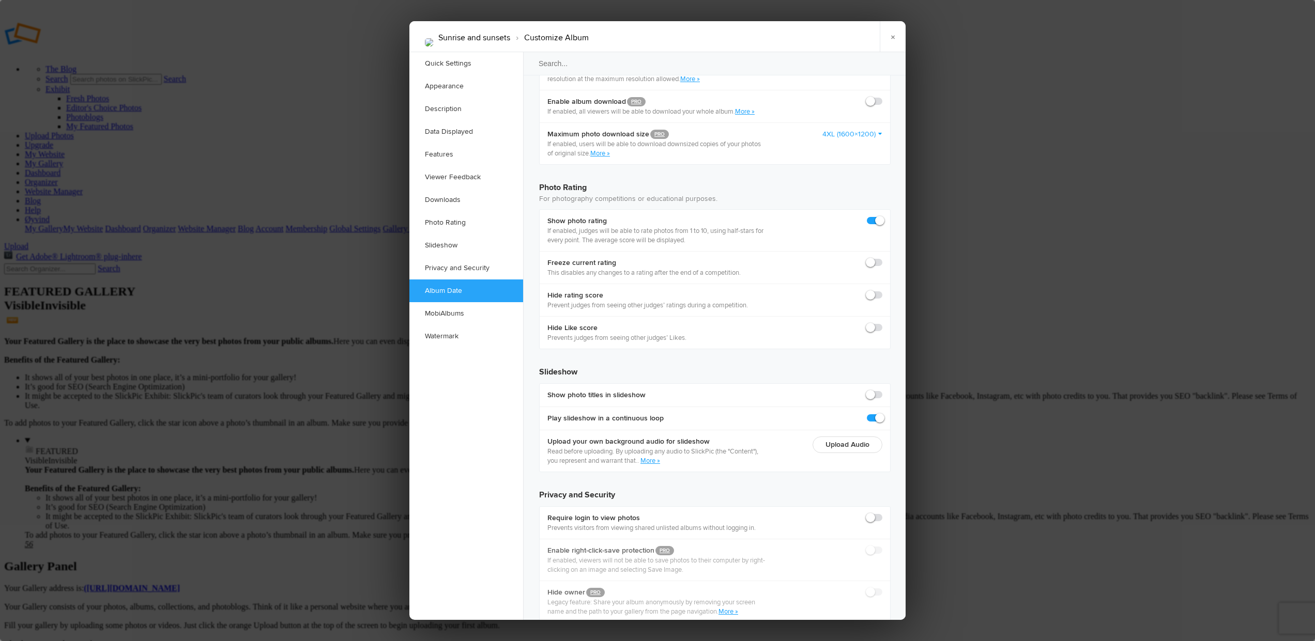
scroll to position [2146, 0]
checkbox input "true"
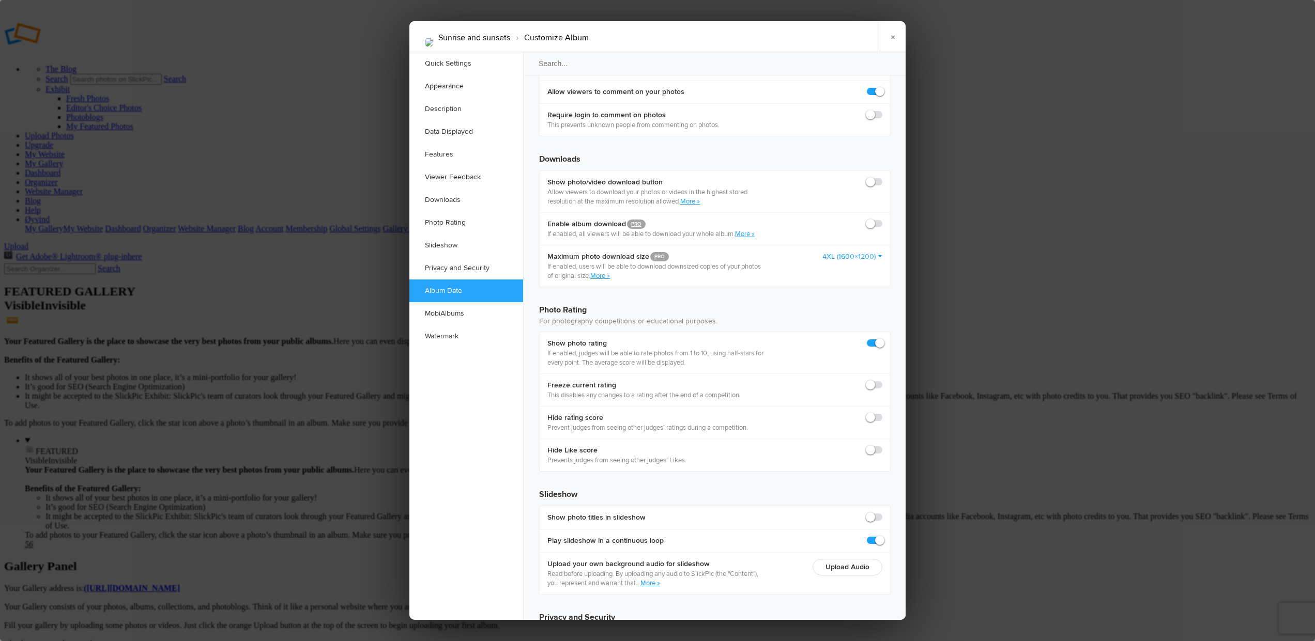
scroll to position [2019, 0]
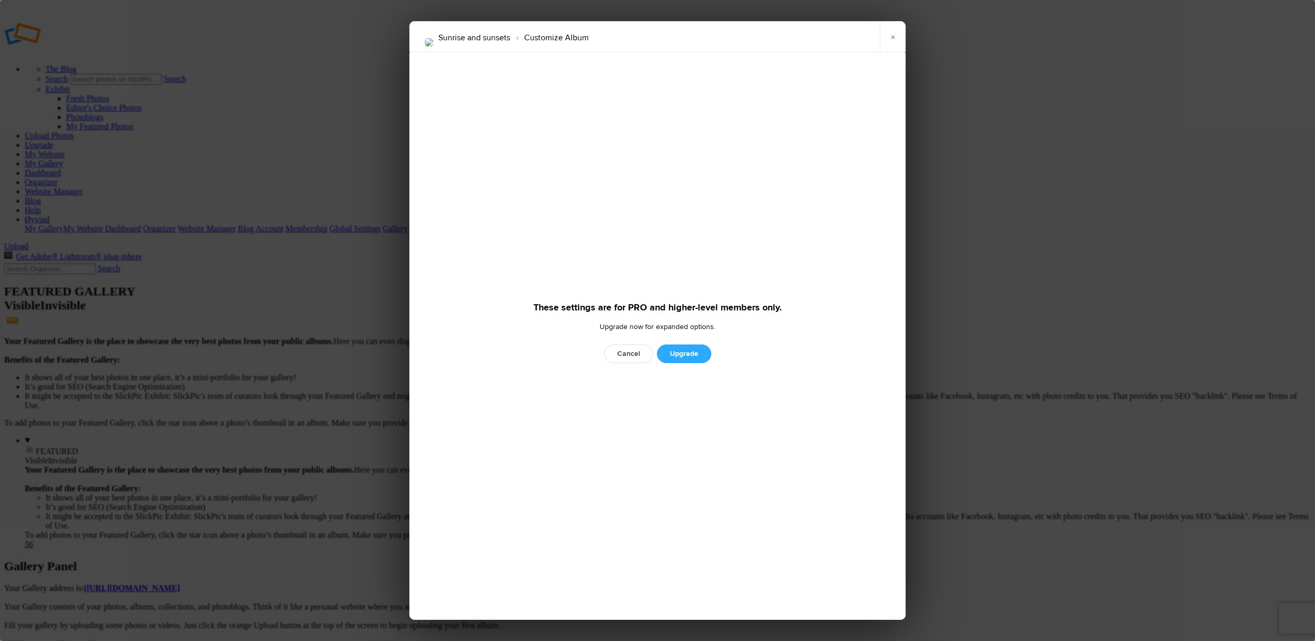
click at [681, 352] on link "Upgrade" at bounding box center [684, 354] width 54 height 19
click at [629, 355] on link "Cancel" at bounding box center [628, 354] width 49 height 19
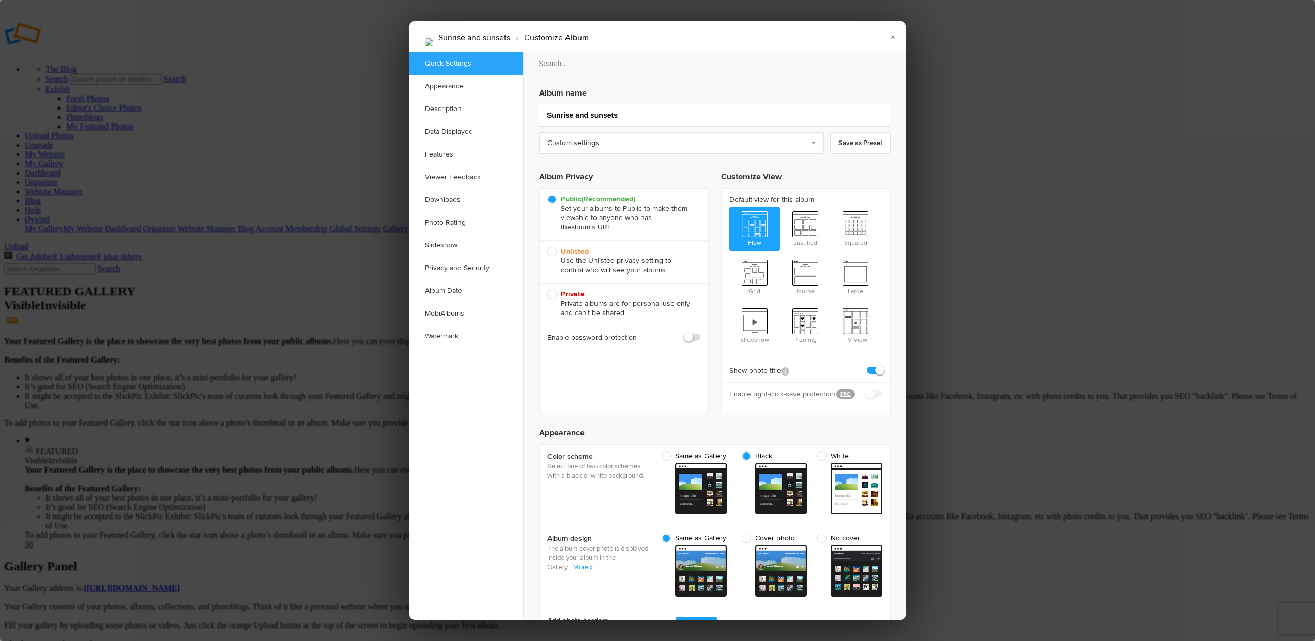
scroll to position [0, 0]
click at [893, 39] on link "×" at bounding box center [893, 36] width 26 height 31
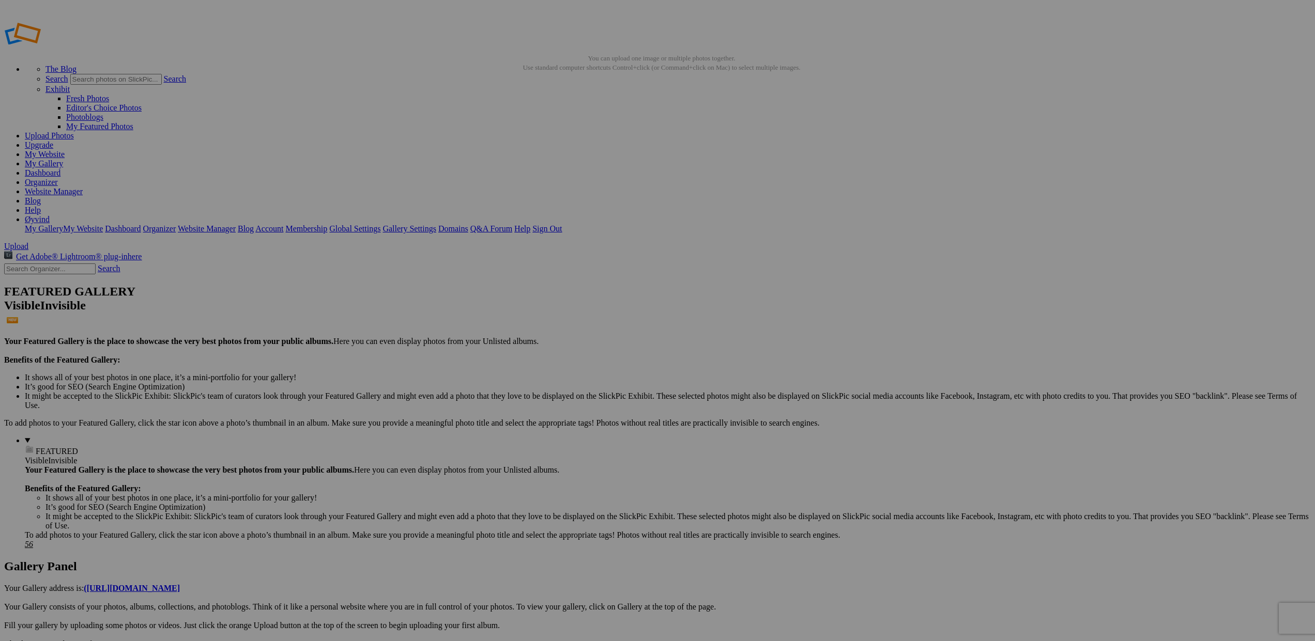
scroll to position [0, 1]
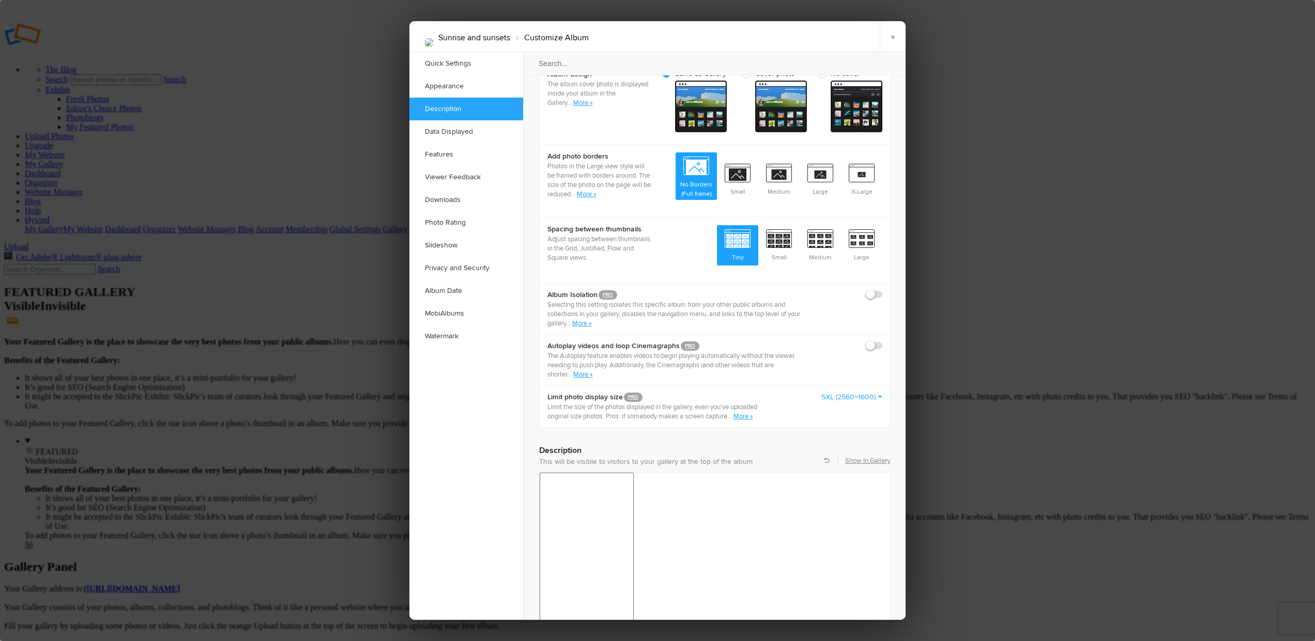
scroll to position [461, 0]
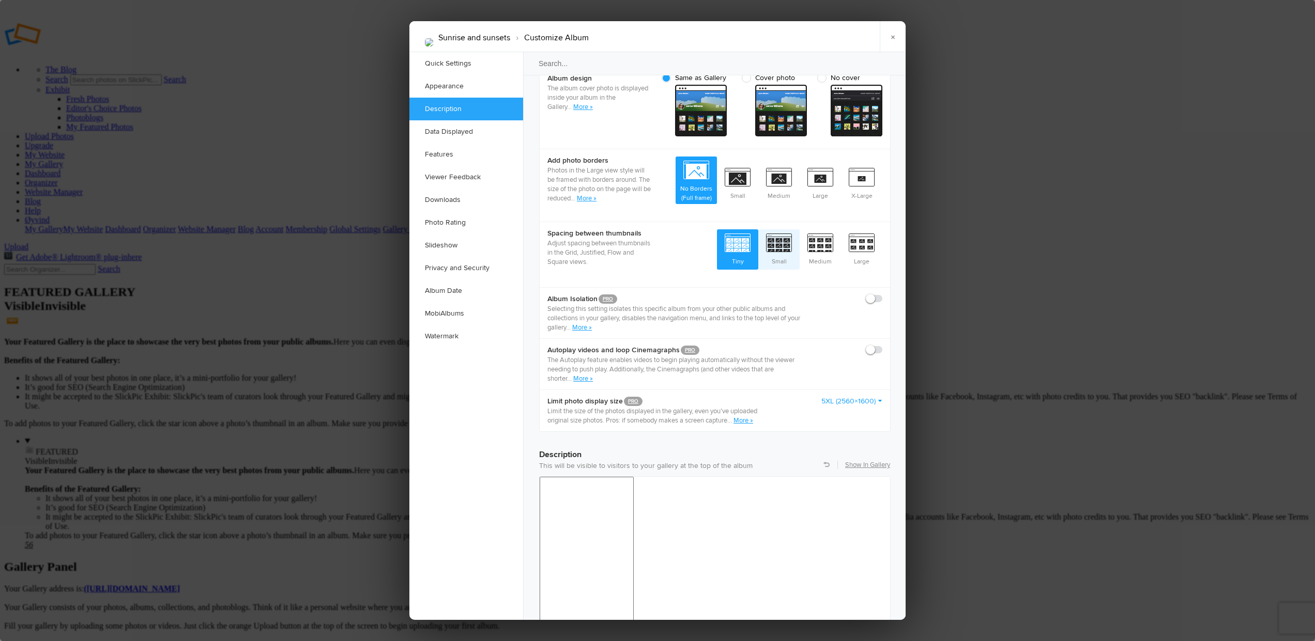
click at [785, 232] on span "Small" at bounding box center [778, 249] width 41 height 38
click at [799, 230] on input "Small" at bounding box center [799, 229] width 1 height 1
radio input "true"
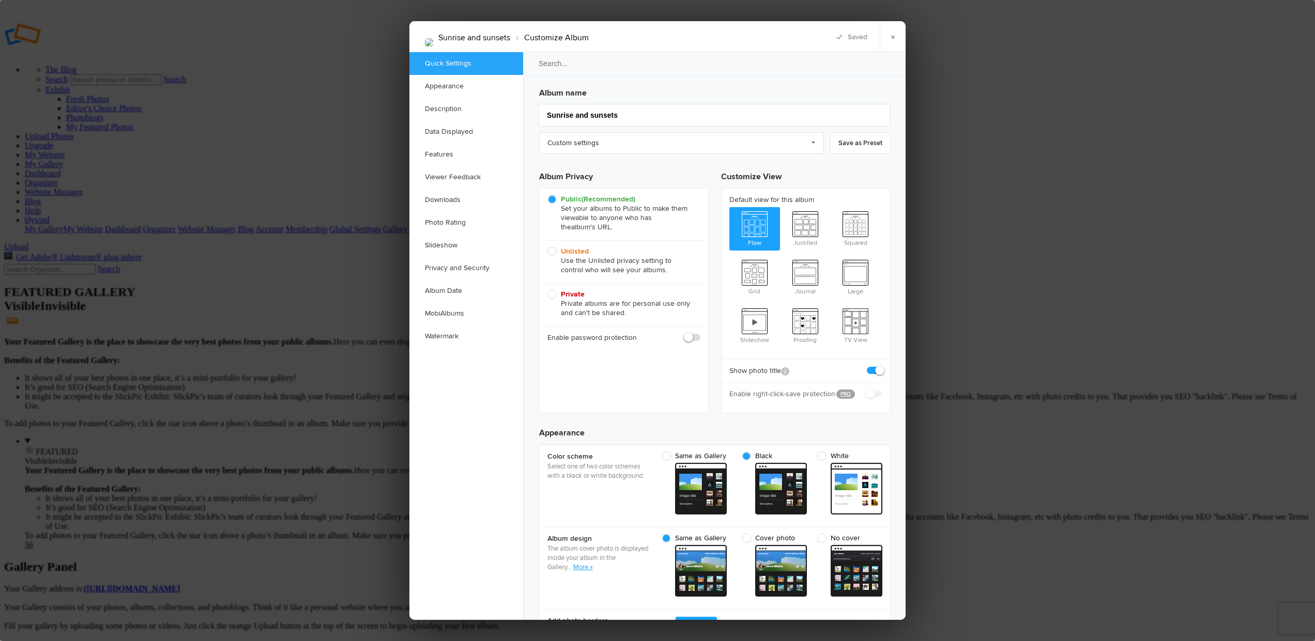
scroll to position [0, 0]
click at [895, 35] on link "×" at bounding box center [893, 36] width 26 height 31
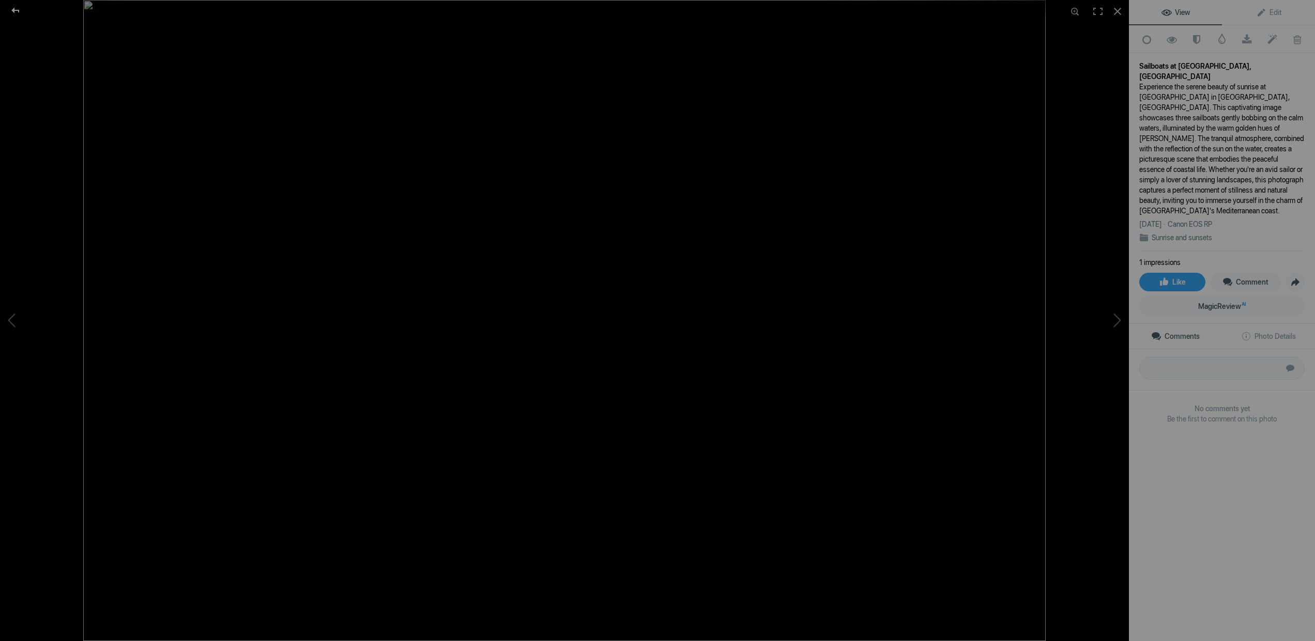
click at [13, 10] on div at bounding box center [15, 10] width 37 height 21
